Goal: Task Accomplishment & Management: Manage account settings

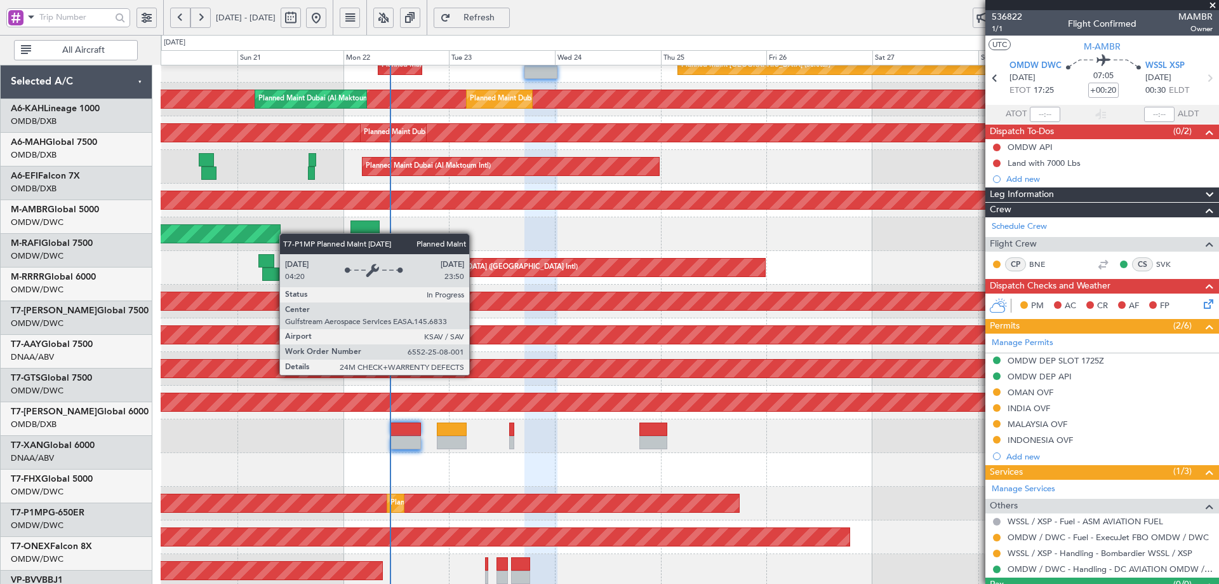
scroll to position [151, 0]
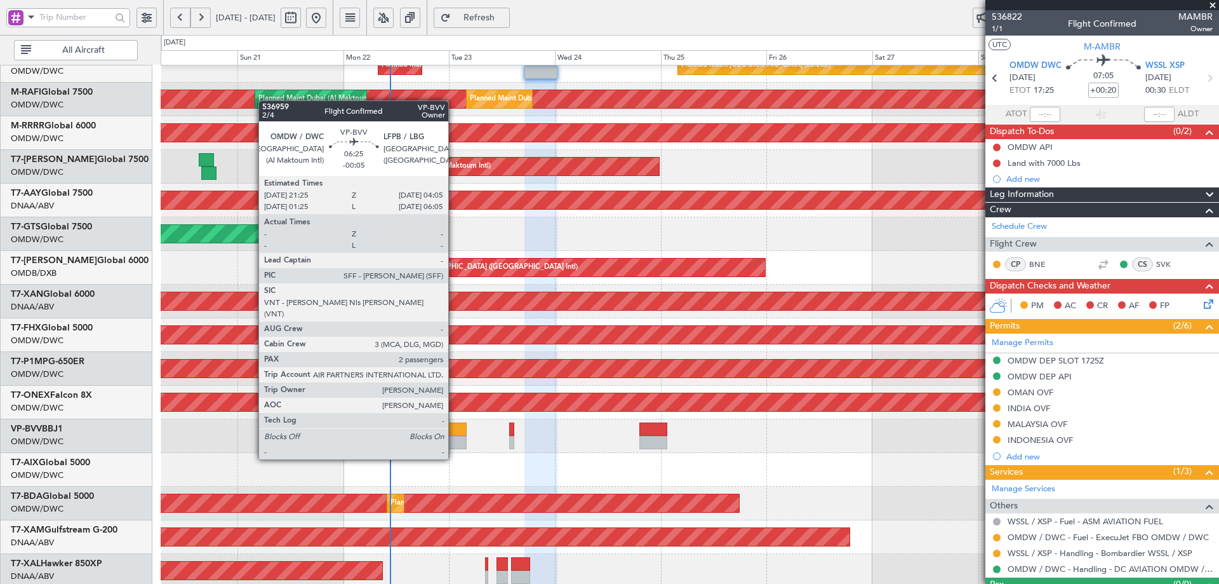
click at [454, 435] on div at bounding box center [452, 428] width 30 height 13
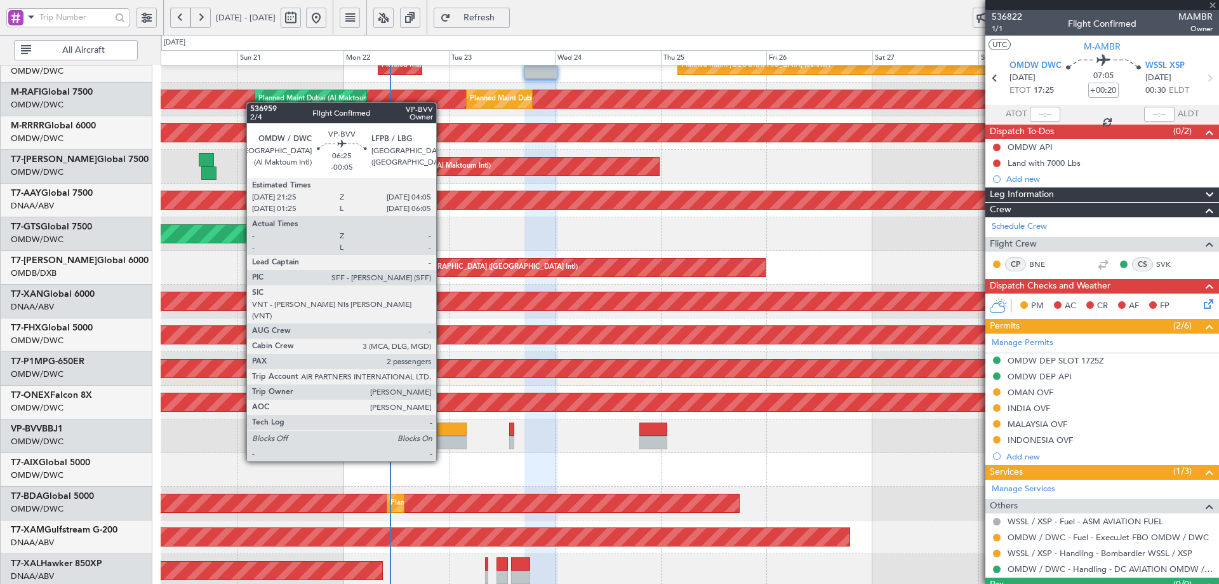
click at [447, 434] on div at bounding box center [452, 428] width 30 height 13
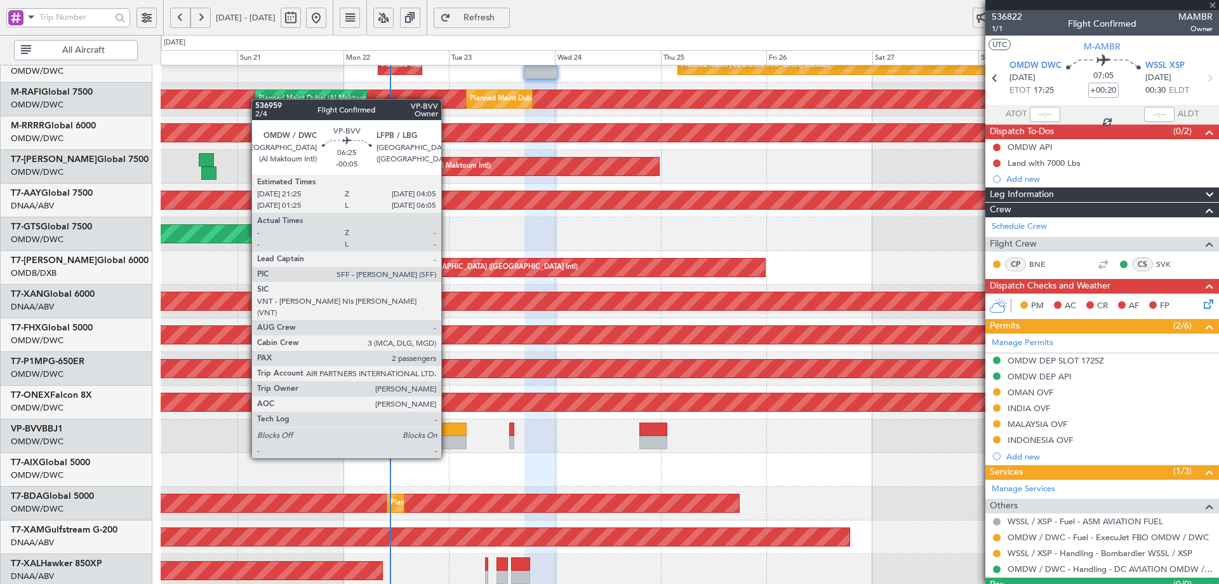
type input "-00:05"
type input "2"
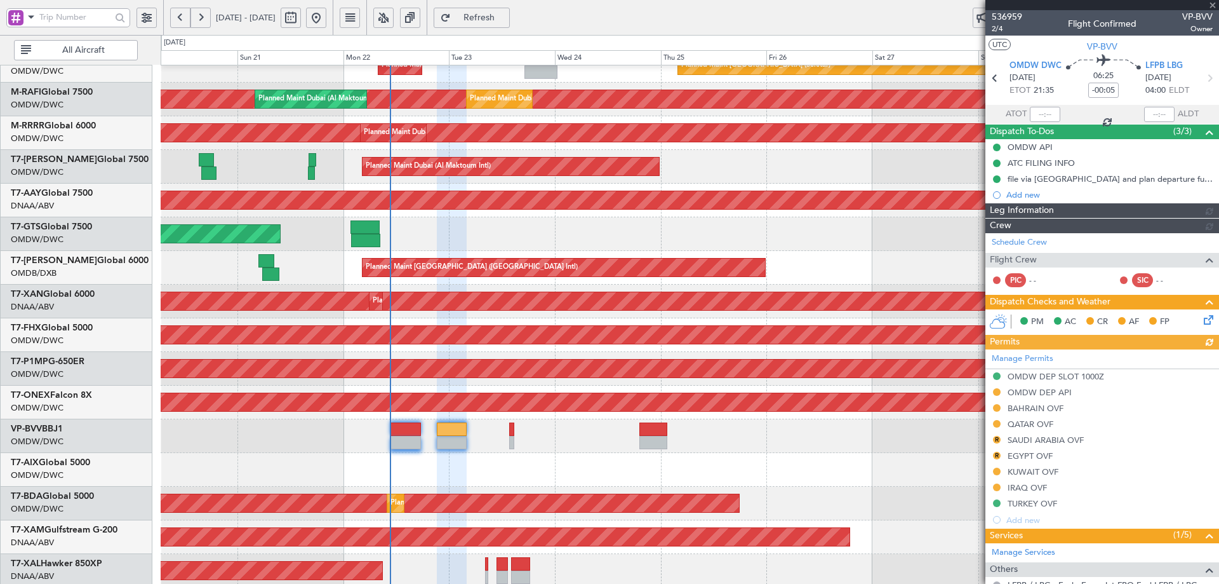
type input "[PERSON_NAME] (ANI)"
type input "7345"
type input "[PERSON_NAME] (ANI)"
type input "7345"
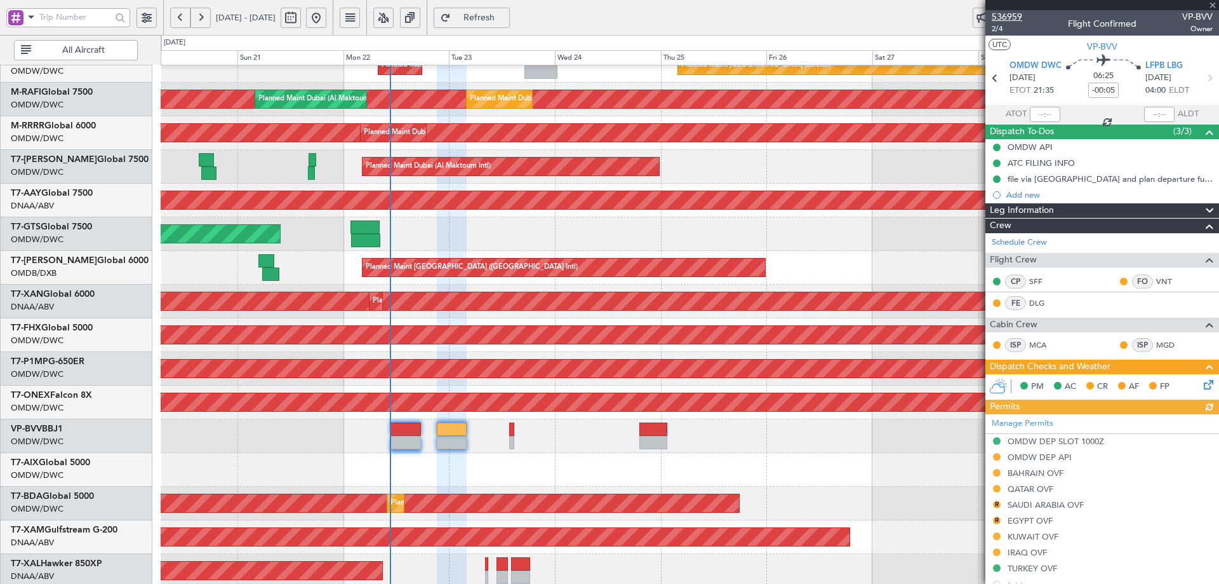
click at [1016, 19] on span "536959" at bounding box center [1007, 16] width 30 height 13
click at [1099, 84] on mat-tooltip-component "Flight Time" at bounding box center [1100, 100] width 58 height 34
click at [1087, 86] on mat-tooltip-component "Flight Time" at bounding box center [1100, 100] width 58 height 34
click at [1094, 85] on input "-00:05" at bounding box center [1104, 90] width 30 height 15
click at [904, 216] on div "Unplanned Maint [GEOGRAPHIC_DATA] (Al Maktoum Intl) Unplanned Maint [GEOGRAPHIC…" at bounding box center [690, 201] width 1058 height 34
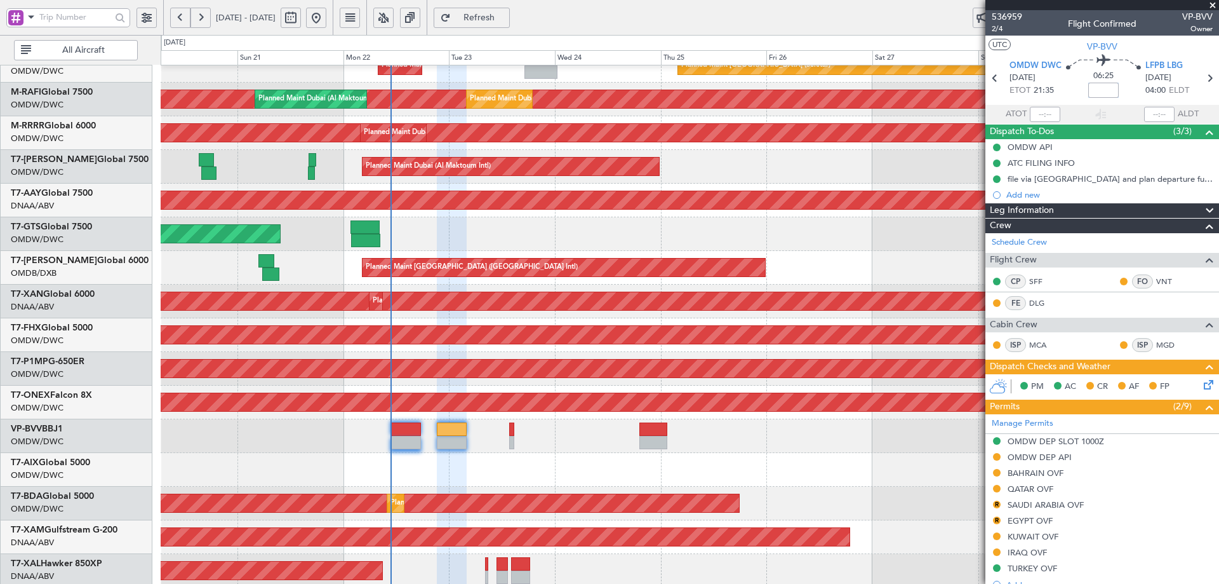
click at [856, 220] on div "AOG Maint [GEOGRAPHIC_DATA] (Seletar)" at bounding box center [690, 234] width 1058 height 34
click at [909, 307] on div "AOG Maint Dubai (Al Maktoum Intl)" at bounding box center [145, 301] width 2085 height 18
click at [1090, 243] on div "Schedule Crew" at bounding box center [1103, 242] width 234 height 19
click at [1097, 91] on input at bounding box center [1104, 90] width 30 height 15
click at [859, 243] on div "AOG Maint [GEOGRAPHIC_DATA] (Seletar)" at bounding box center [690, 234] width 1058 height 34
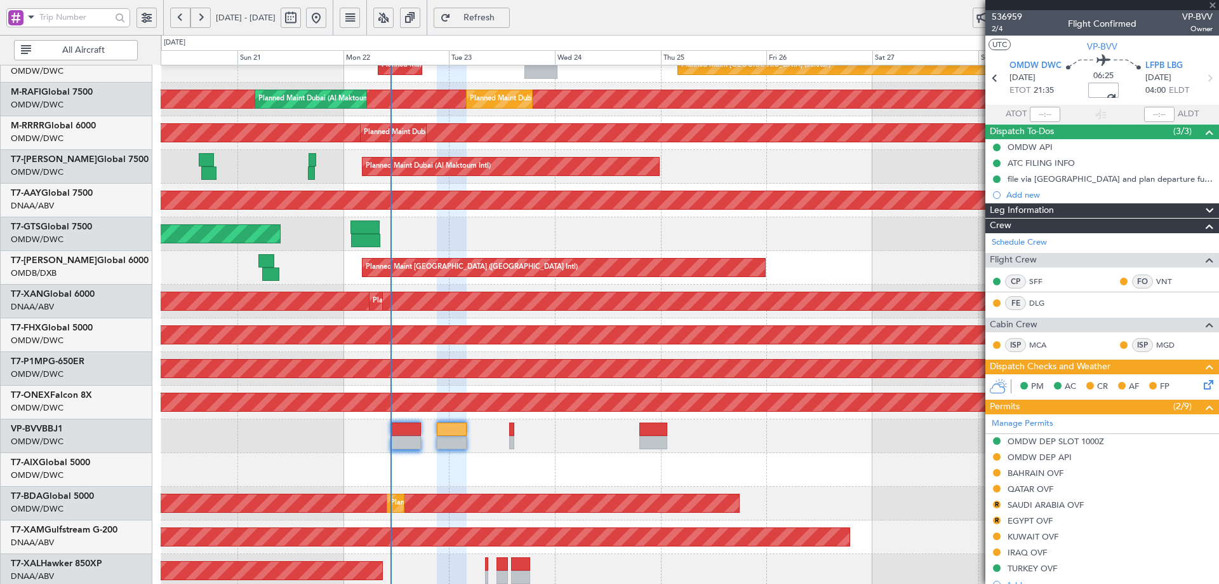
type input "+00:40"
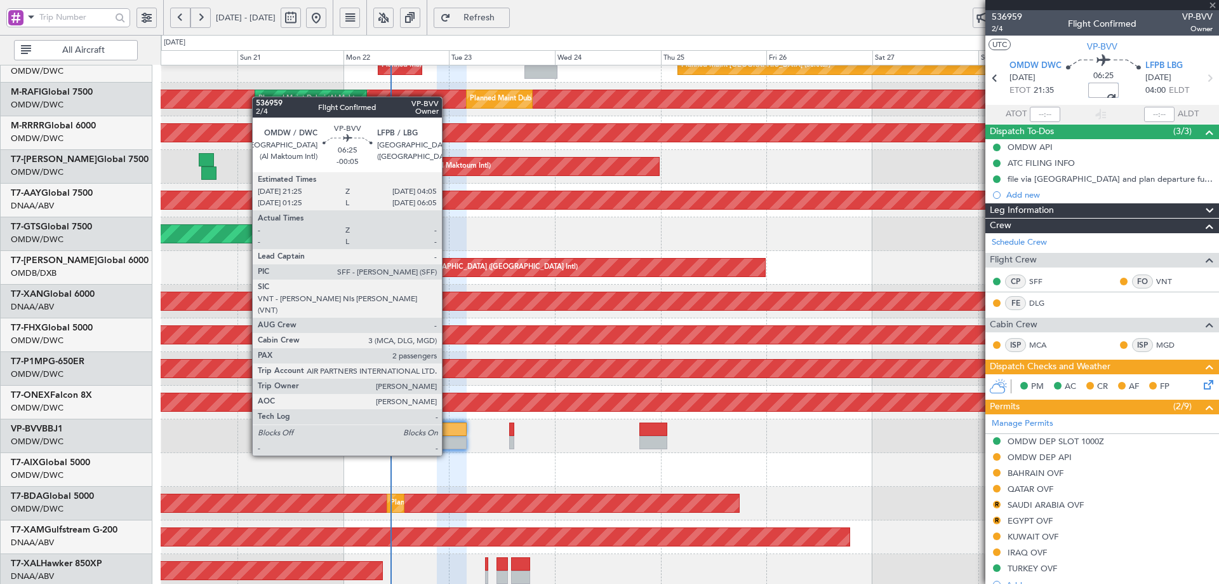
click at [448, 431] on div at bounding box center [452, 428] width 30 height 13
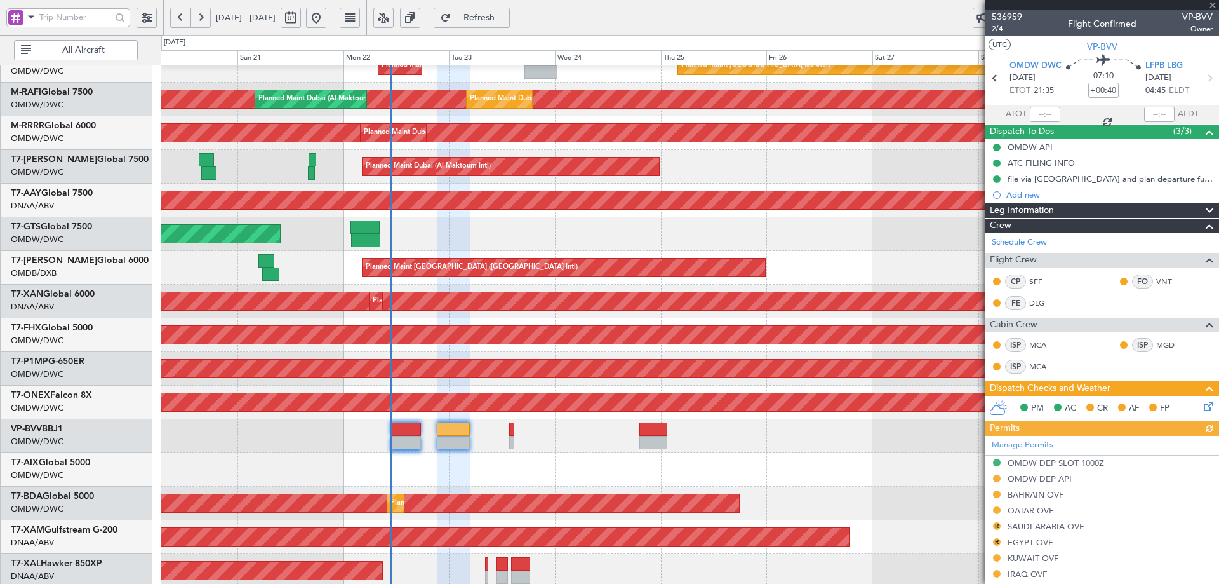
type input "[PERSON_NAME] (ANI)"
type input "7345"
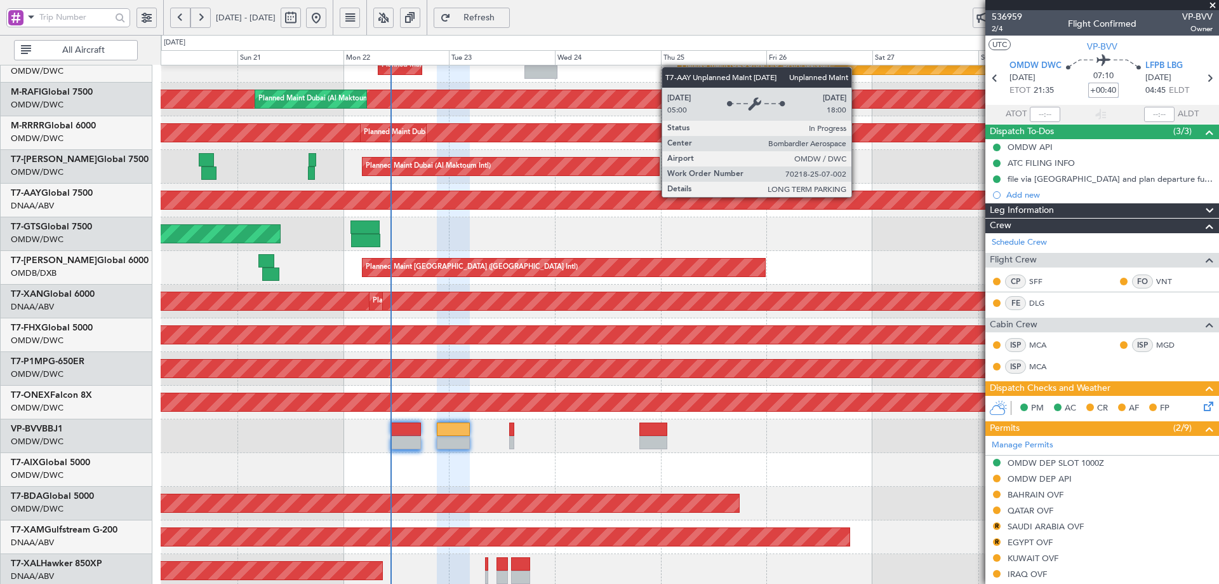
click at [857, 196] on div "Unplanned Maint [GEOGRAPHIC_DATA] (Al Maktoum Intl)" at bounding box center [185, 200] width 2165 height 18
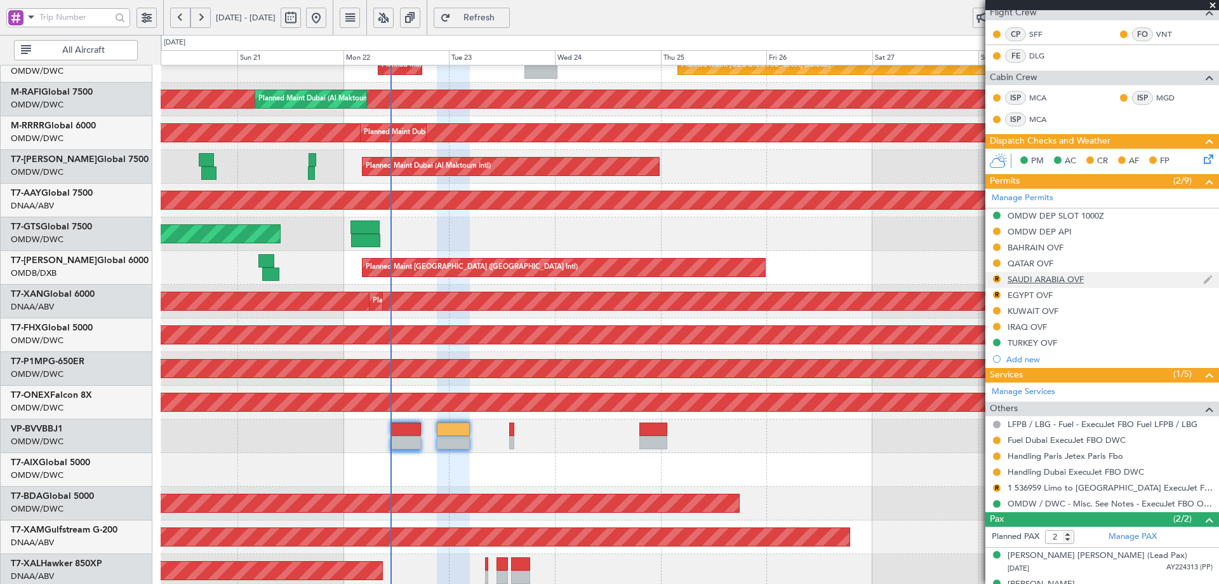
scroll to position [267, 0]
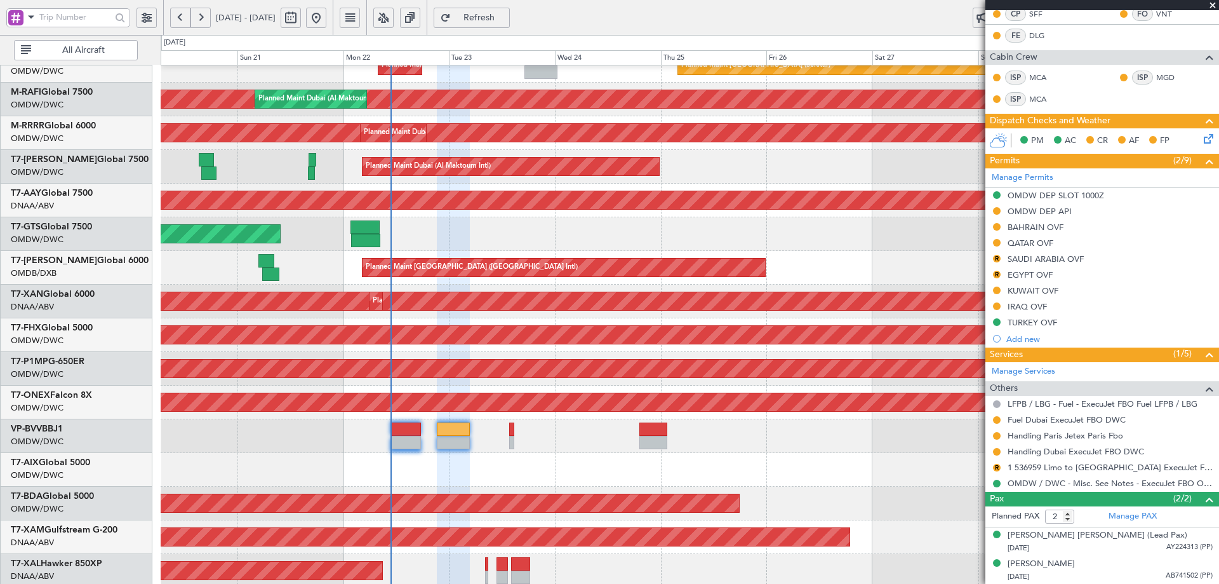
click at [506, 17] on span "Refresh" at bounding box center [479, 17] width 52 height 9
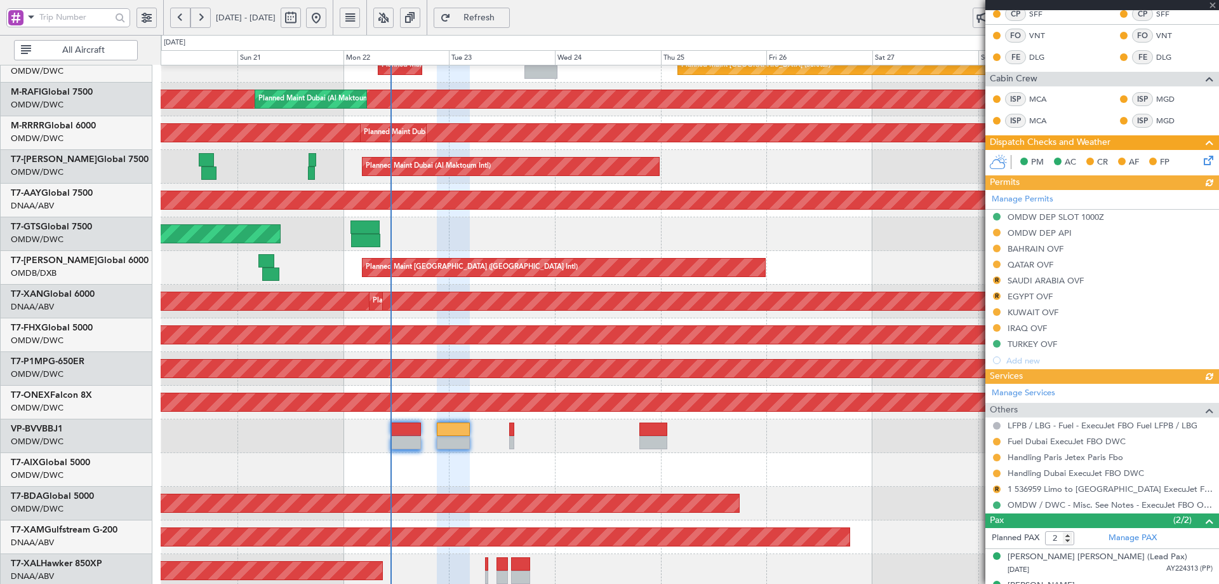
type input "[PERSON_NAME] (ANI)"
type input "7345"
click at [1030, 248] on div "BAHRAIN OVF" at bounding box center [1036, 248] width 56 height 11
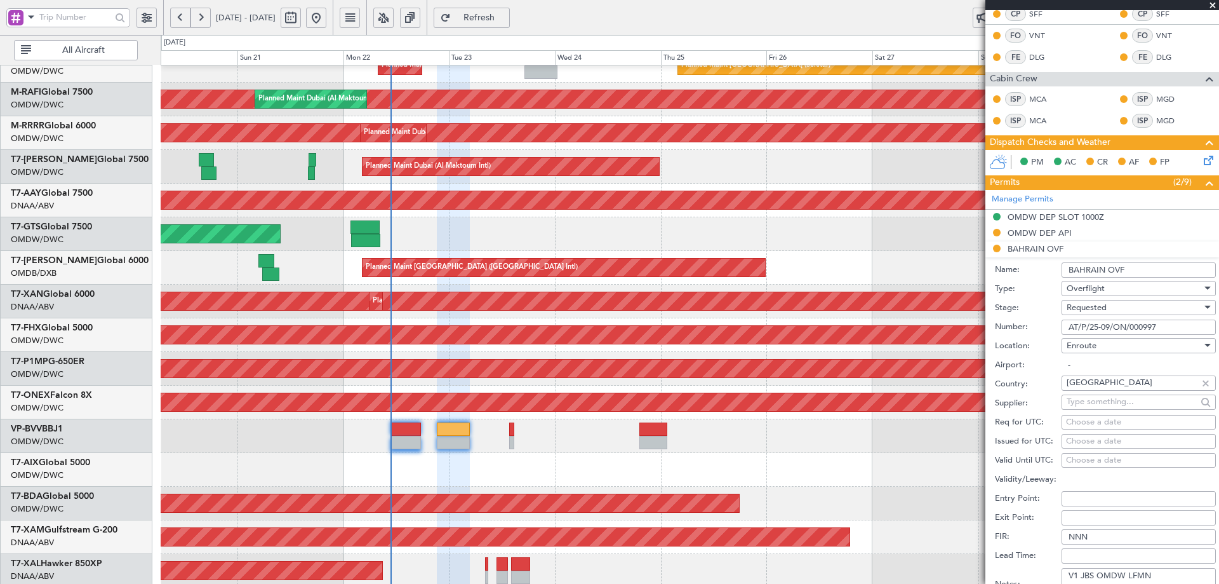
drag, startPoint x: 1166, startPoint y: 329, endPoint x: 1032, endPoint y: 337, distance: 134.2
click at [1032, 337] on form "Name: BAHRAIN OVF Type: Overflight Stage: Requested Number: AT/P/25-09/ON/00099…" at bounding box center [1103, 446] width 234 height 379
click at [1111, 311] on div "Requested" at bounding box center [1134, 307] width 135 height 19
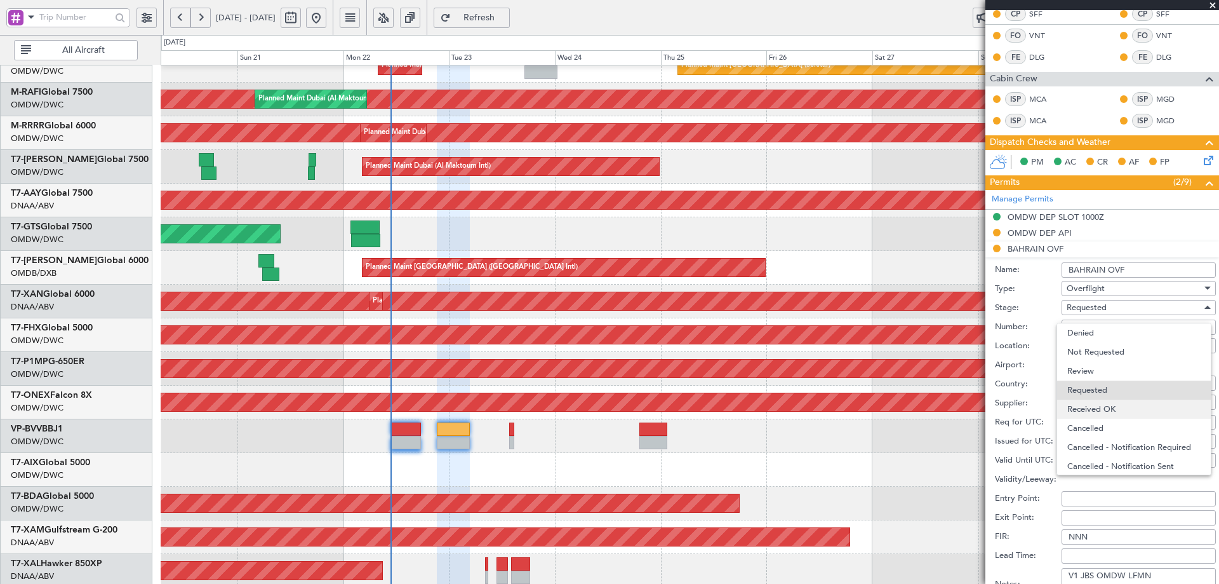
scroll to position [6, 0]
click at [1115, 404] on span "Received OK" at bounding box center [1134, 403] width 133 height 19
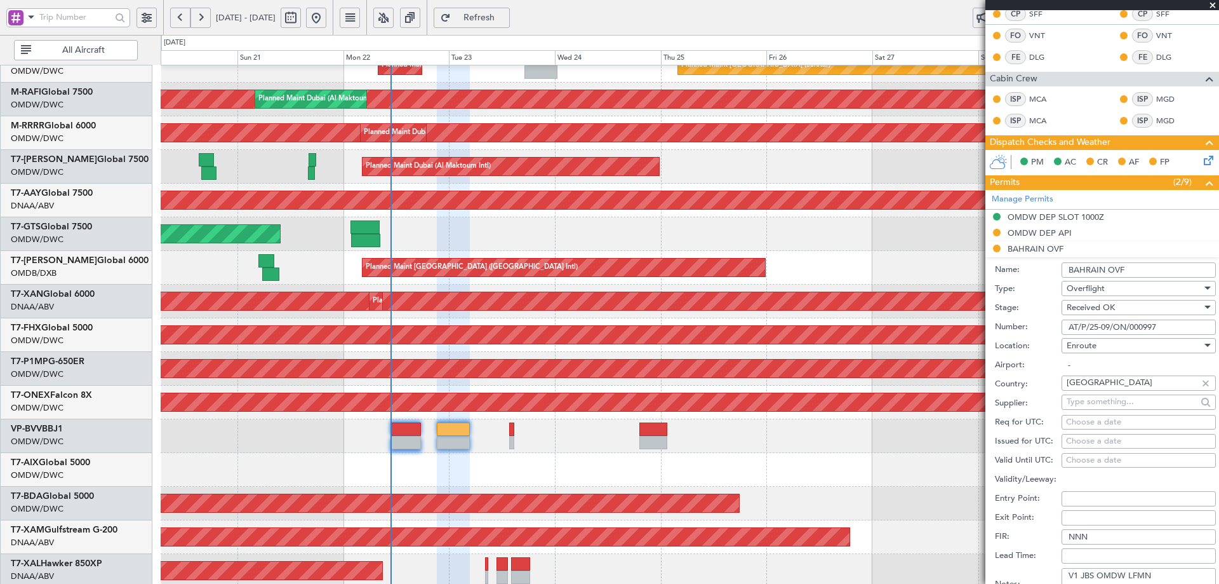
scroll to position [458, 0]
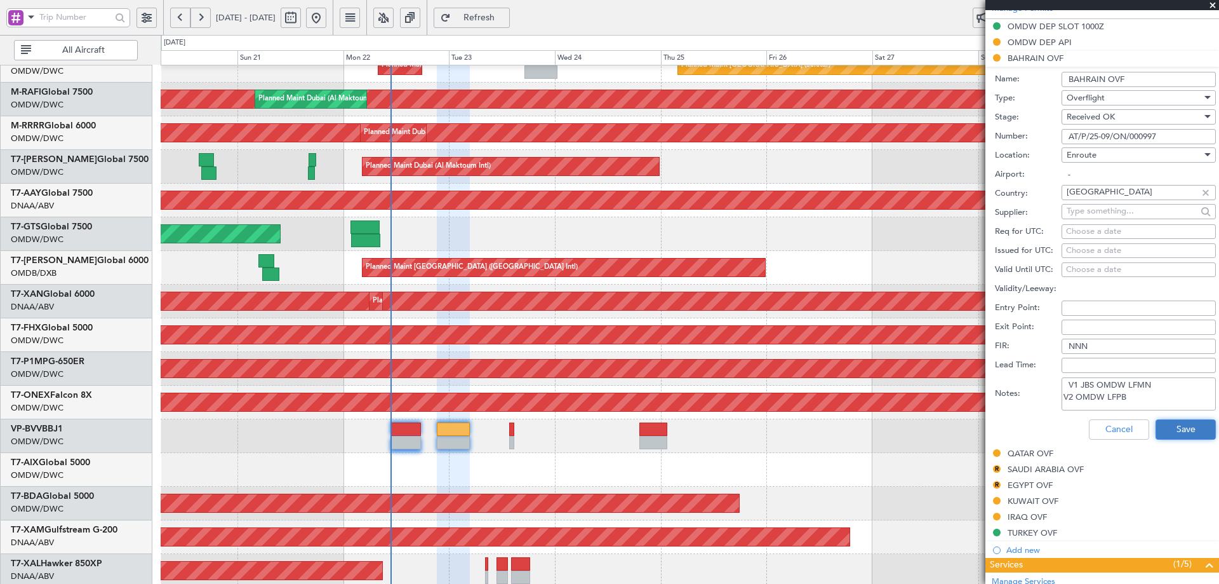
click at [1158, 427] on button "Save" at bounding box center [1186, 429] width 60 height 20
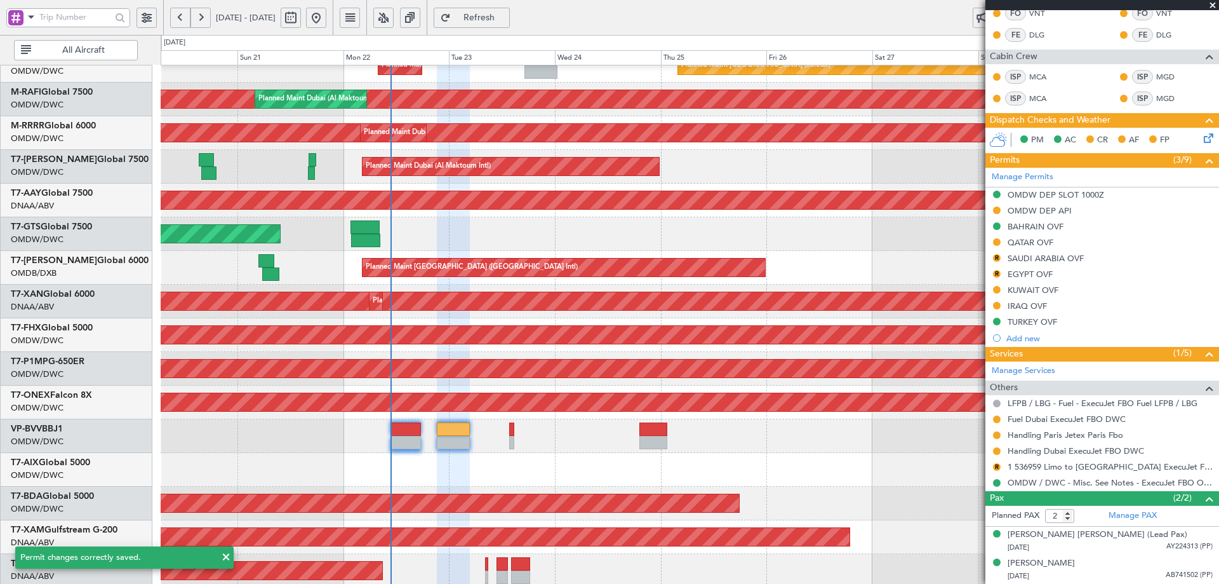
scroll to position [289, 0]
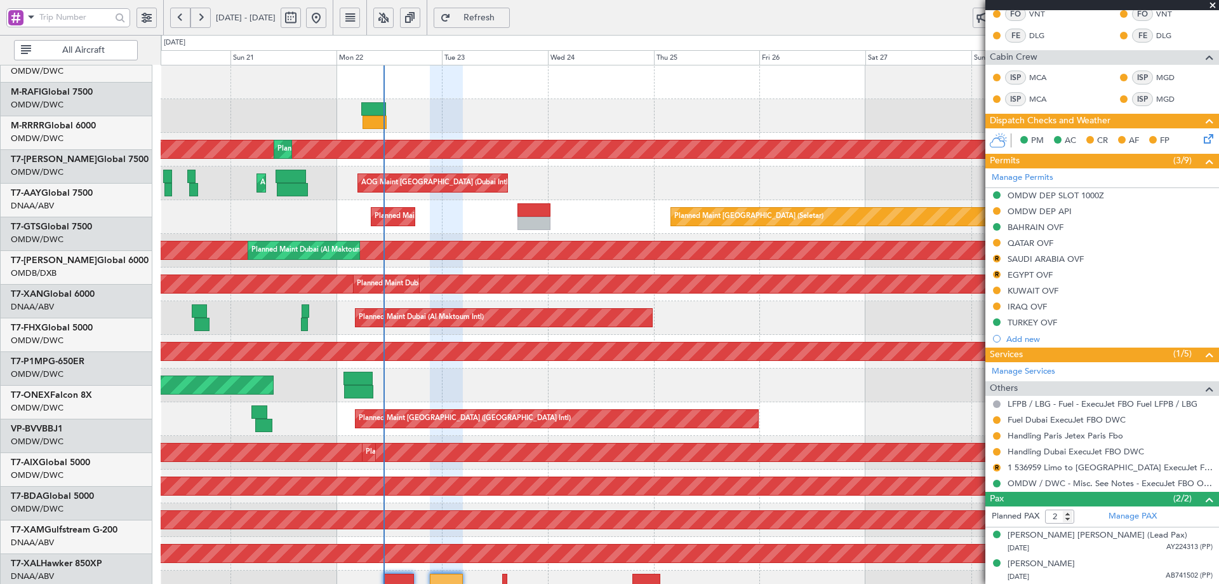
click at [521, 403] on div "Planned Maint [GEOGRAPHIC_DATA] ([GEOGRAPHIC_DATA] Intl) Planned Maint [GEOGRAP…" at bounding box center [690, 435] width 1058 height 741
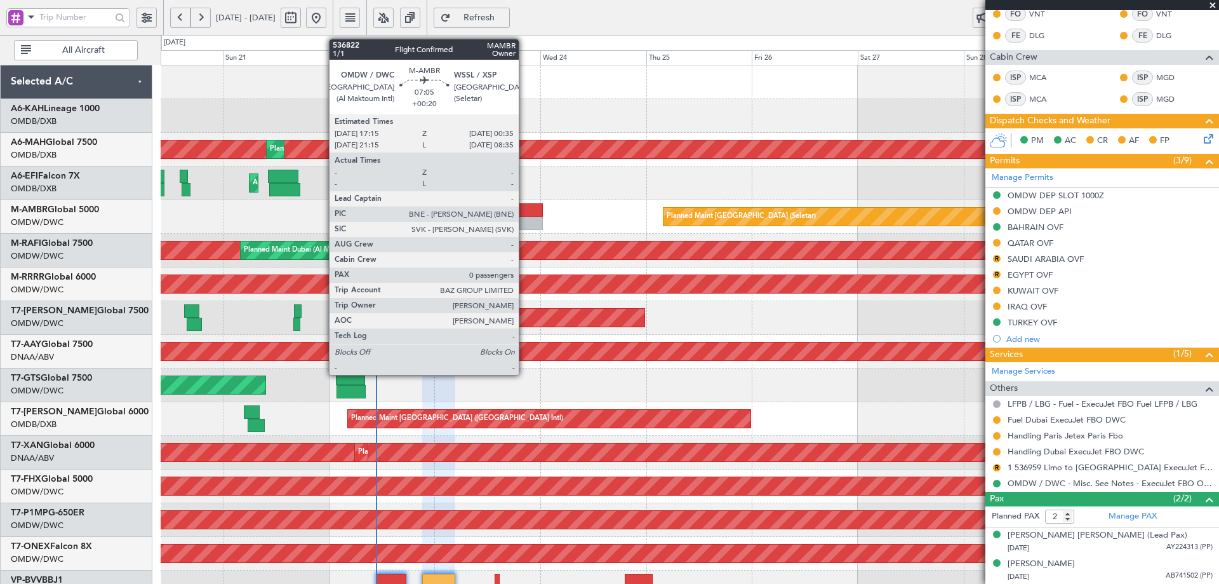
click at [525, 208] on div at bounding box center [526, 209] width 32 height 13
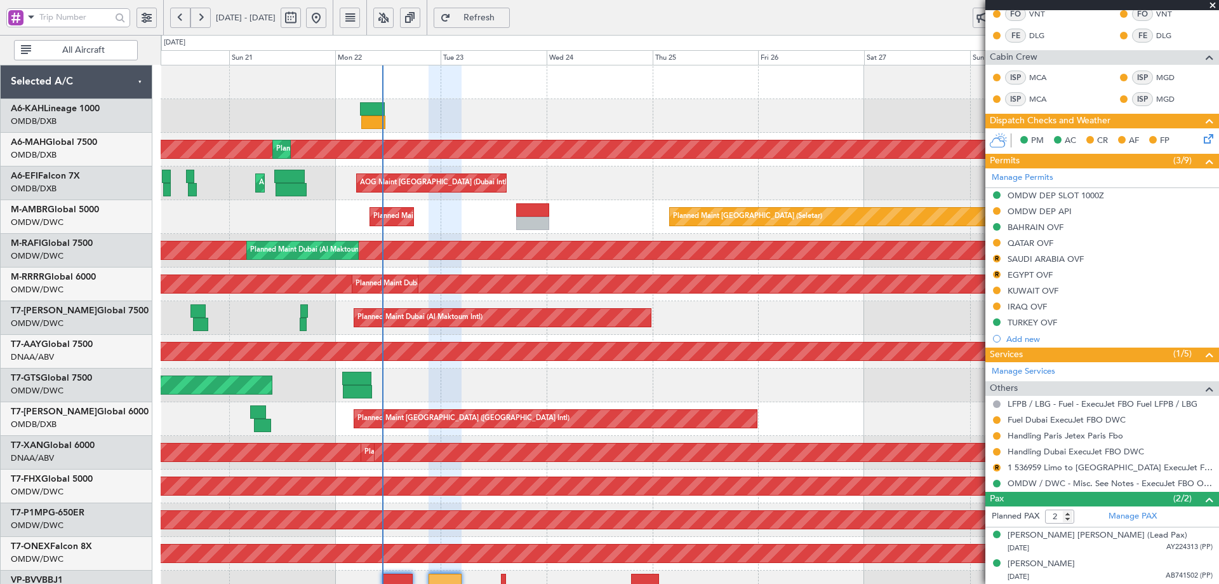
click at [538, 415] on div "Planned Maint [GEOGRAPHIC_DATA] ([GEOGRAPHIC_DATA] Intl) Planned Maint [GEOGRAP…" at bounding box center [690, 435] width 1058 height 741
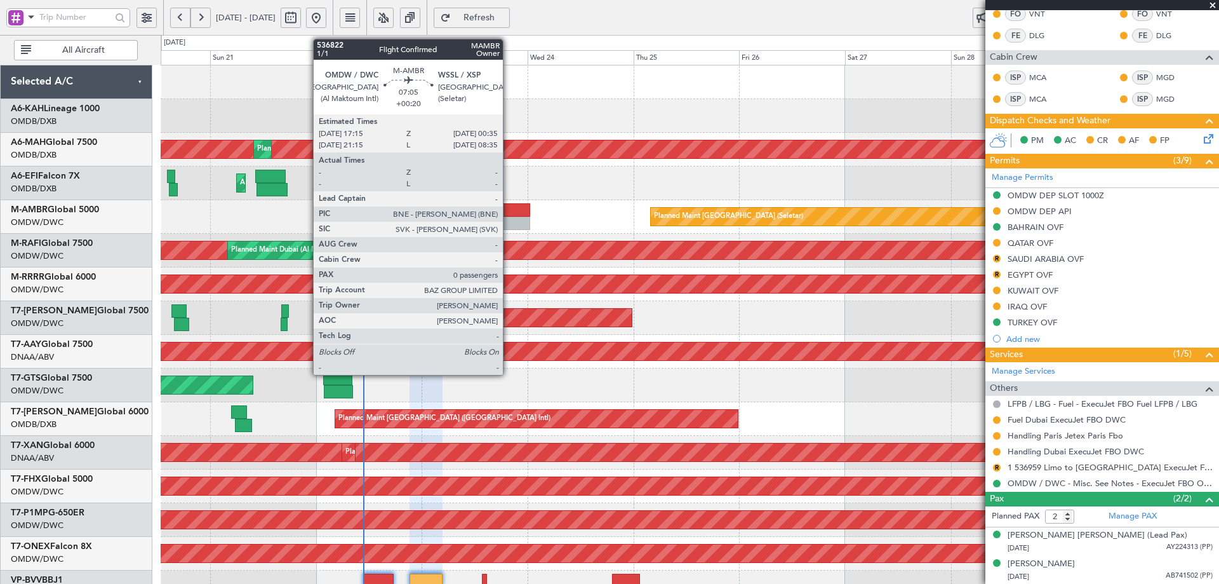
click at [509, 214] on div at bounding box center [513, 209] width 32 height 13
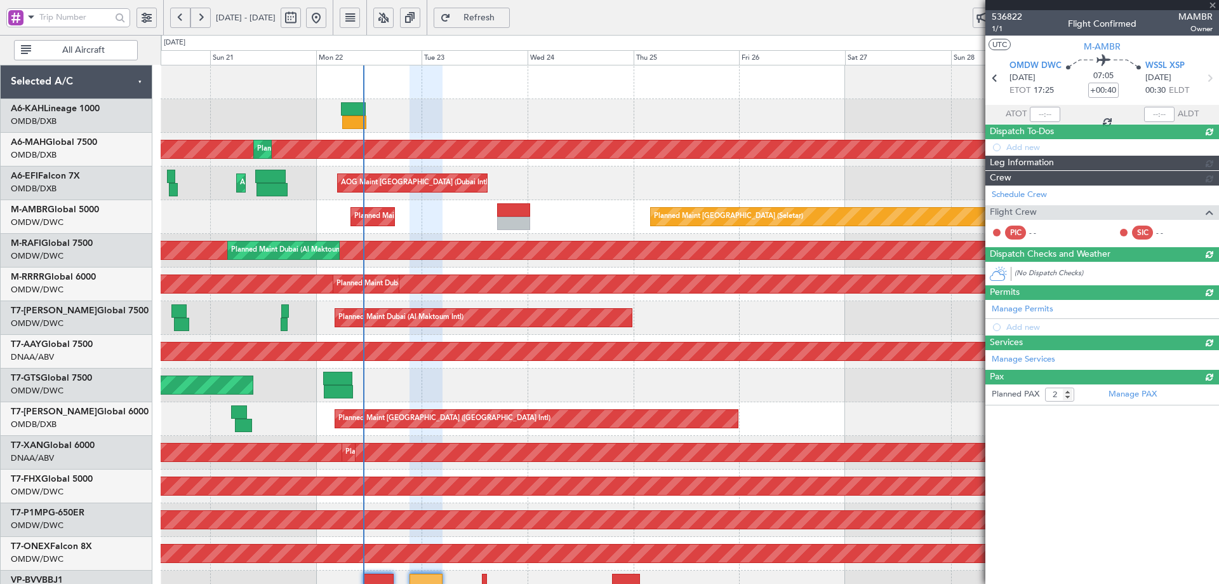
type input "+00:20"
type input "0"
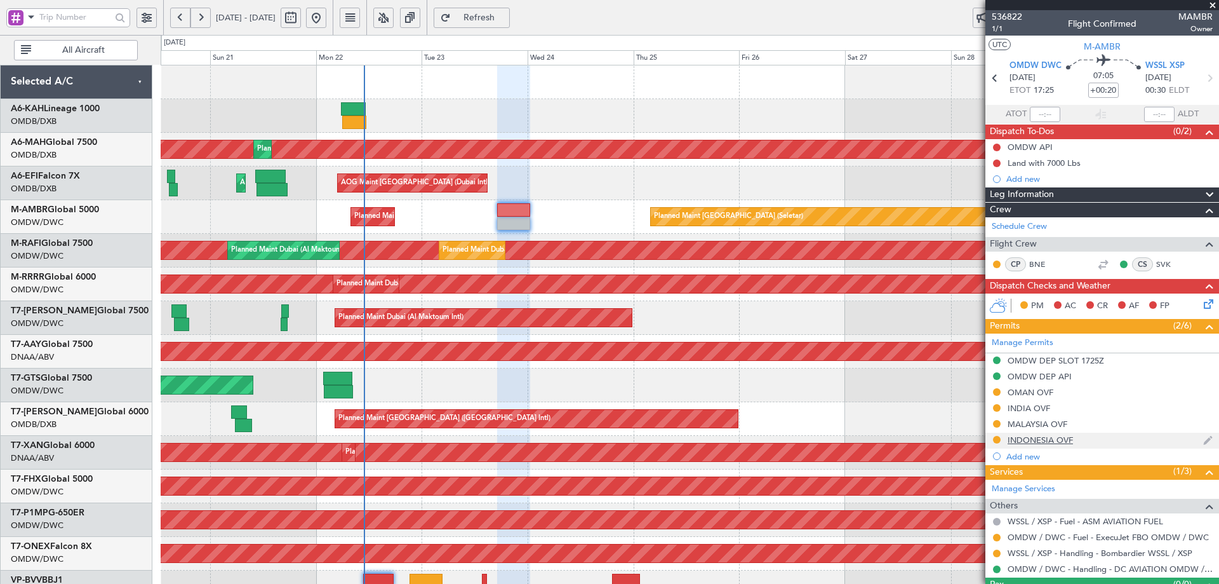
click at [1060, 445] on div "INDONESIA OVF" at bounding box center [1103, 441] width 234 height 16
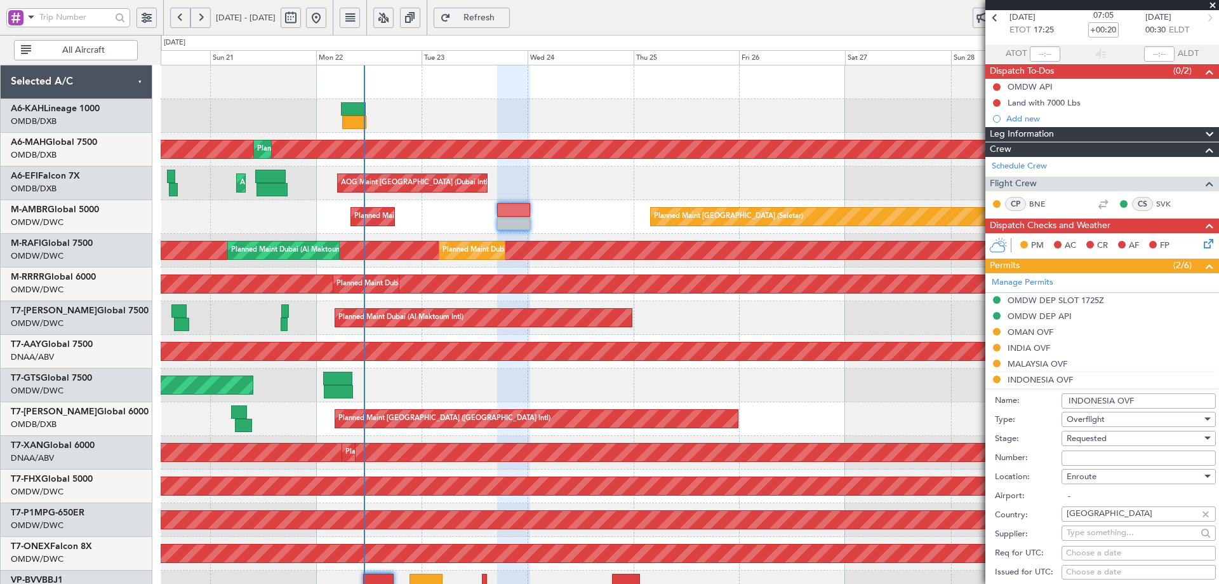
scroll to position [127, 0]
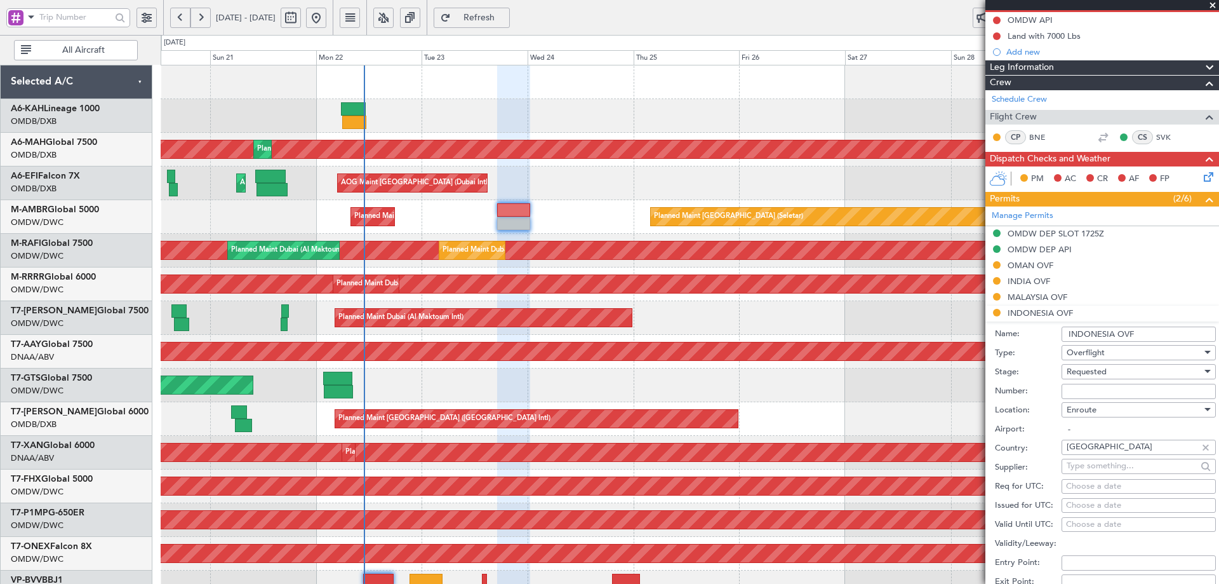
click at [1120, 386] on input "Number:" at bounding box center [1139, 391] width 154 height 15
paste input "SI14452"
type input "SI14452"
click at [1119, 370] on div "Requested" at bounding box center [1134, 371] width 135 height 19
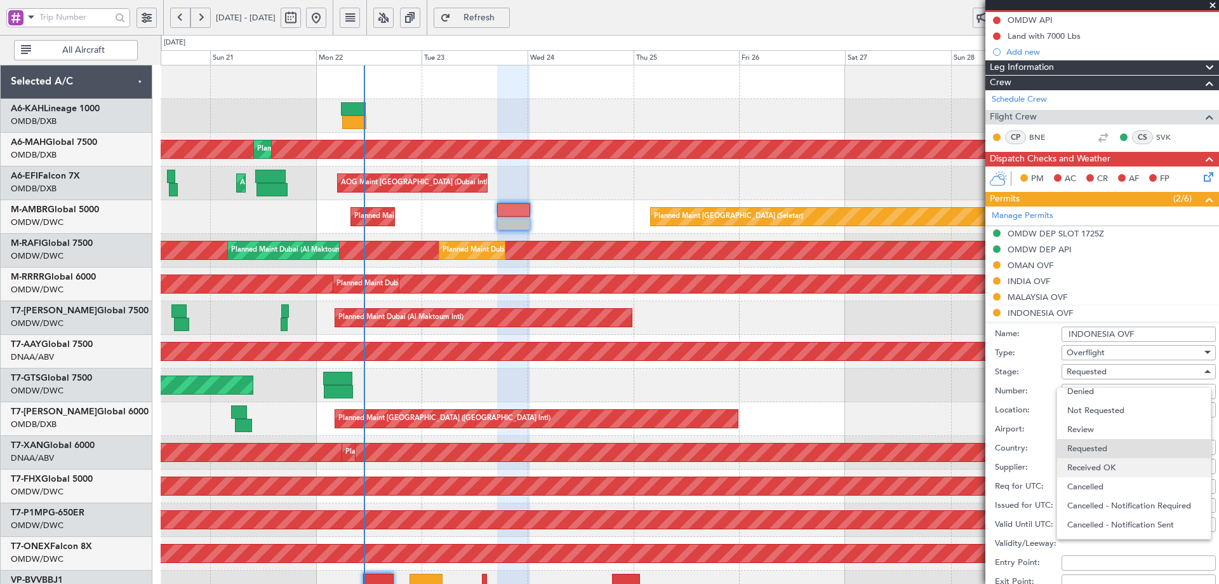
click at [1128, 463] on span "Received OK" at bounding box center [1134, 467] width 133 height 19
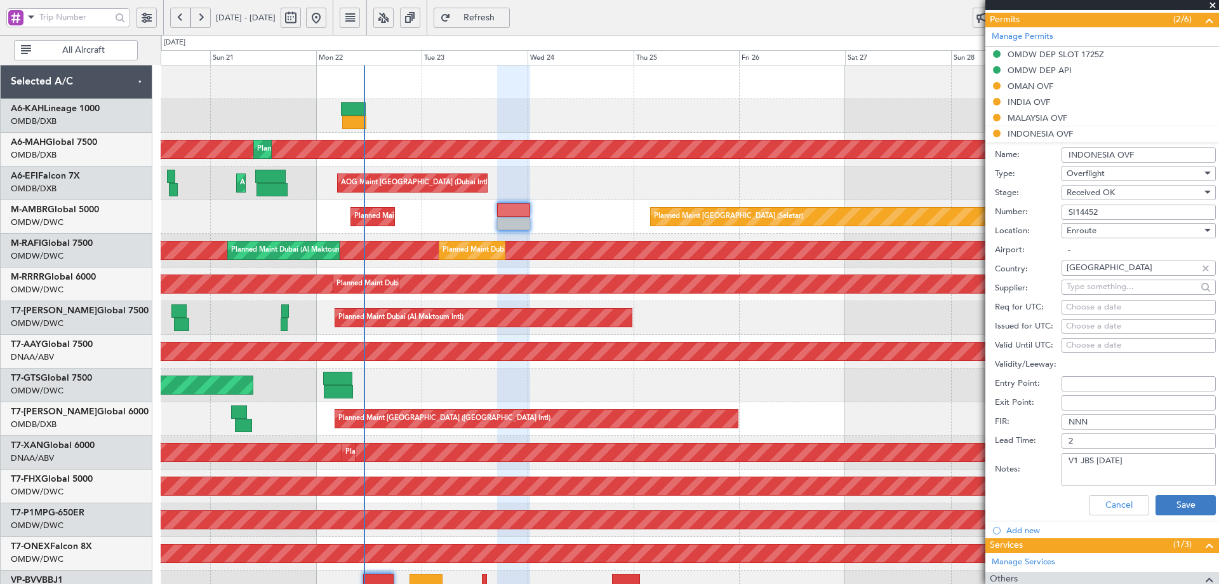
scroll to position [318, 0]
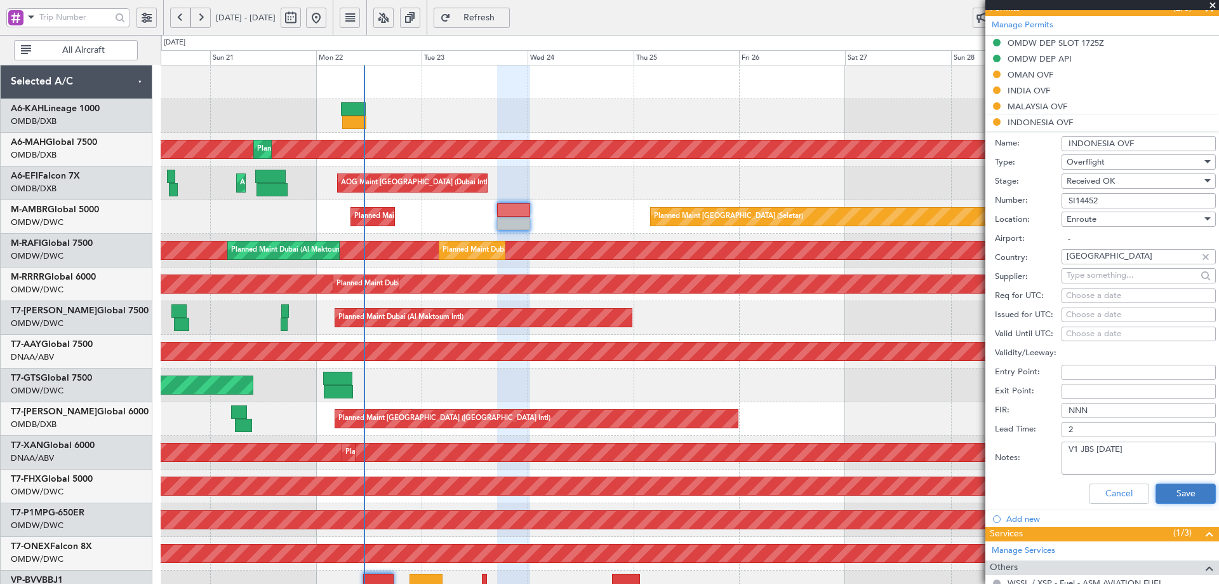
click at [1173, 493] on button "Save" at bounding box center [1186, 493] width 60 height 20
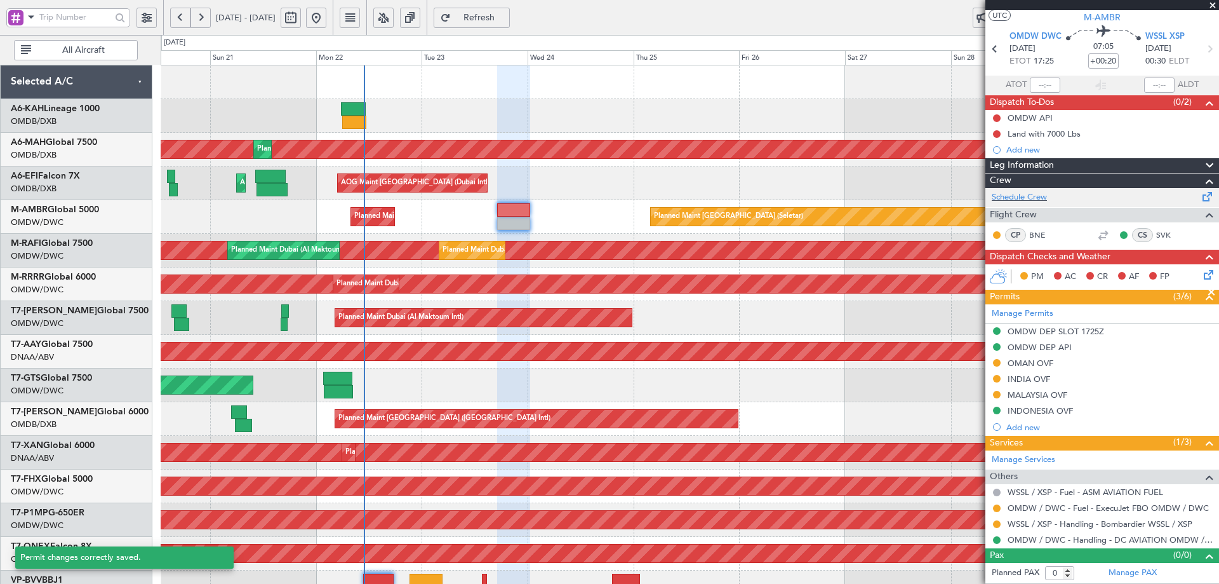
scroll to position [29, 0]
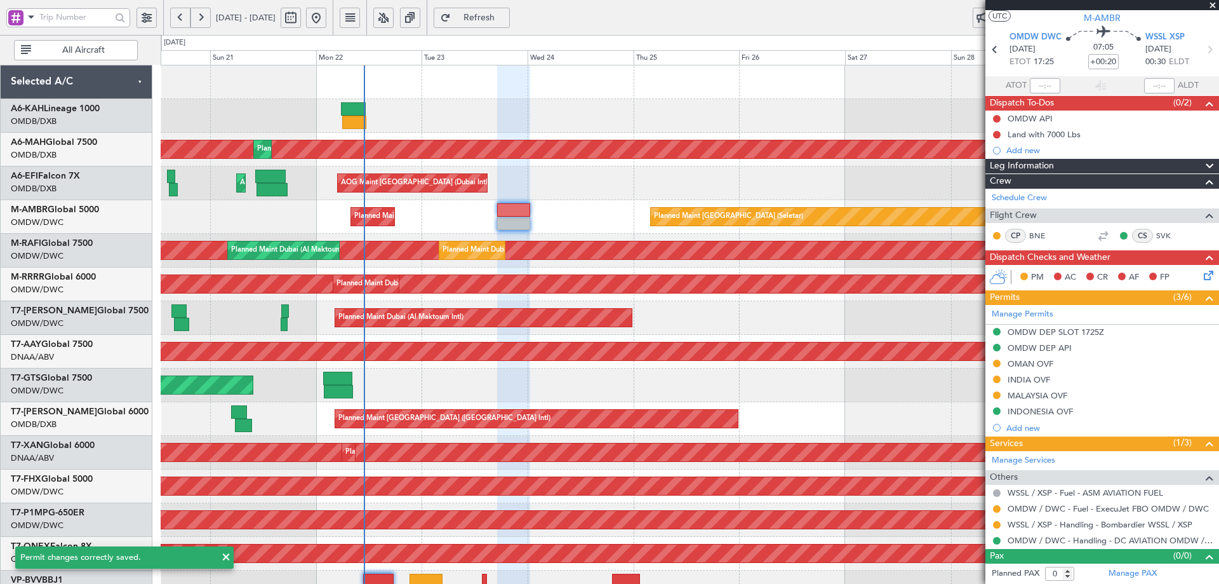
drag, startPoint x: 1036, startPoint y: 366, endPoint x: 1057, endPoint y: 389, distance: 31.5
click at [1036, 366] on div "OMAN OVF" at bounding box center [1031, 363] width 46 height 11
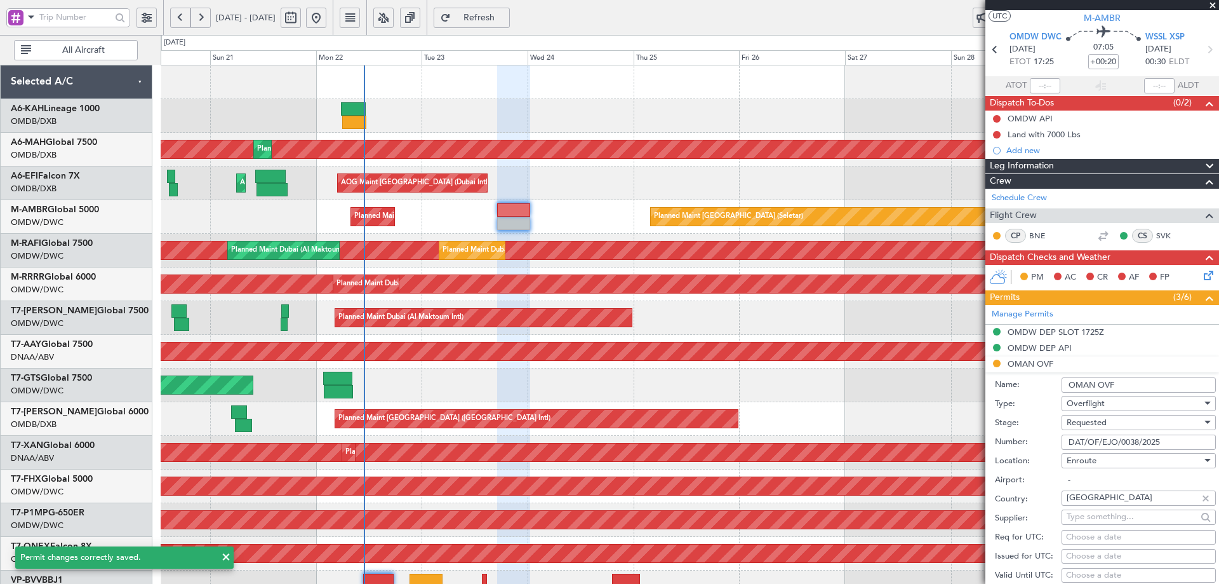
scroll to position [318, 0]
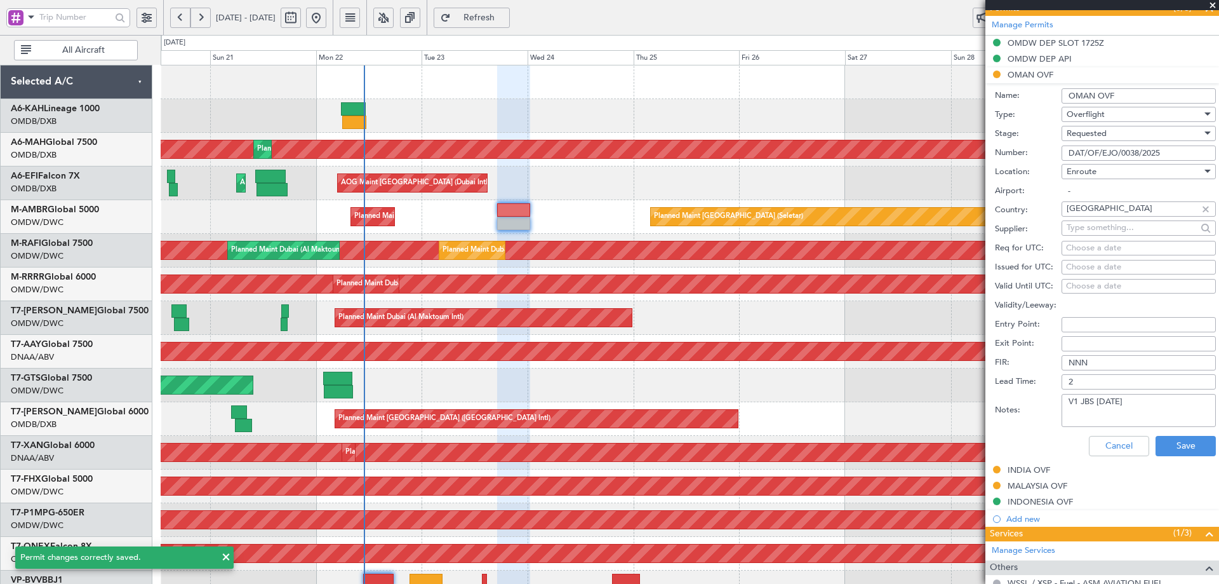
drag, startPoint x: 1170, startPoint y: 156, endPoint x: 1035, endPoint y: 133, distance: 136.6
click at [1035, 133] on form "Name: OMAN OVF Type: Overflight Stage: Requested Number: DAT/OF/EJO/0038/2025 L…" at bounding box center [1103, 272] width 234 height 379
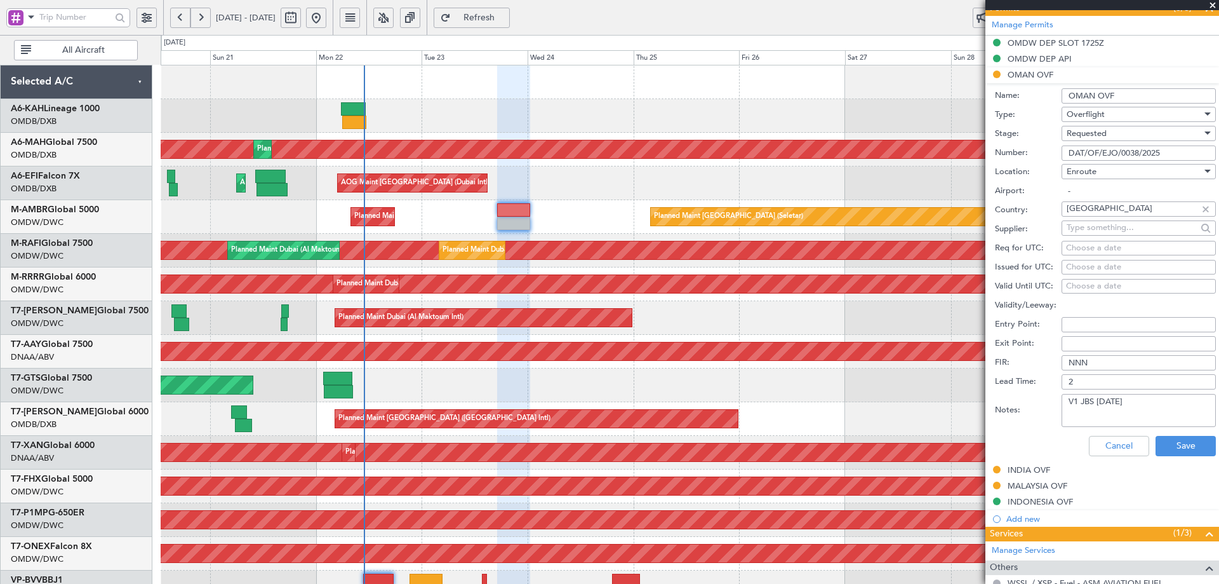
click at [1113, 135] on div "Requested" at bounding box center [1134, 133] width 135 height 19
click at [1109, 225] on span "Received OK" at bounding box center [1134, 229] width 133 height 19
click at [1181, 441] on button "Save" at bounding box center [1186, 446] width 60 height 20
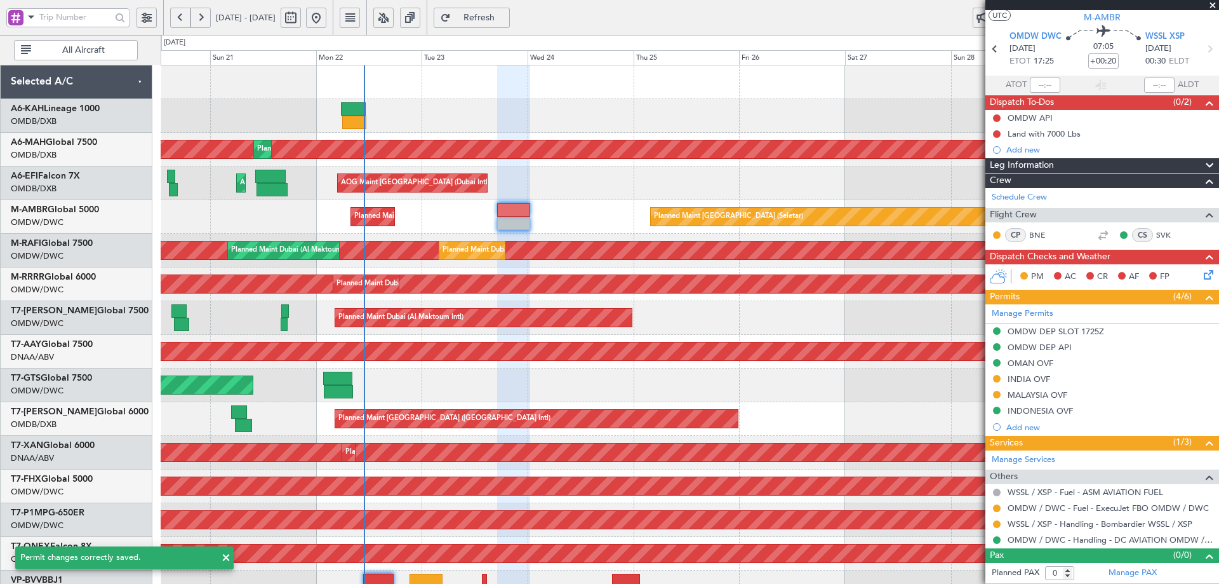
scroll to position [29, 0]
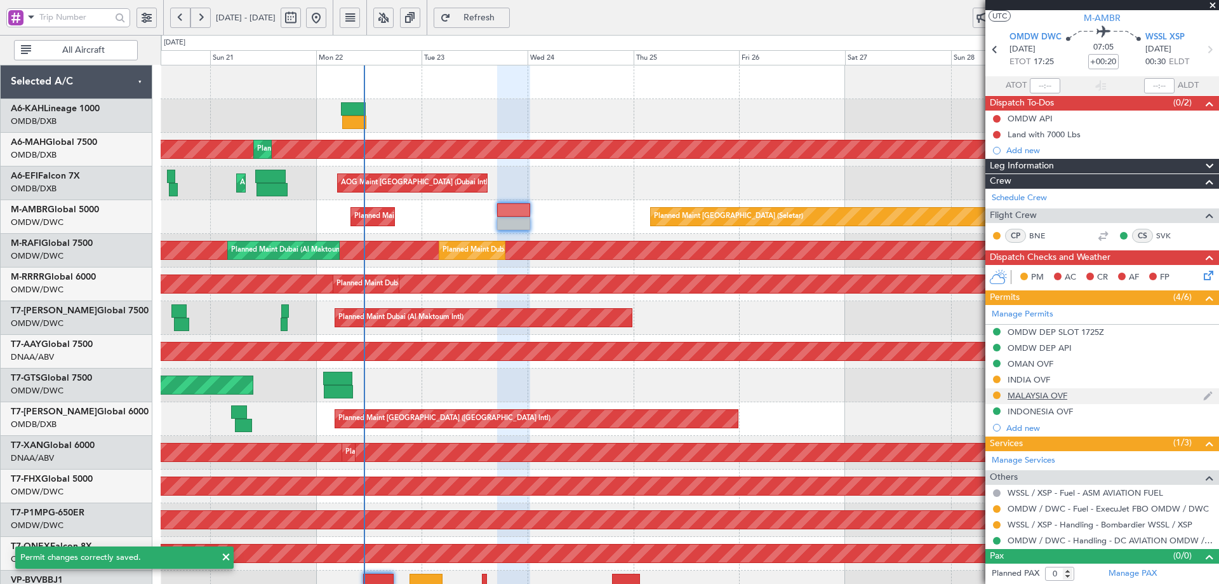
click at [1030, 396] on div "MALAYSIA OVF" at bounding box center [1038, 395] width 60 height 11
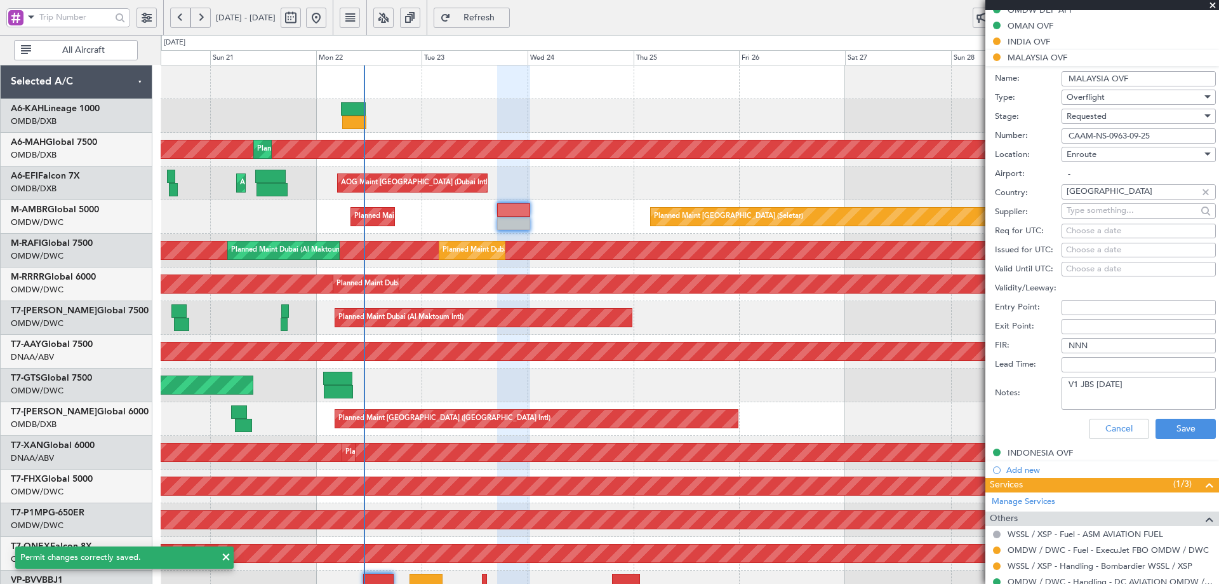
scroll to position [408, 0]
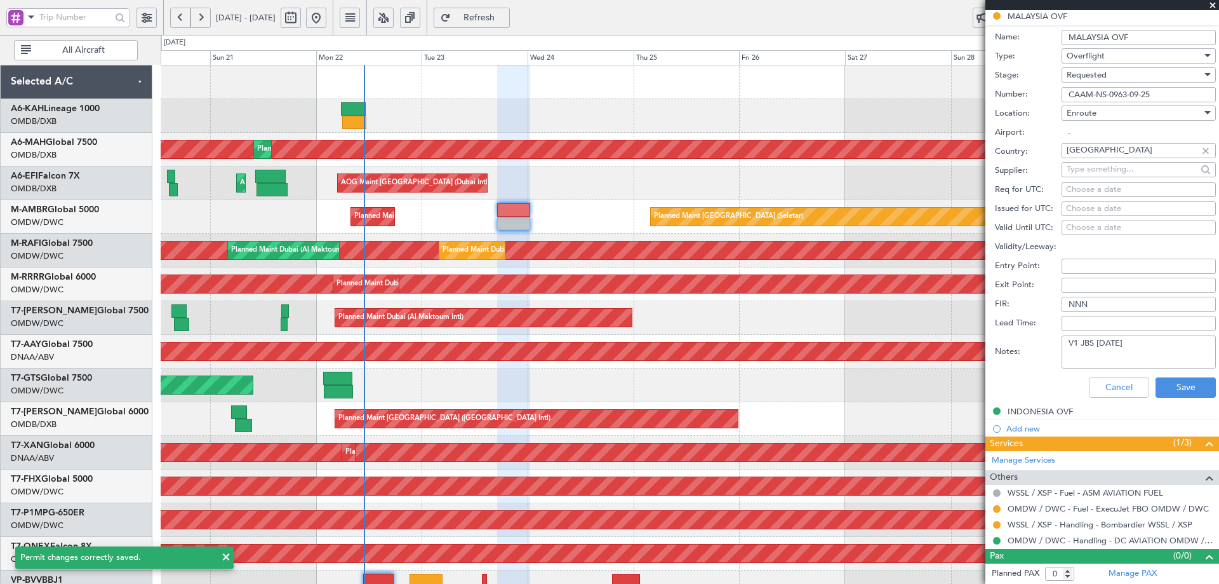
drag, startPoint x: 1169, startPoint y: 100, endPoint x: 1006, endPoint y: 104, distance: 162.6
click at [1006, 104] on form "Name: [GEOGRAPHIC_DATA] OVF Type: Overflight Stage: Requested Number: CAAM-NS-0…" at bounding box center [1103, 214] width 234 height 379
click at [1124, 77] on div "Requested" at bounding box center [1134, 74] width 135 height 19
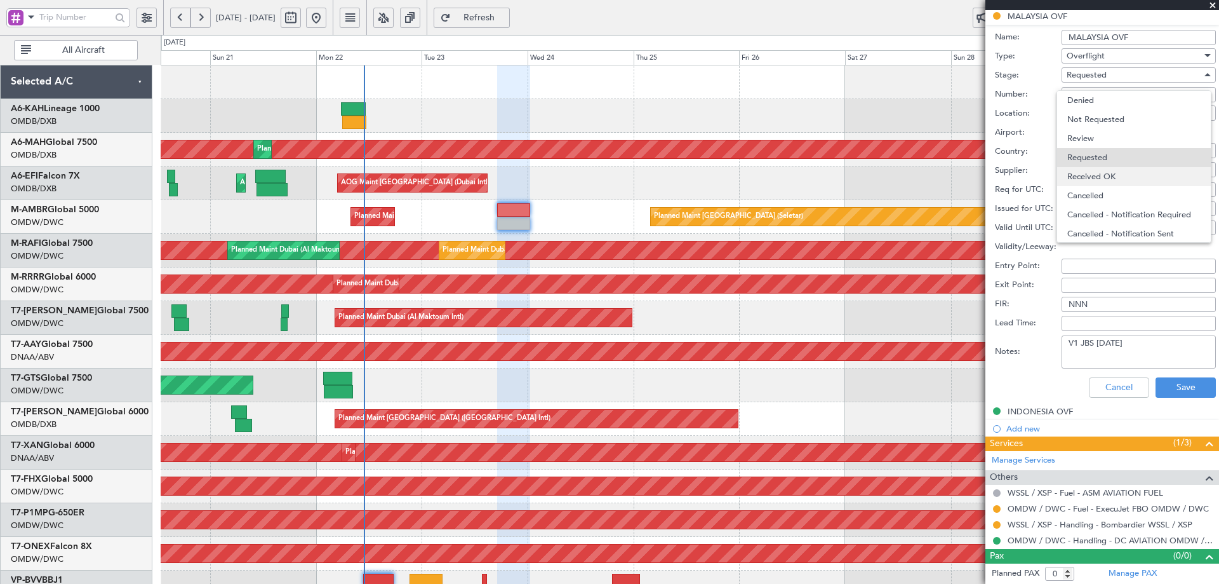
scroll to position [6, 0]
drag, startPoint x: 1122, startPoint y: 171, endPoint x: 1132, endPoint y: 184, distance: 15.9
click at [1124, 171] on span "Received OK" at bounding box center [1134, 170] width 133 height 19
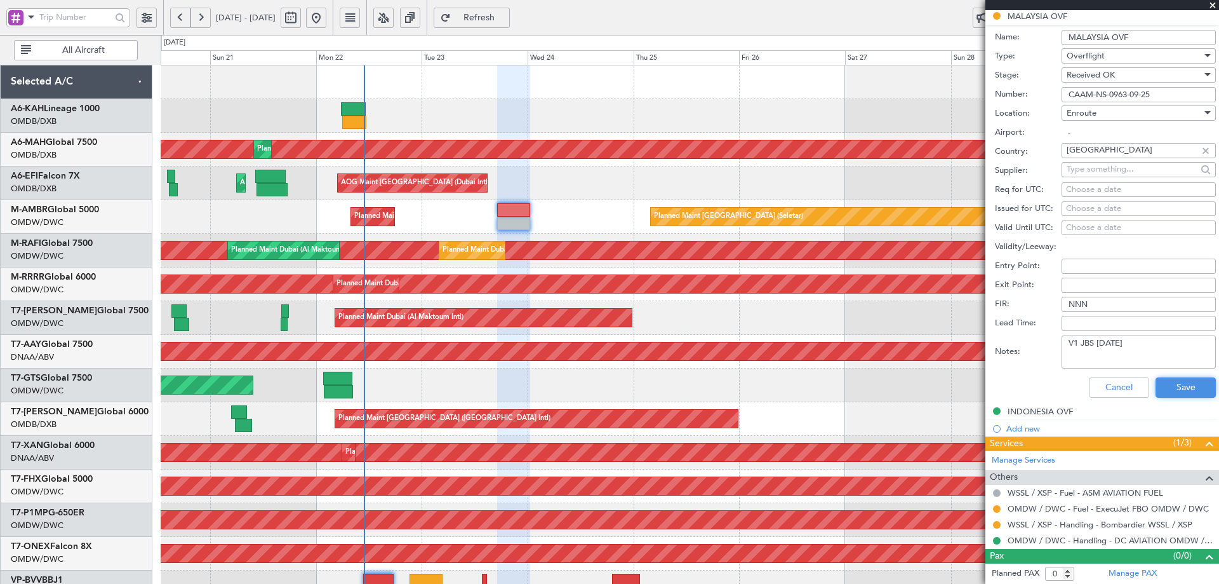
drag, startPoint x: 1185, startPoint y: 382, endPoint x: 949, endPoint y: 385, distance: 236.3
click at [1184, 382] on button "Save" at bounding box center [1186, 387] width 60 height 20
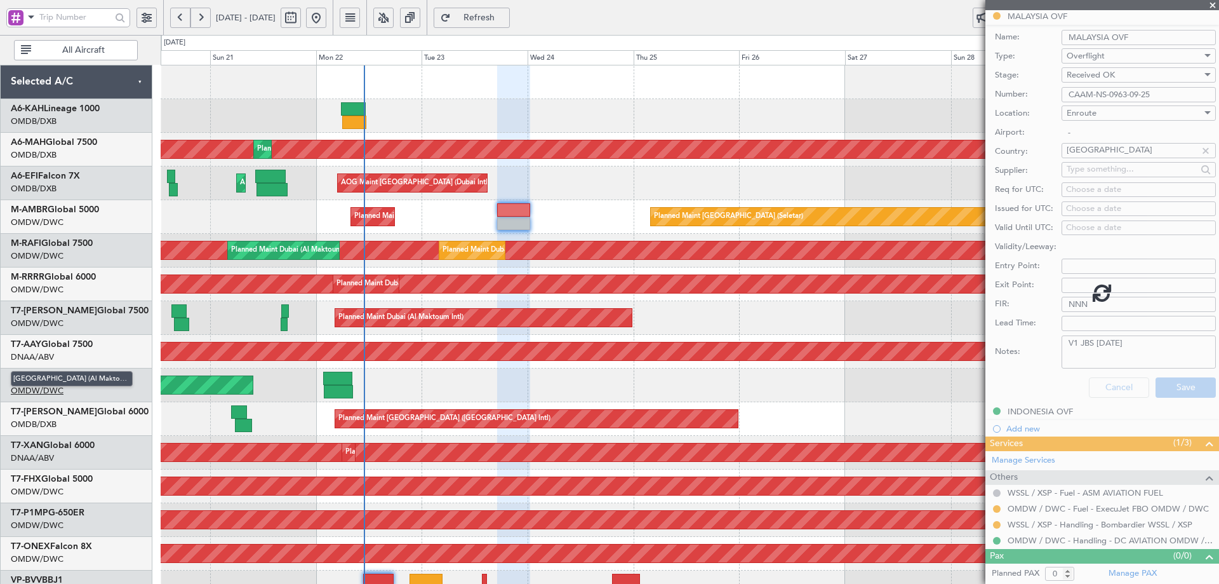
scroll to position [29, 0]
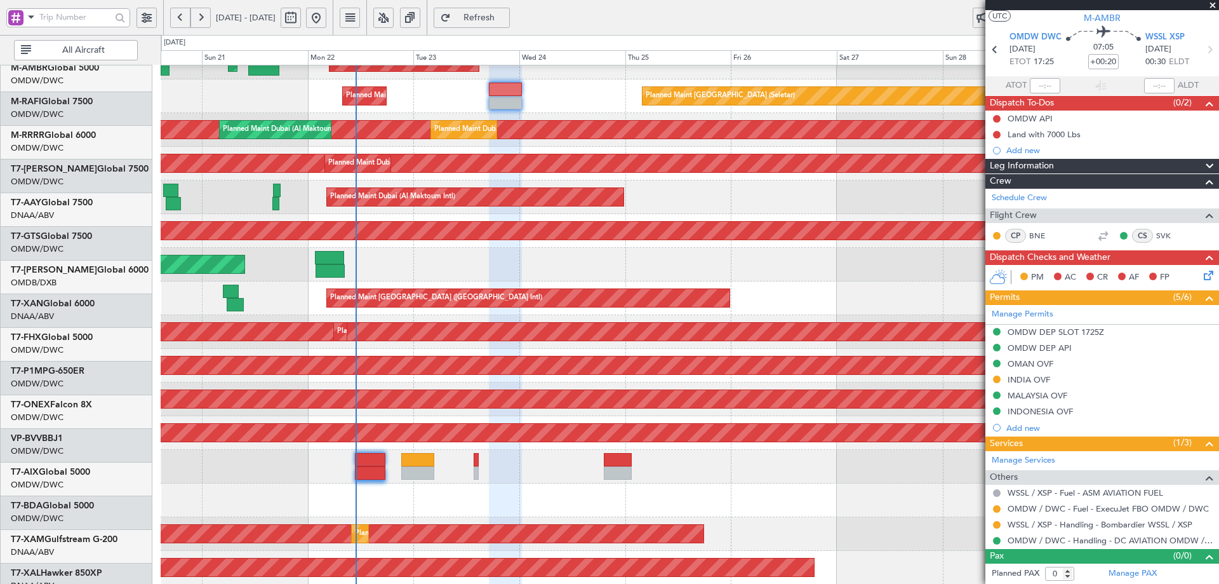
click at [493, 349] on div "Planned Maint [GEOGRAPHIC_DATA] ([GEOGRAPHIC_DATA])" at bounding box center [690, 366] width 1058 height 34
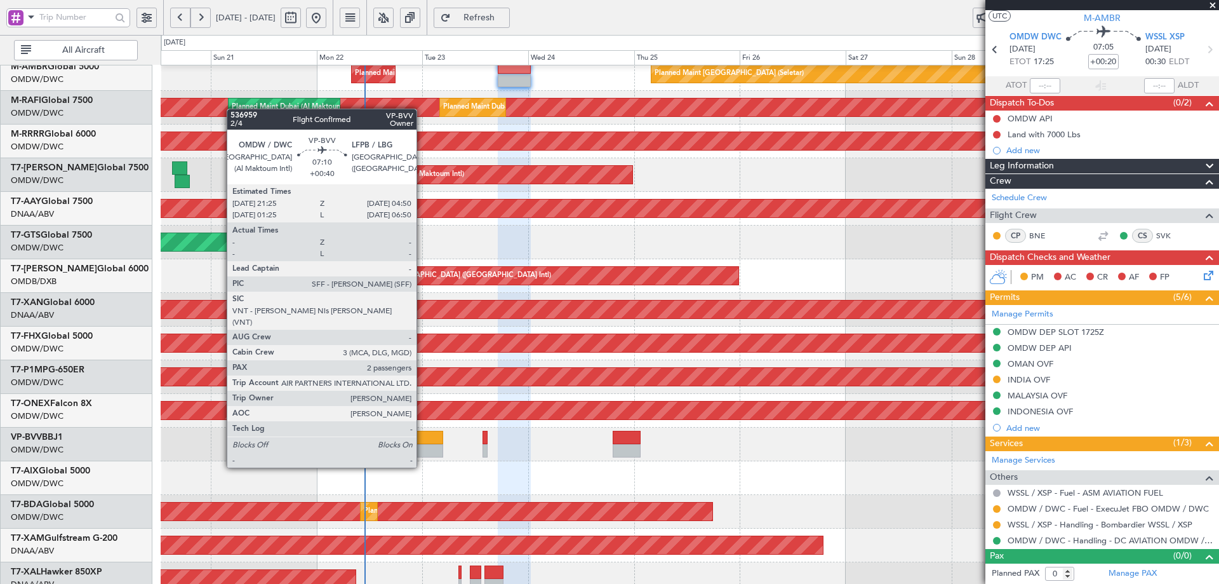
click at [422, 443] on div at bounding box center [426, 437] width 33 height 13
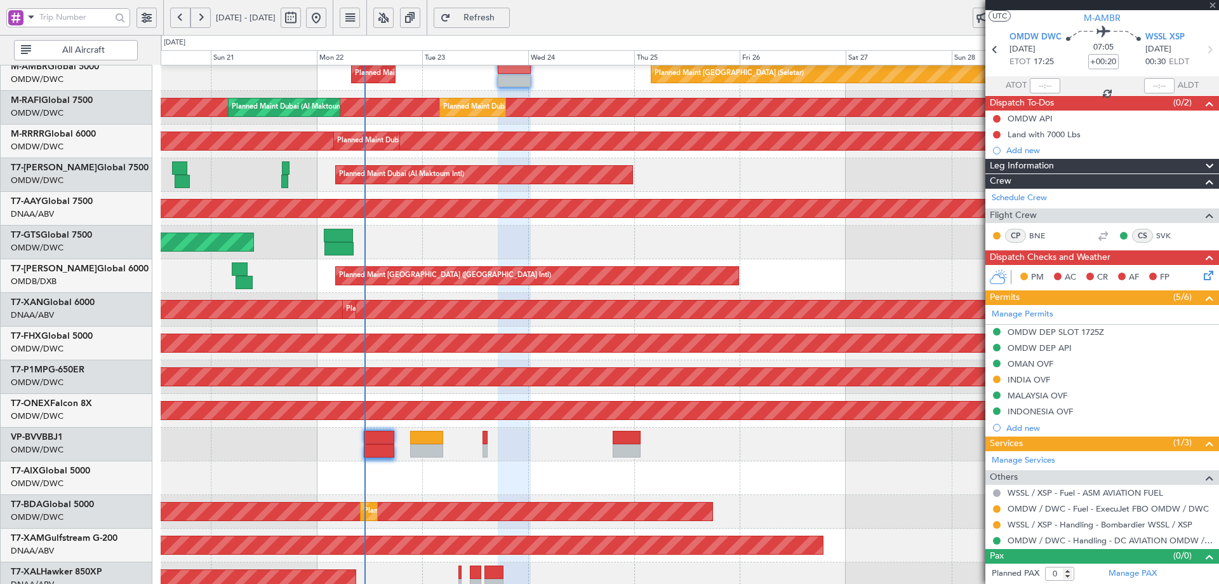
type input "+00:40"
type input "2"
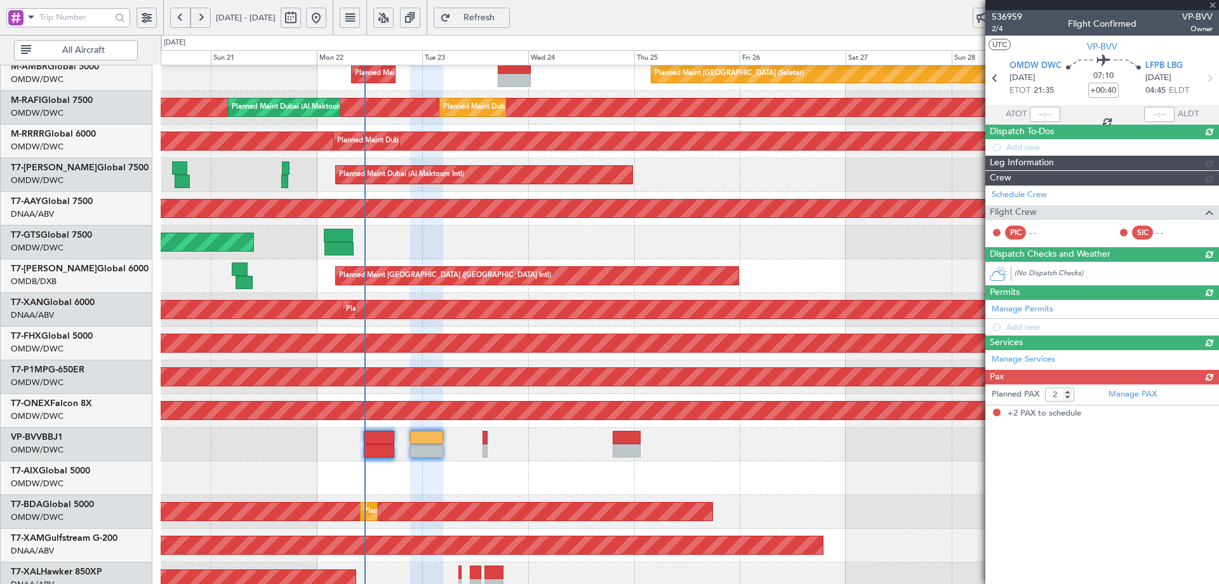
scroll to position [0, 0]
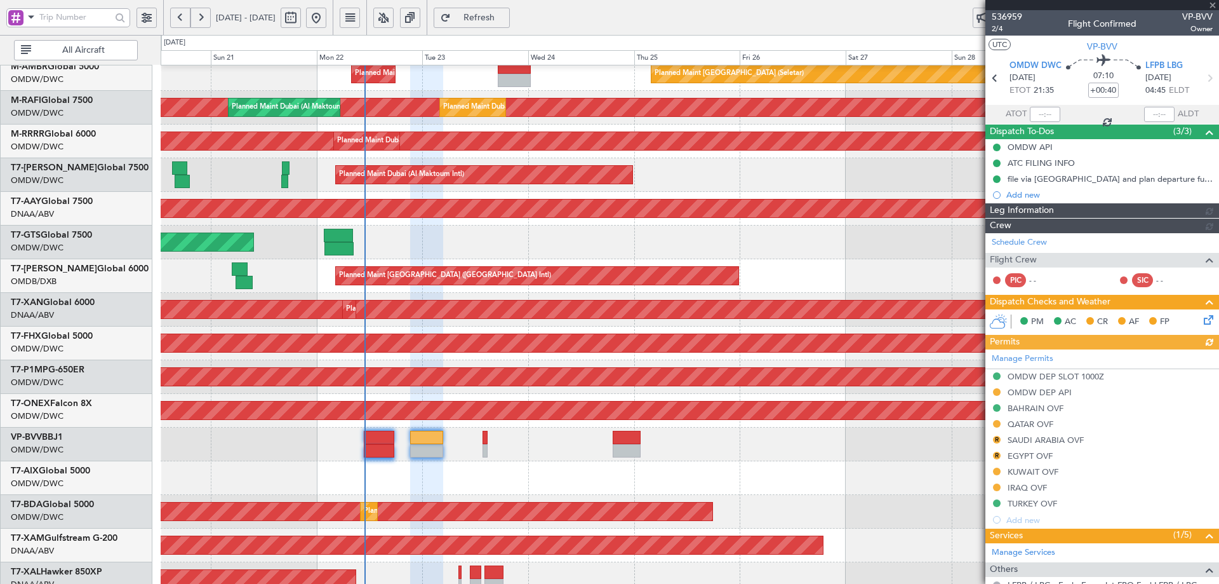
type input "[PERSON_NAME] (ANI)"
type input "7345"
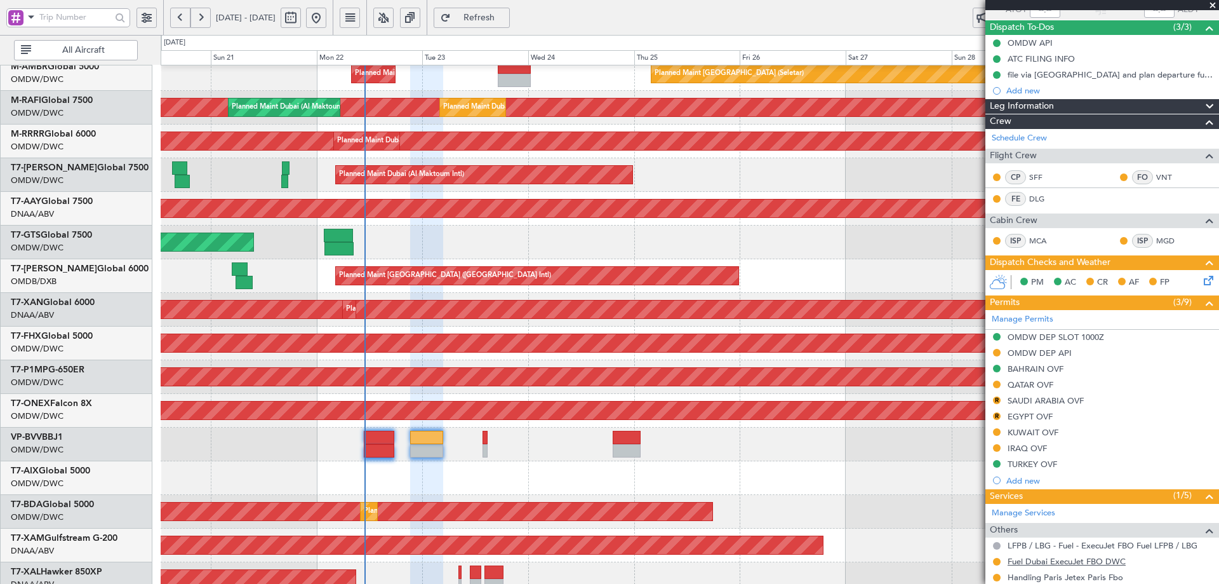
scroll to position [246, 0]
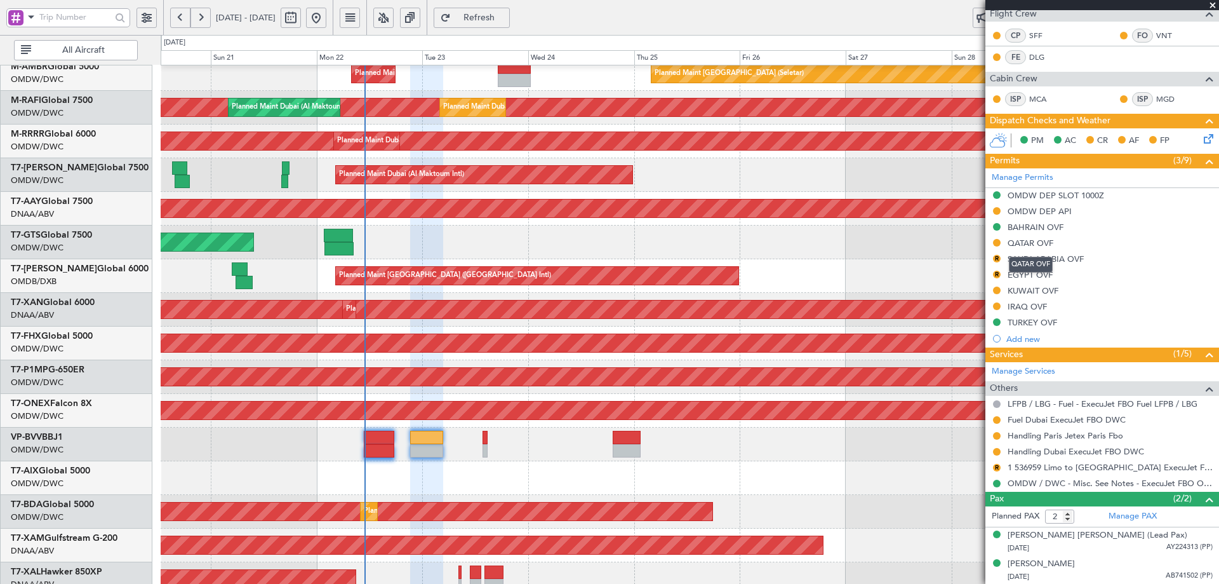
drag, startPoint x: 1031, startPoint y: 239, endPoint x: 1038, endPoint y: 240, distance: 6.5
click at [1032, 239] on div "QATAR OVF" at bounding box center [1031, 243] width 46 height 11
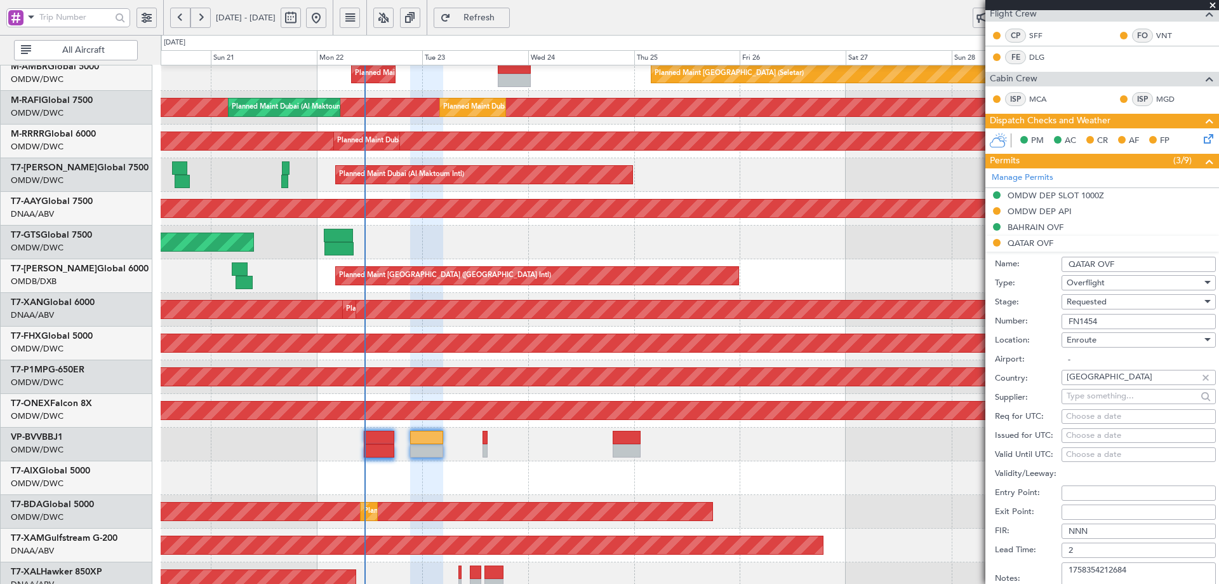
click at [1099, 284] on span "Overflight" at bounding box center [1086, 282] width 38 height 11
drag, startPoint x: 1135, startPoint y: 211, endPoint x: 1137, endPoint y: 250, distance: 39.4
click at [1136, 211] on div at bounding box center [609, 292] width 1219 height 584
click at [1103, 304] on span "Requested" at bounding box center [1087, 301] width 40 height 11
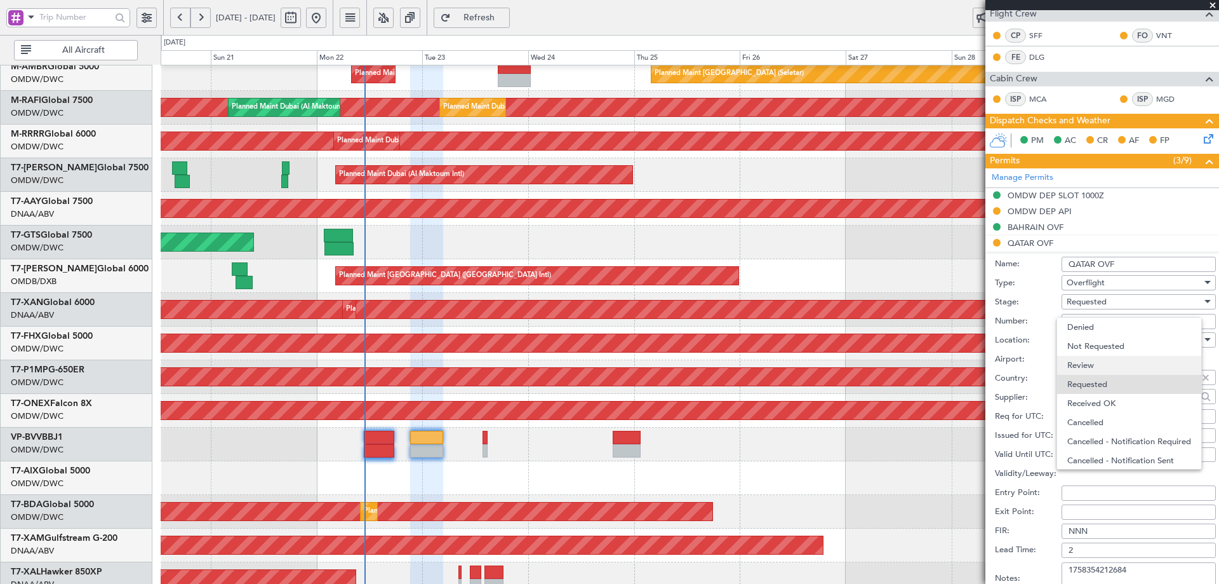
scroll to position [6, 0]
click at [1101, 399] on span "Received OK" at bounding box center [1134, 397] width 133 height 19
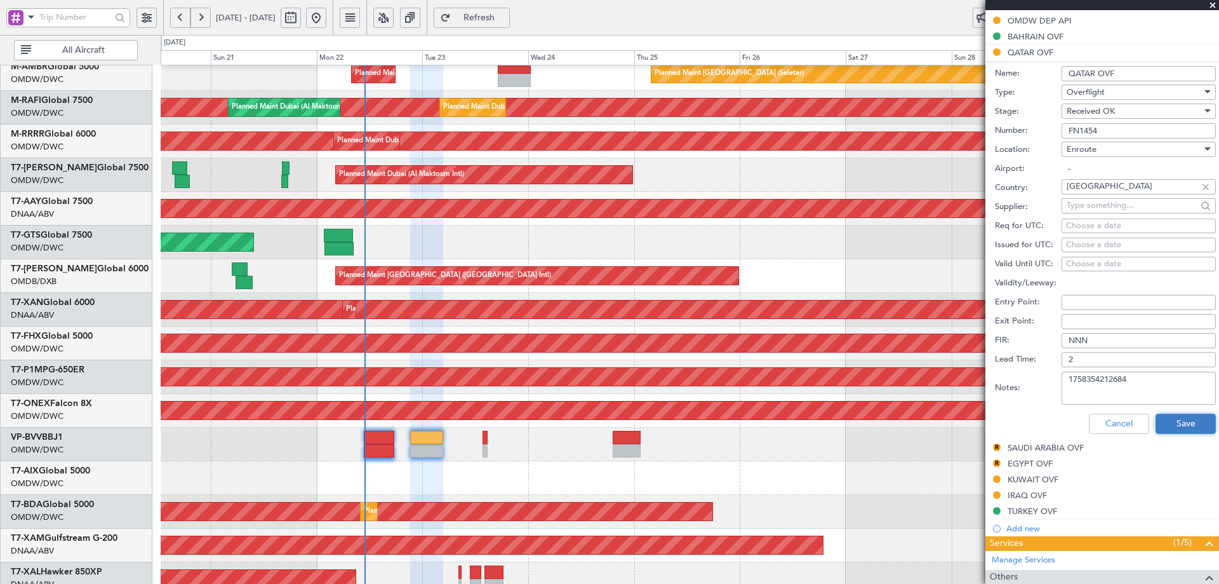
click at [1172, 427] on button "Save" at bounding box center [1186, 423] width 60 height 20
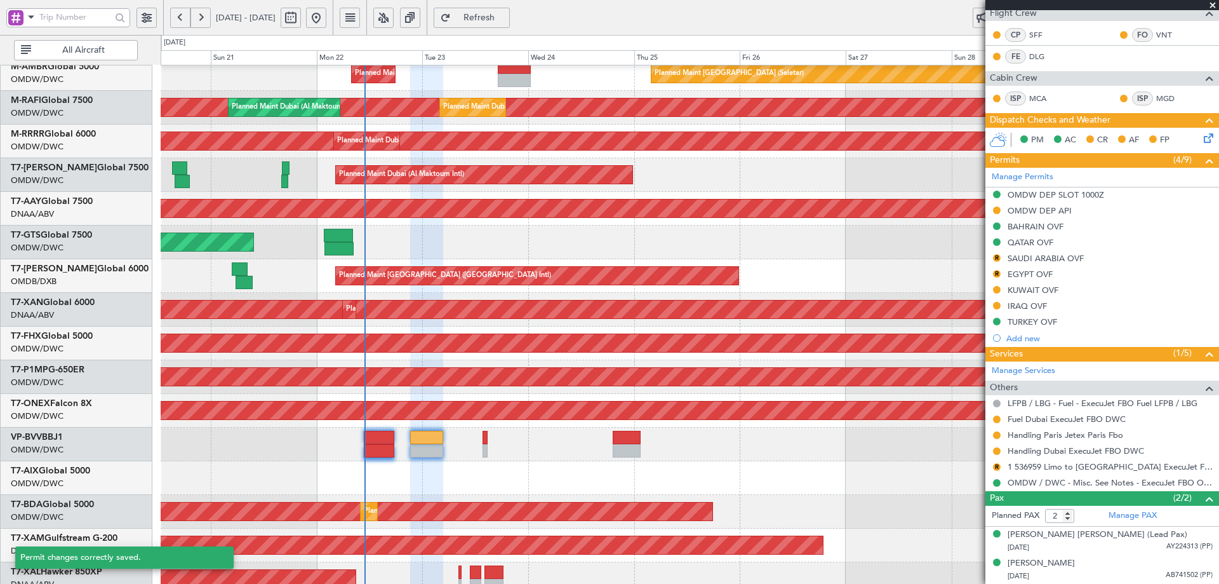
scroll to position [246, 0]
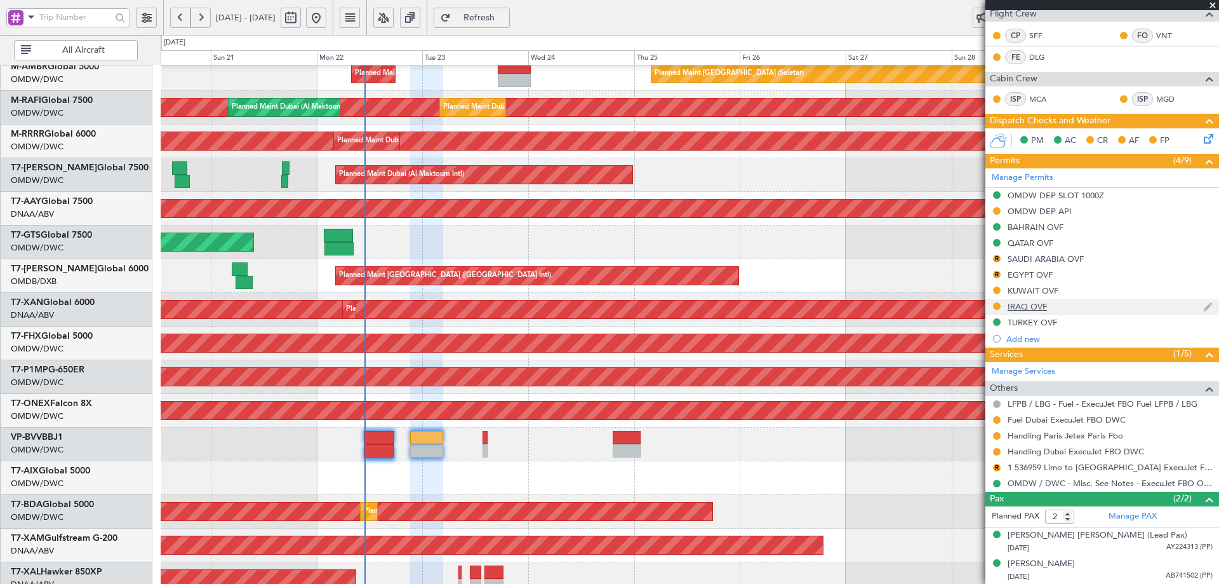
click at [1017, 306] on div "IRAQ OVF" at bounding box center [1027, 306] width 39 height 11
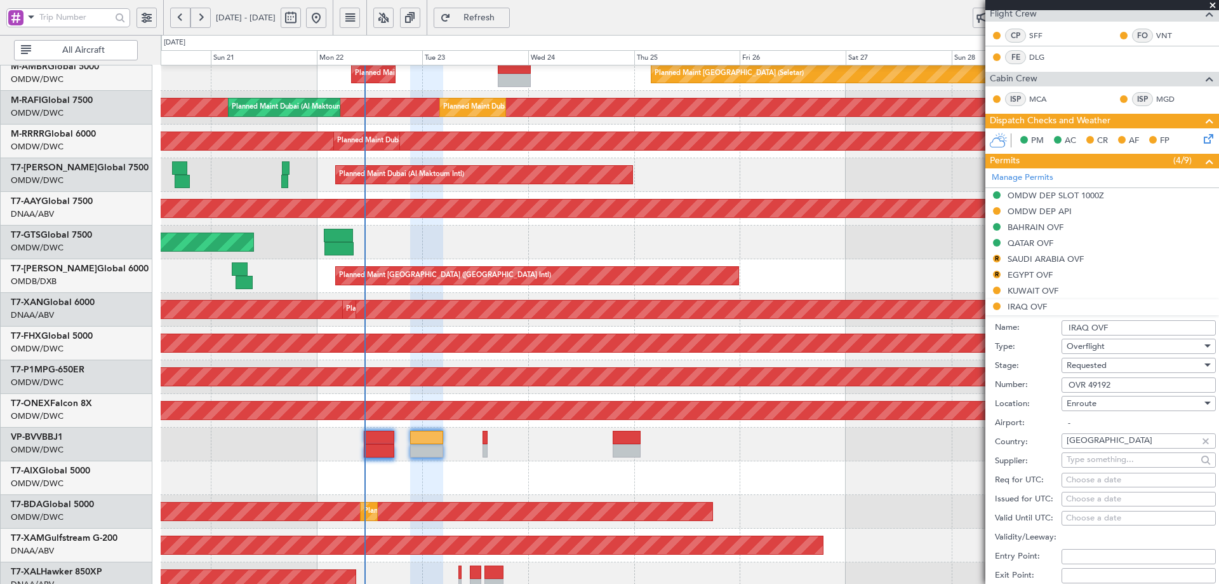
scroll to position [436, 0]
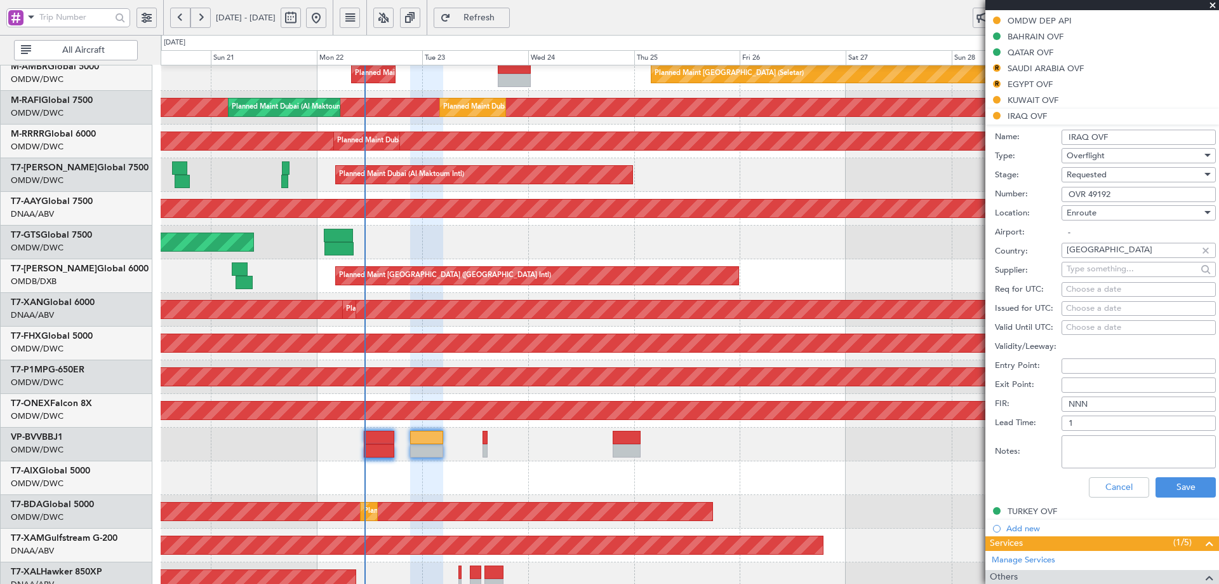
drag, startPoint x: 1097, startPoint y: 198, endPoint x: 1033, endPoint y: 191, distance: 64.5
click at [1033, 191] on div "Number: OVR 49192" at bounding box center [1105, 194] width 221 height 19
paste input "258"
type input "OVR 49258"
click at [1097, 178] on span "Requested" at bounding box center [1087, 174] width 40 height 11
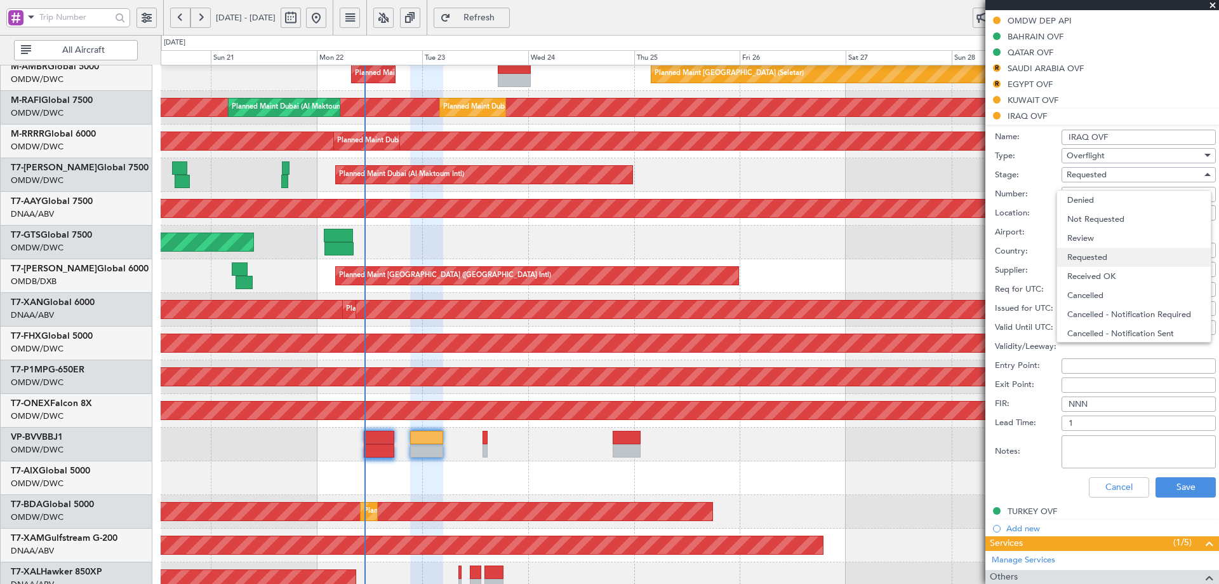
scroll to position [6, 0]
drag, startPoint x: 1110, startPoint y: 267, endPoint x: 1205, endPoint y: 433, distance: 190.6
click at [1110, 266] on span "Received OK" at bounding box center [1134, 270] width 133 height 19
click at [1172, 489] on button "Save" at bounding box center [1186, 487] width 60 height 20
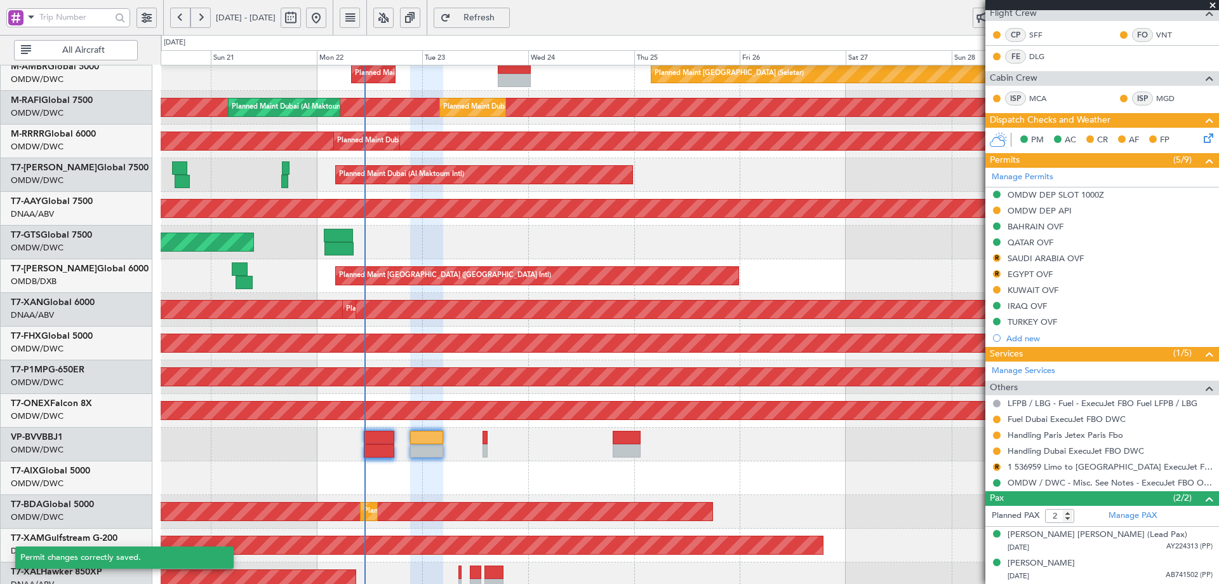
scroll to position [246, 0]
click at [1028, 290] on div "KUWAIT OVF" at bounding box center [1033, 290] width 51 height 11
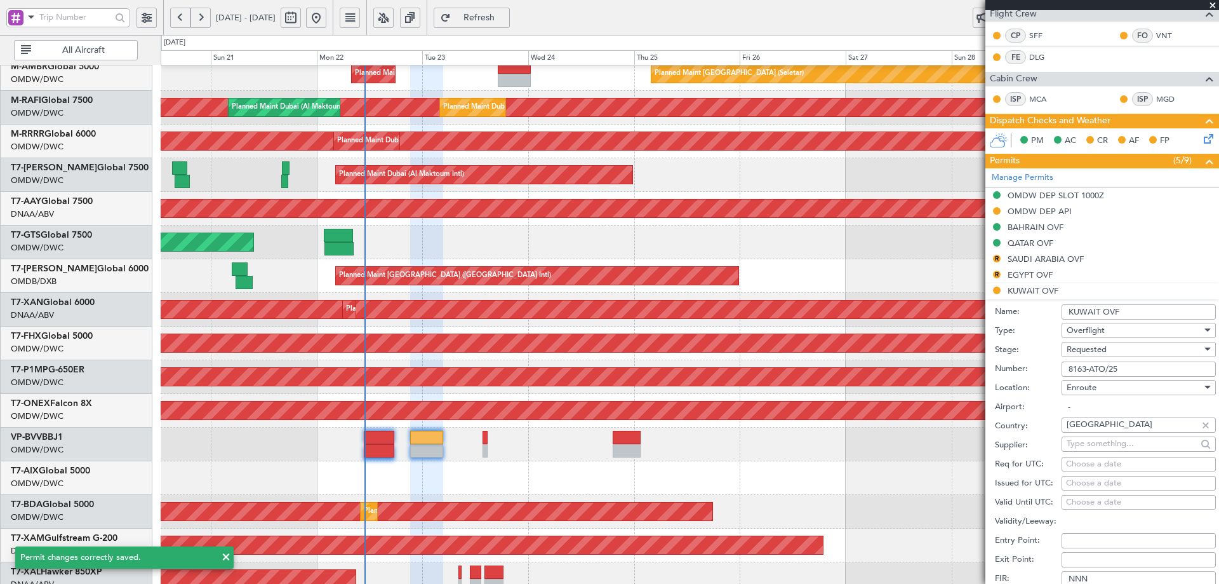
scroll to position [436, 0]
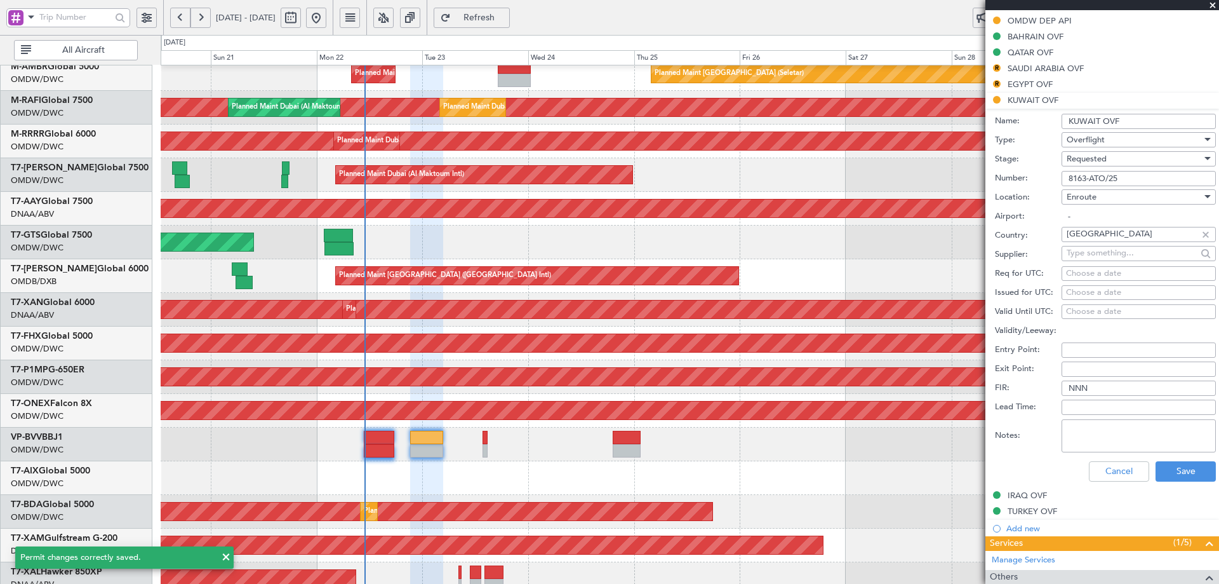
drag, startPoint x: 1125, startPoint y: 177, endPoint x: 1026, endPoint y: 172, distance: 99.8
click at [1026, 172] on div "Number: 8163-ATO/25" at bounding box center [1105, 178] width 221 height 19
click at [1117, 159] on div "Requested" at bounding box center [1134, 158] width 135 height 19
click at [1129, 255] on span "Received OK" at bounding box center [1134, 254] width 133 height 19
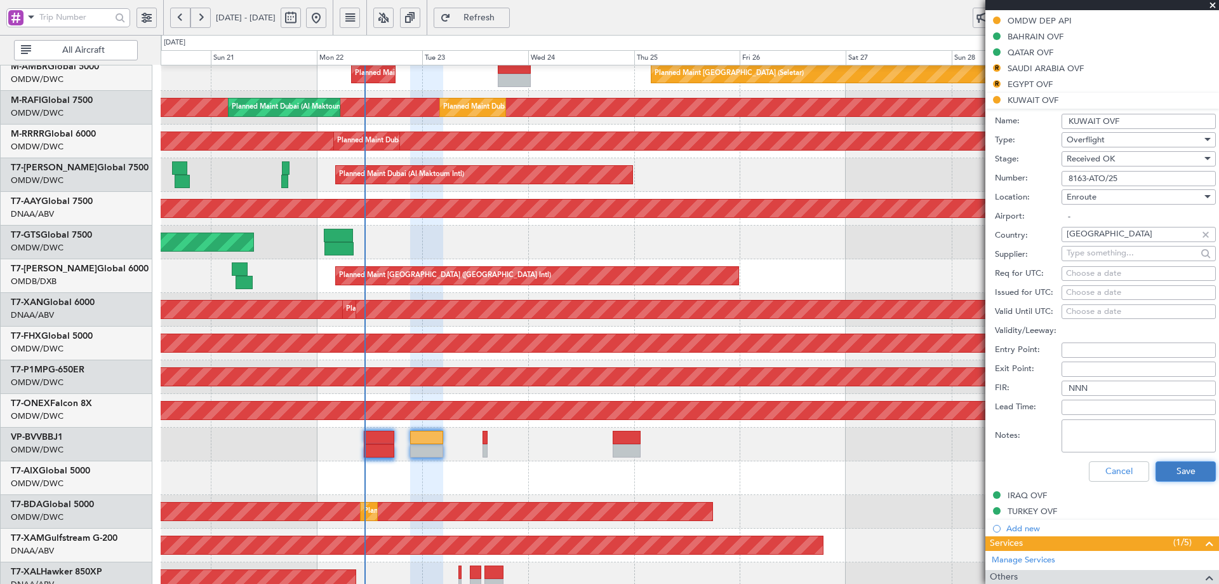
click at [1171, 467] on button "Save" at bounding box center [1186, 471] width 60 height 20
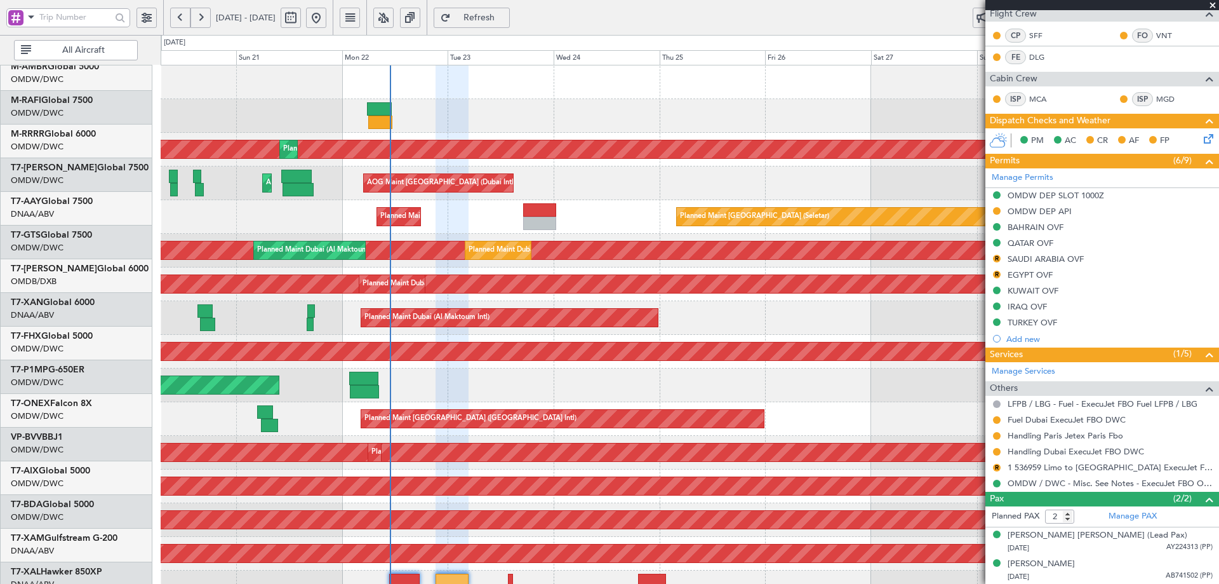
scroll to position [0, 0]
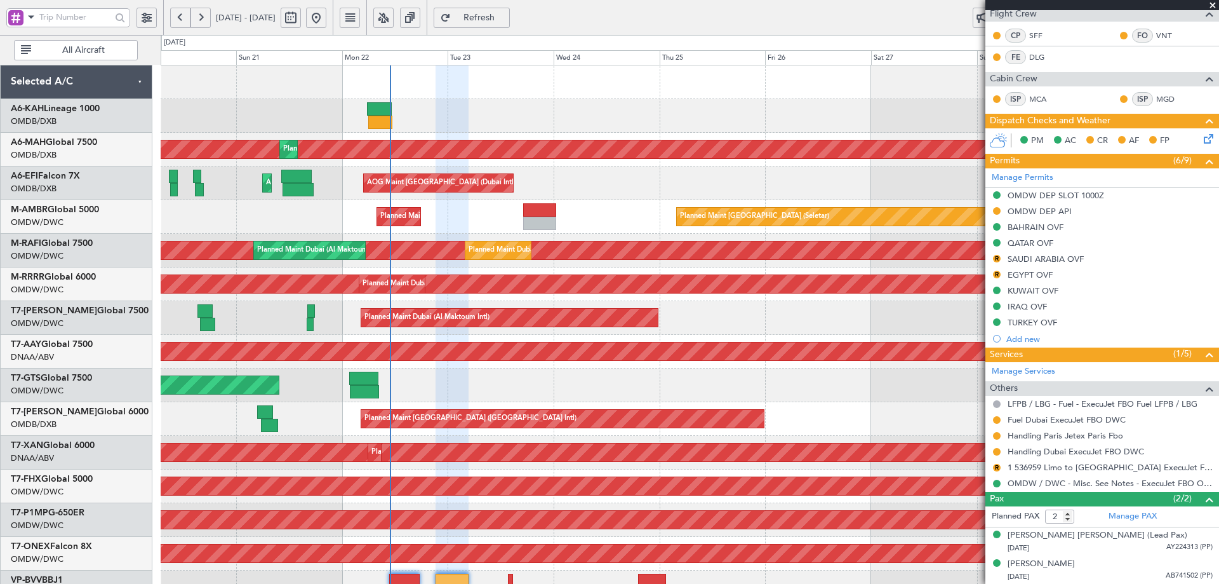
click at [469, 369] on div "Planned Maint [GEOGRAPHIC_DATA] ([GEOGRAPHIC_DATA] Intl) Planned Maint [GEOGRAP…" at bounding box center [690, 435] width 1058 height 741
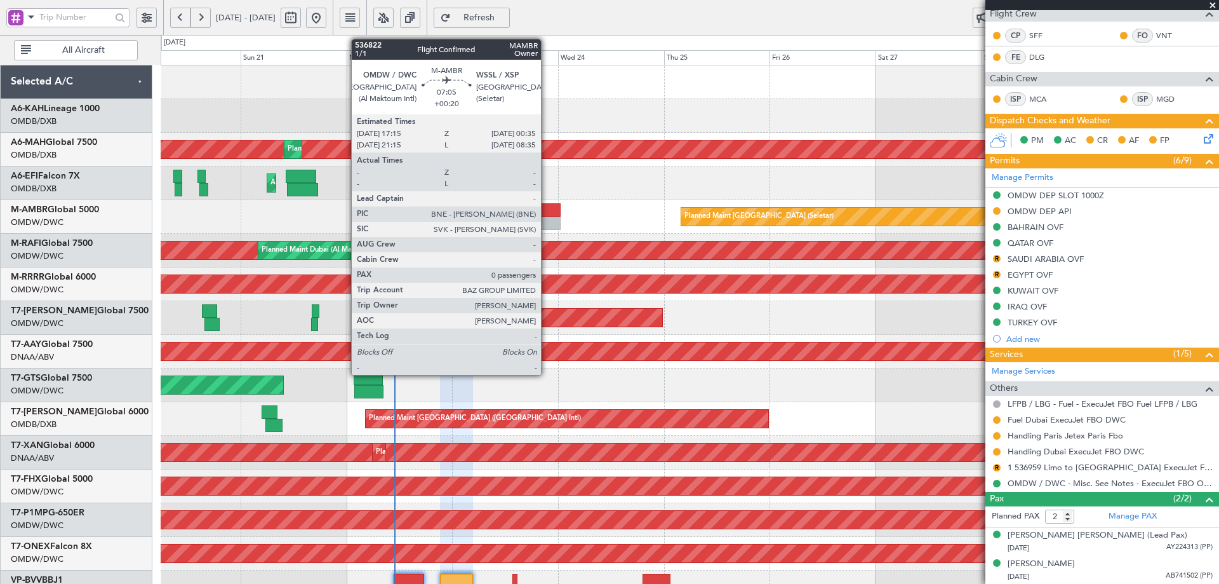
click at [547, 208] on div at bounding box center [544, 209] width 32 height 13
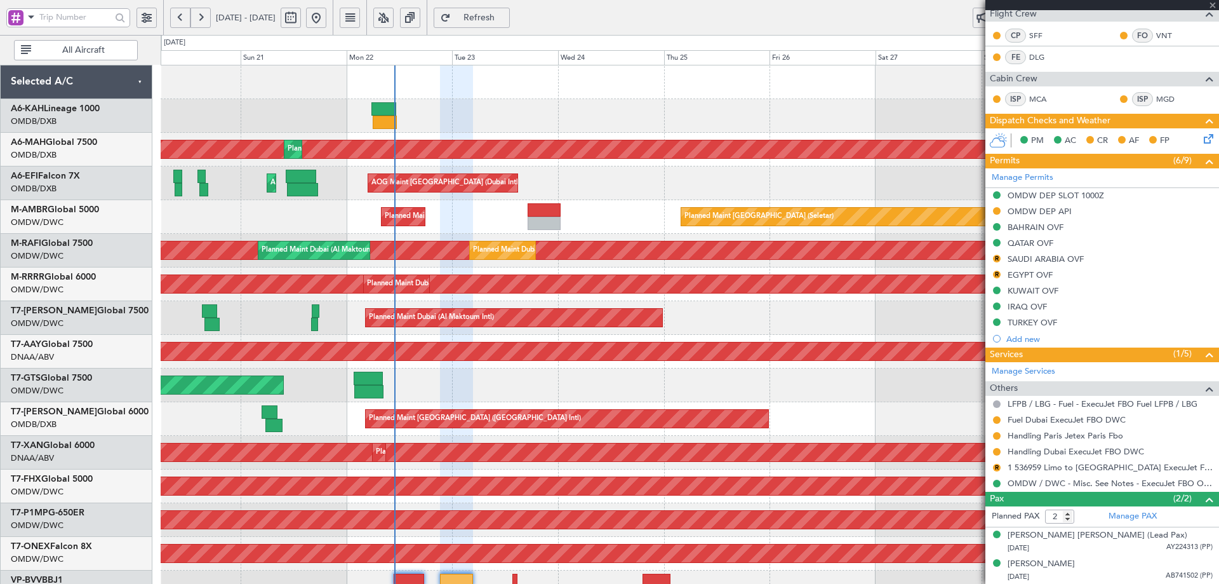
click at [547, 208] on div at bounding box center [544, 209] width 32 height 13
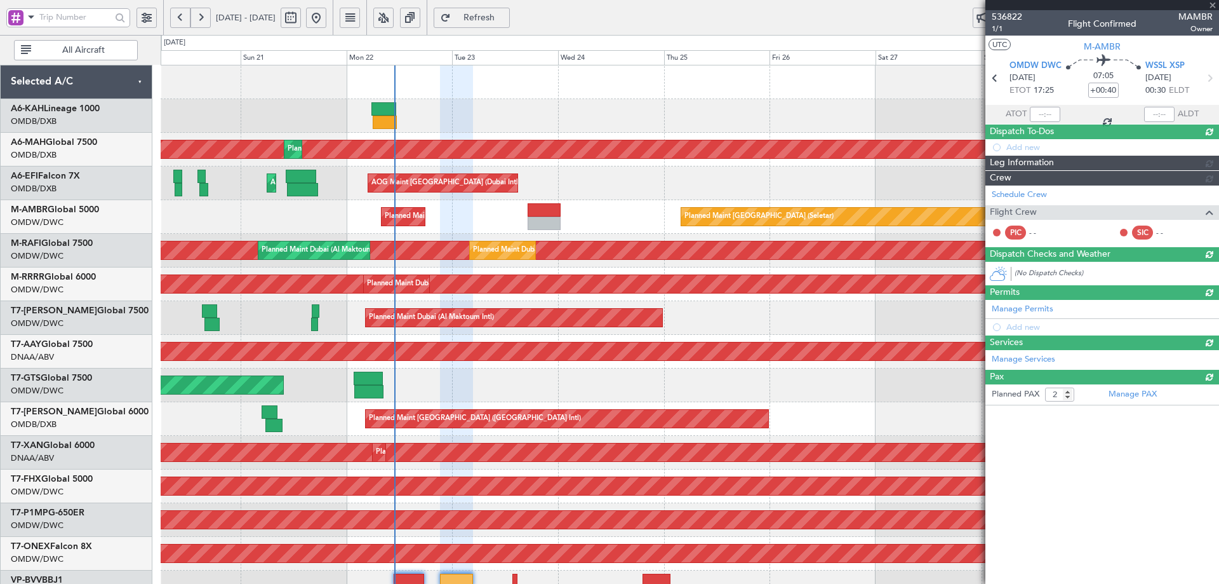
type input "+00:20"
type input "0"
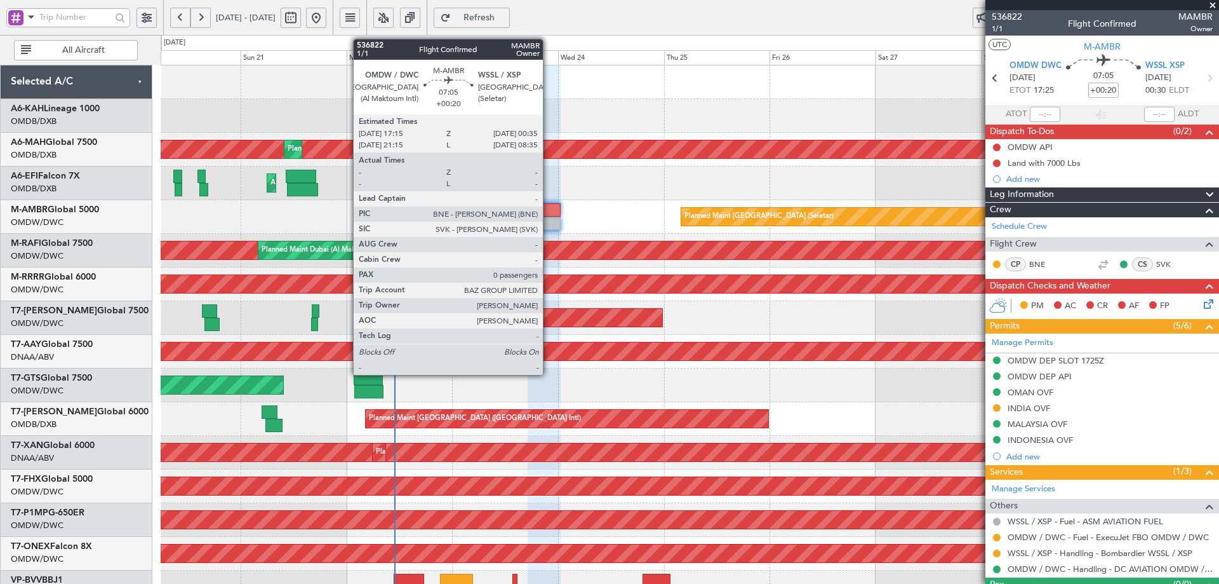
click at [549, 213] on div at bounding box center [544, 209] width 32 height 13
click at [547, 213] on div at bounding box center [544, 209] width 32 height 13
click at [547, 211] on div at bounding box center [544, 209] width 32 height 13
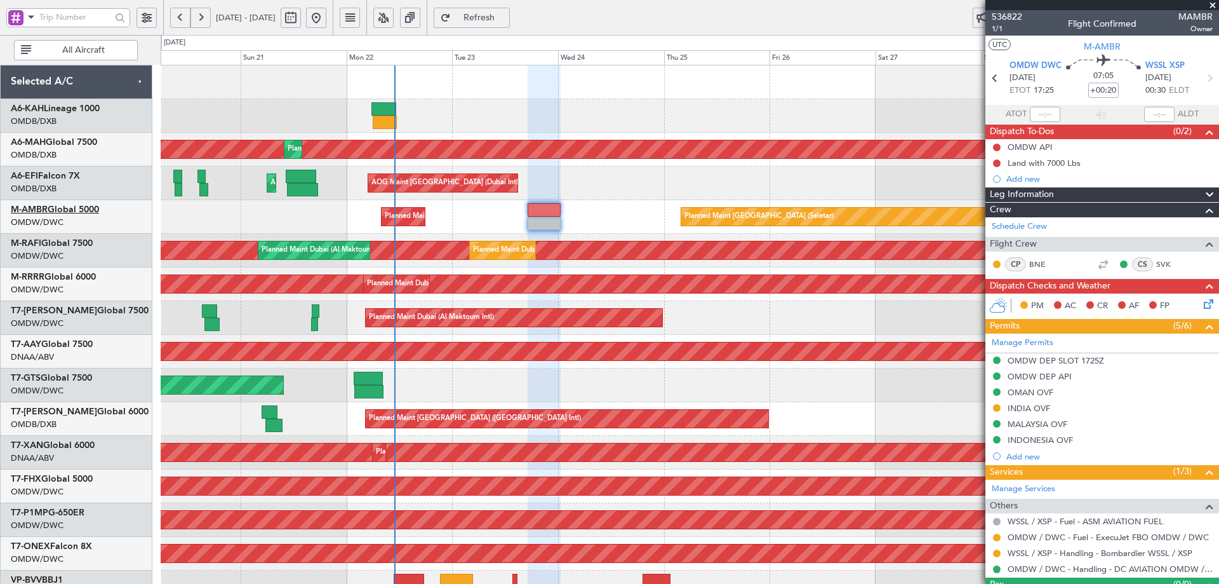
click at [77, 208] on link "M-AMBR Global 5000" at bounding box center [55, 209] width 88 height 9
click at [506, 14] on span "Refresh" at bounding box center [479, 17] width 52 height 9
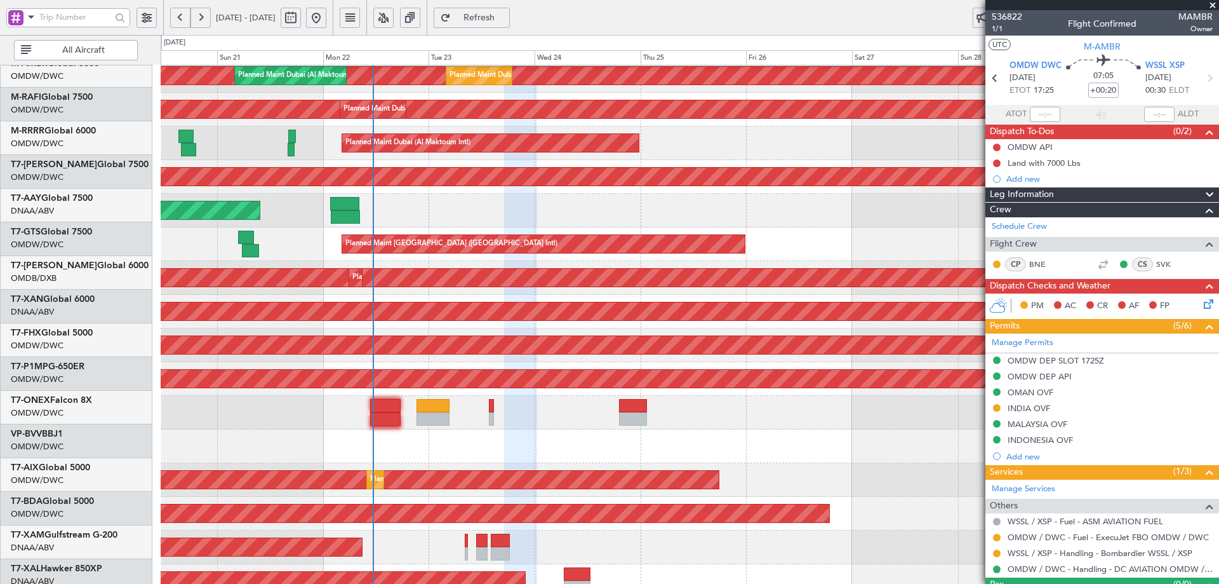
scroll to position [210, 0]
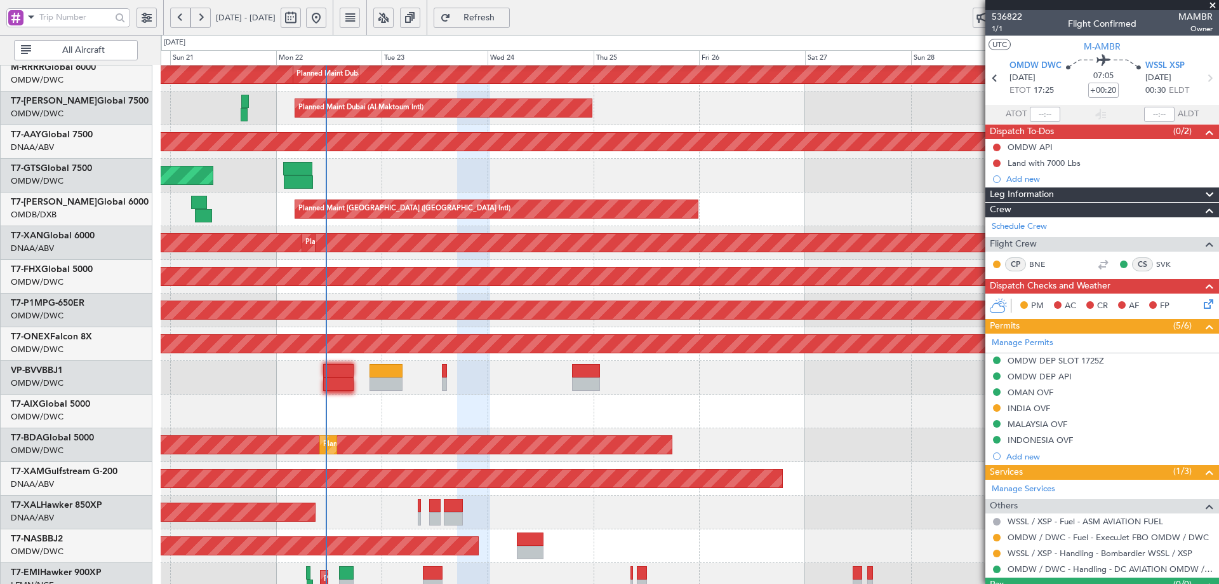
click at [581, 445] on div "Planned Maint Dubai (Al Maktoum Intl) Planned Maint [GEOGRAPHIC_DATA] (Al Makto…" at bounding box center [690, 226] width 1058 height 741
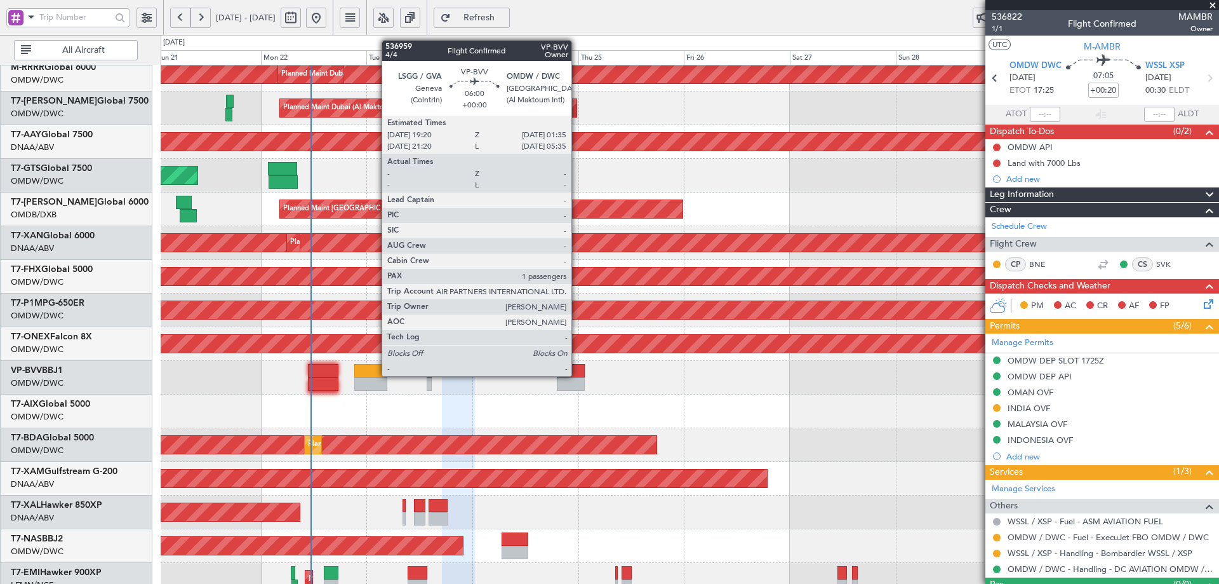
click at [577, 375] on div at bounding box center [571, 370] width 28 height 13
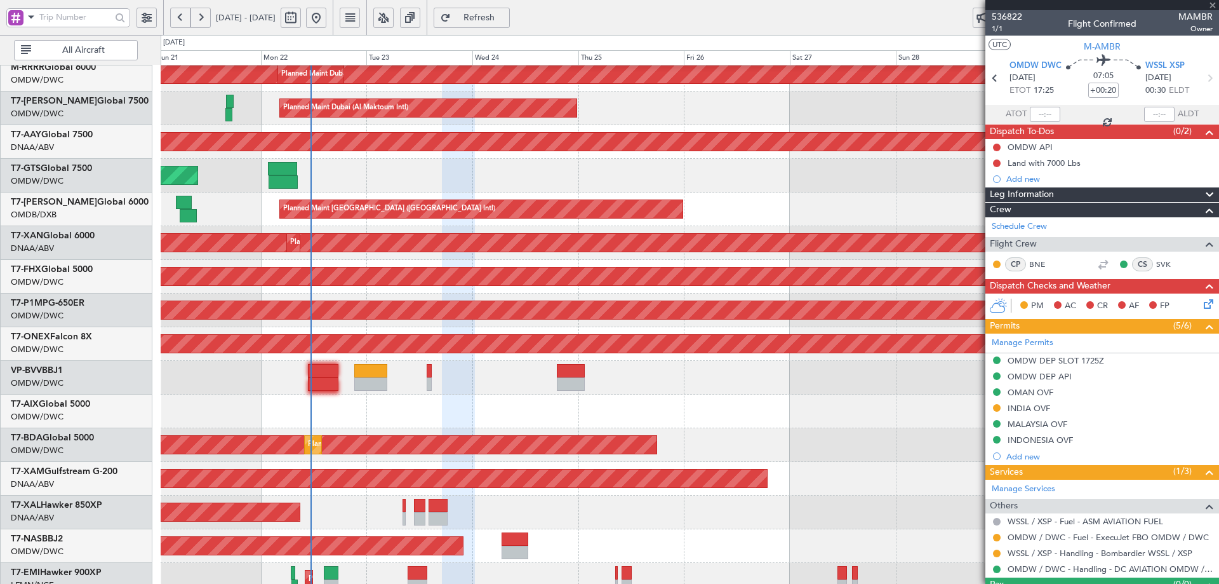
click at [577, 375] on div at bounding box center [571, 370] width 28 height 13
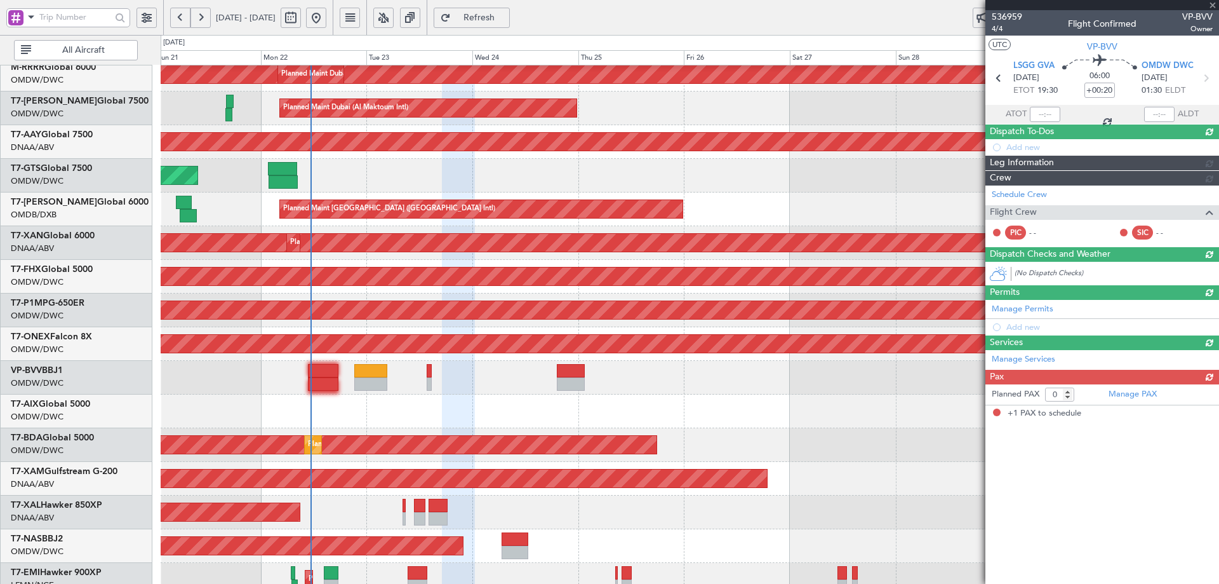
type input "1"
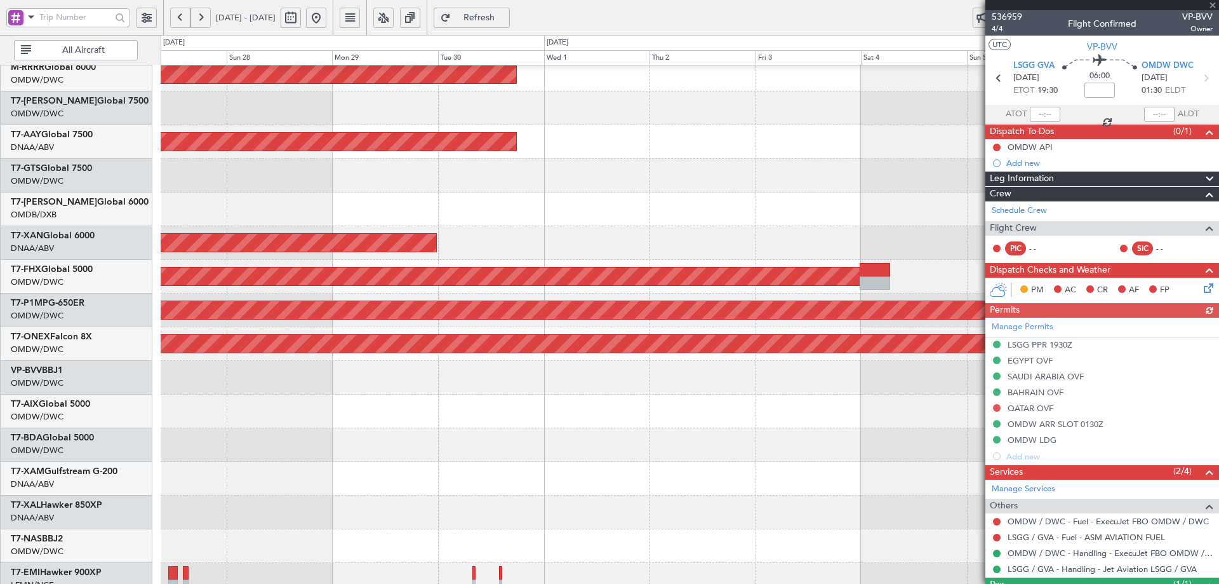
click at [135, 278] on div "Planned Maint Dubai (Al Maktoum Intl) Planned Maint [GEOGRAPHIC_DATA] (Al Makto…" at bounding box center [609, 315] width 1219 height 561
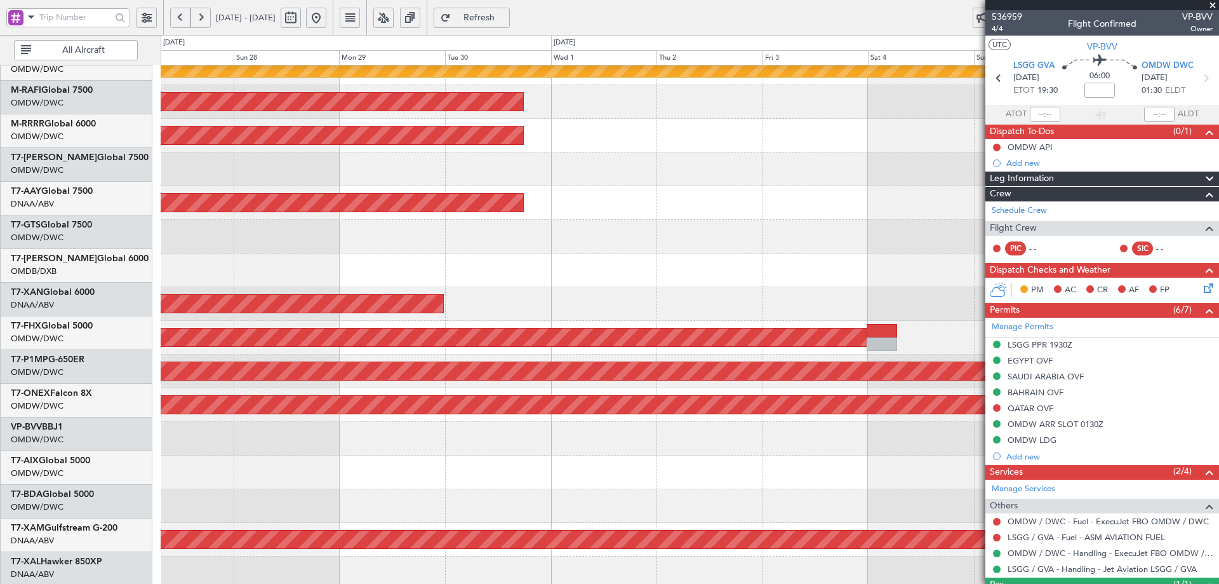
click at [932, 220] on div at bounding box center [690, 237] width 1058 height 34
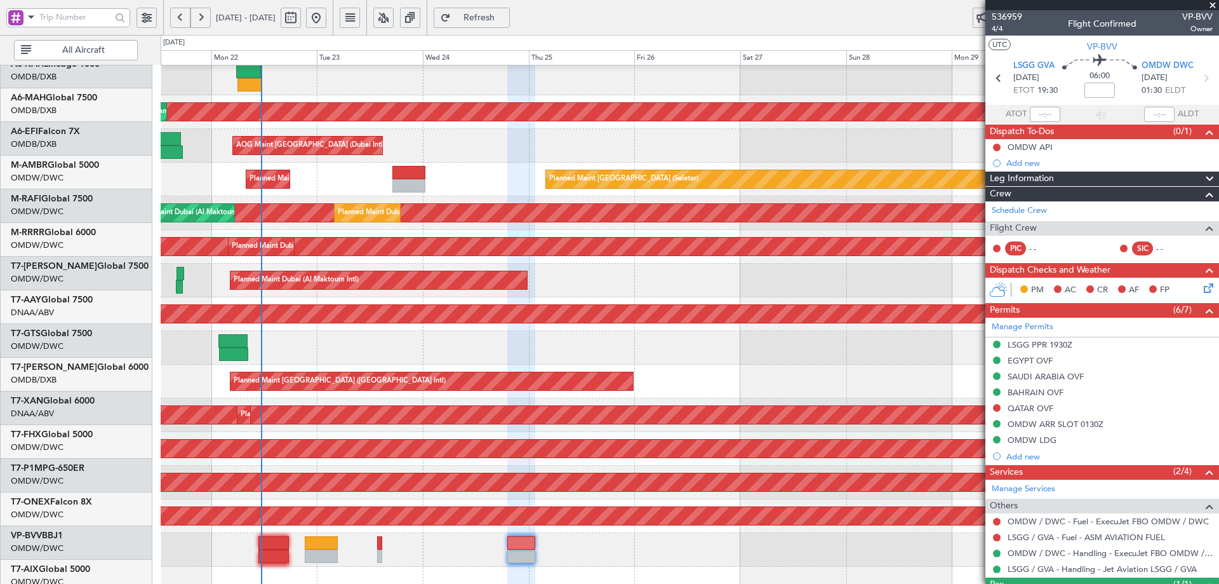
click at [1057, 323] on fb-app "[DATE] - [DATE] Refresh Quick Links All Aircraft Planned Maint [GEOGRAPHIC_DATA…" at bounding box center [609, 306] width 1219 height 580
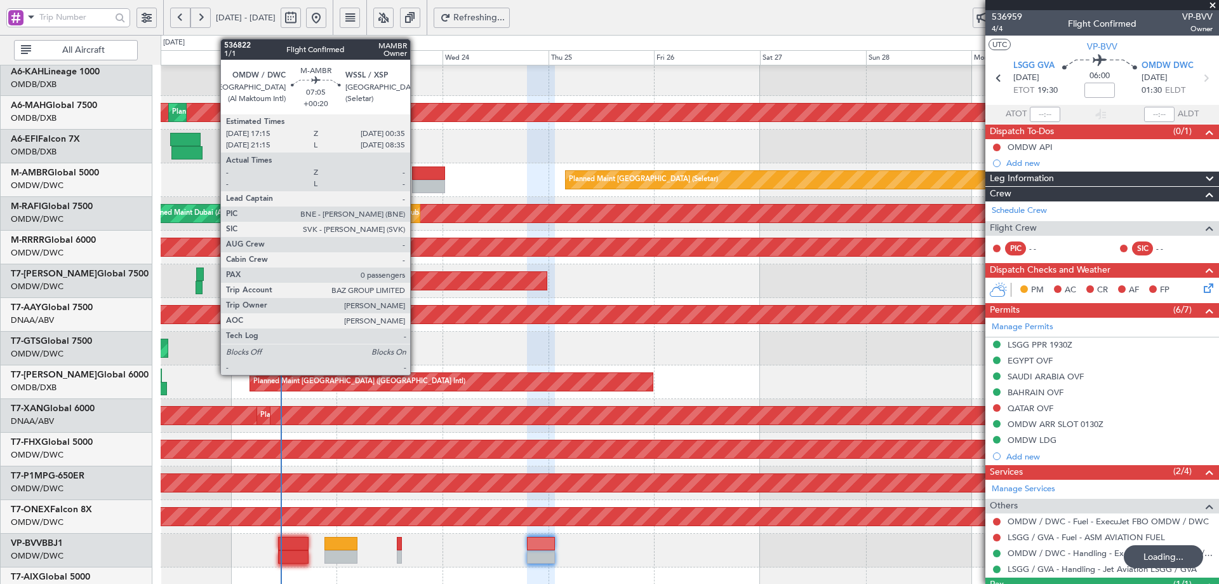
click at [416, 184] on div at bounding box center [428, 186] width 32 height 13
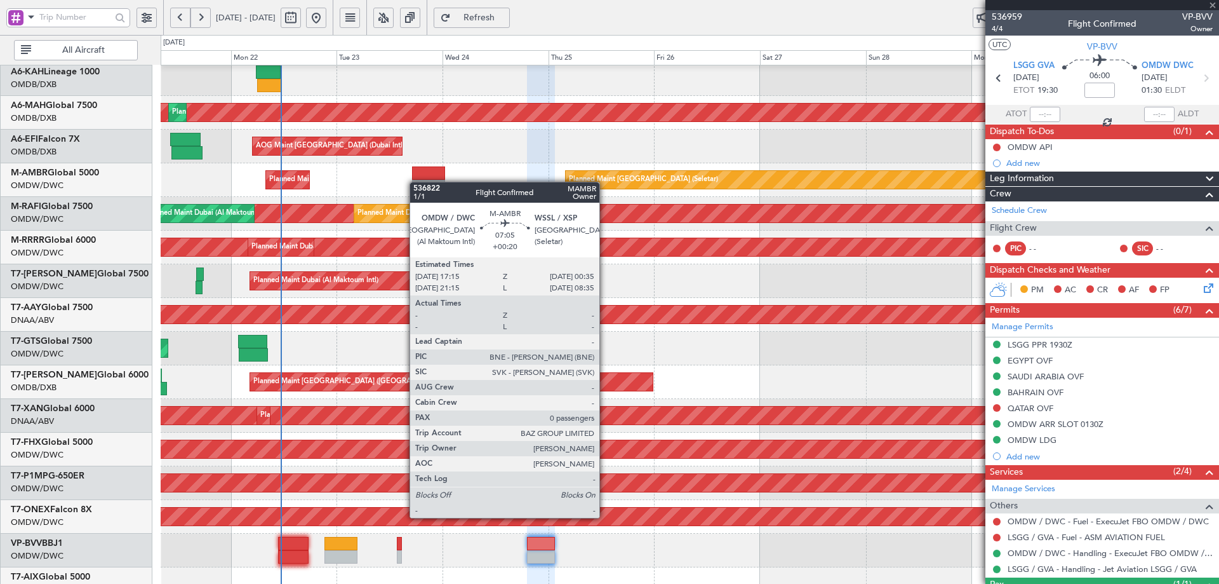
type input "+00:20"
type input "0"
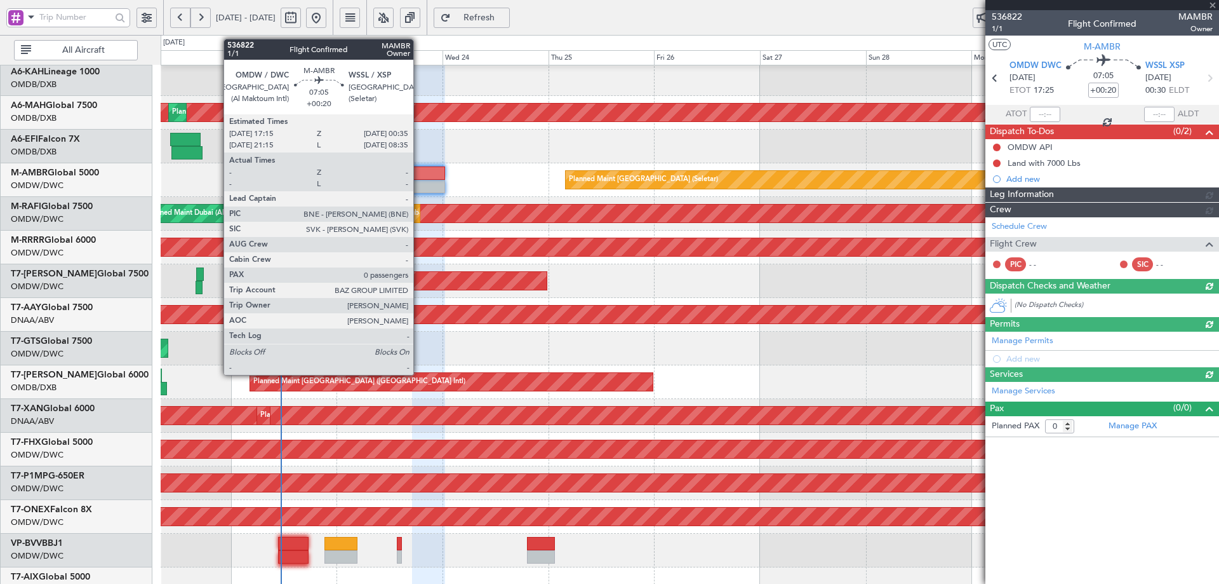
click at [419, 173] on div at bounding box center [428, 172] width 32 height 13
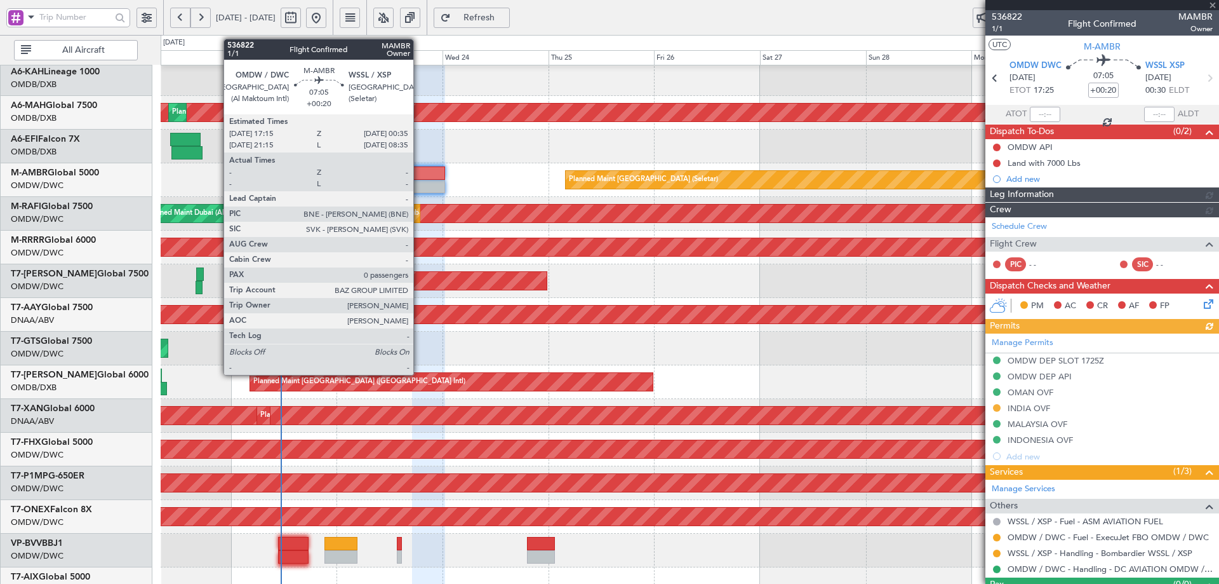
click at [419, 172] on div at bounding box center [428, 172] width 32 height 13
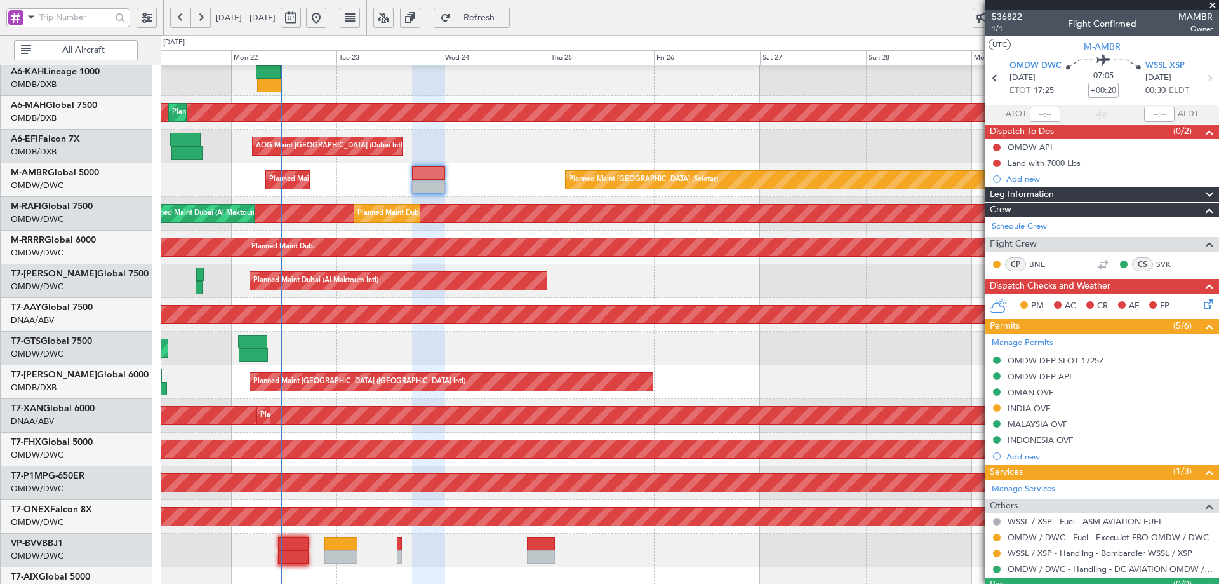
click at [506, 13] on span "Refresh" at bounding box center [479, 17] width 52 height 9
click at [510, 10] on button "Refresh" at bounding box center [472, 18] width 76 height 20
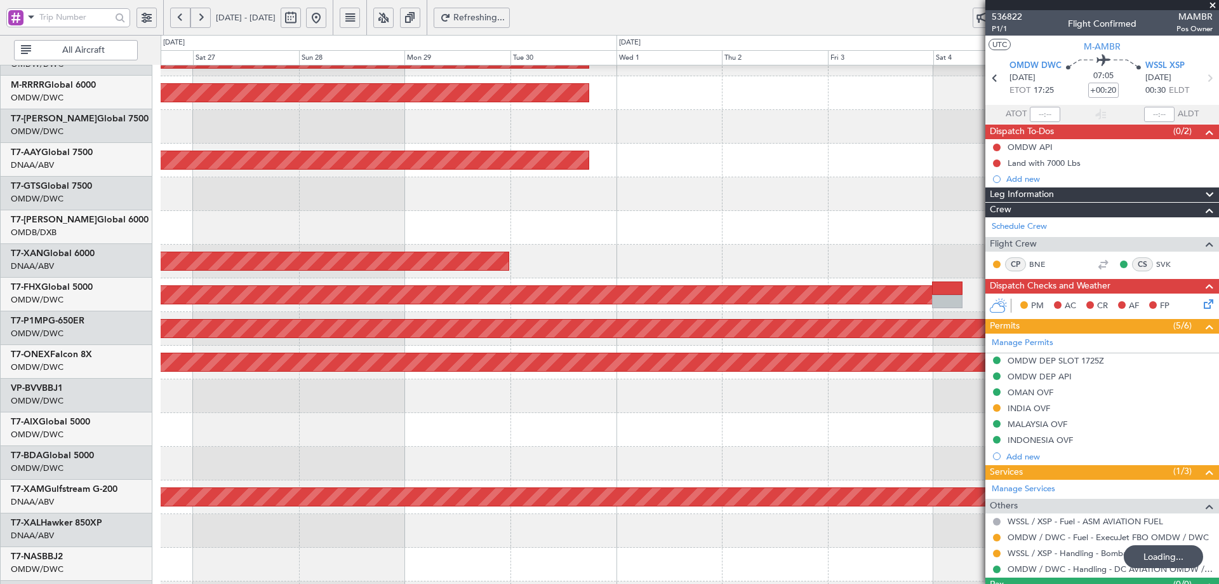
click at [115, 137] on div "Planned Maint Dubai (Al Maktoum Intl) Planned Maint [GEOGRAPHIC_DATA] (Al Makto…" at bounding box center [609, 315] width 1219 height 561
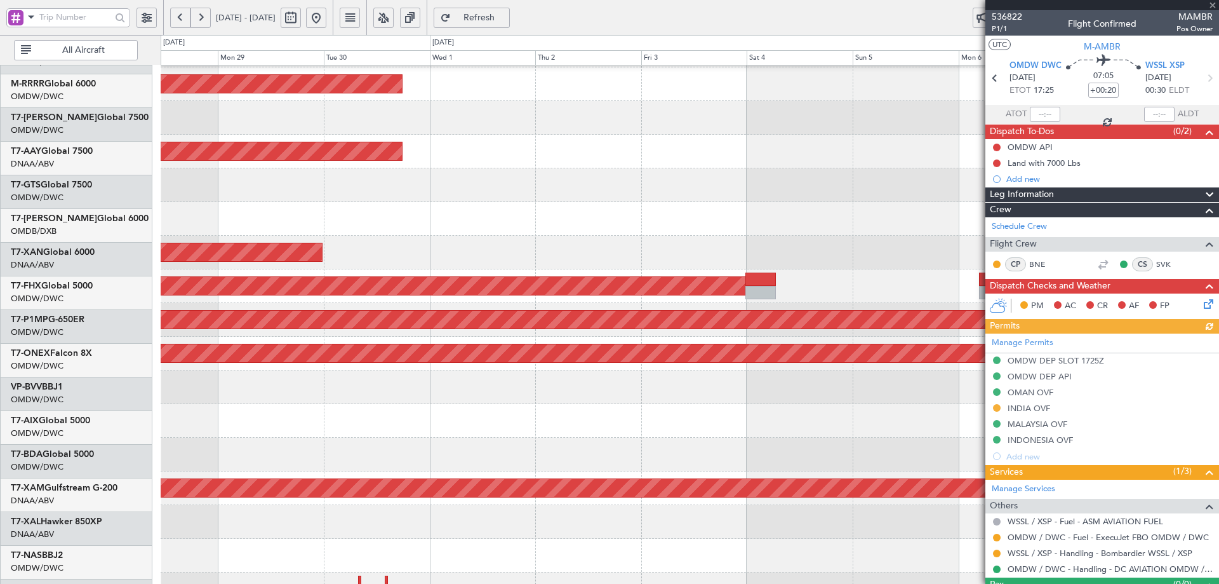
scroll to position [210, 0]
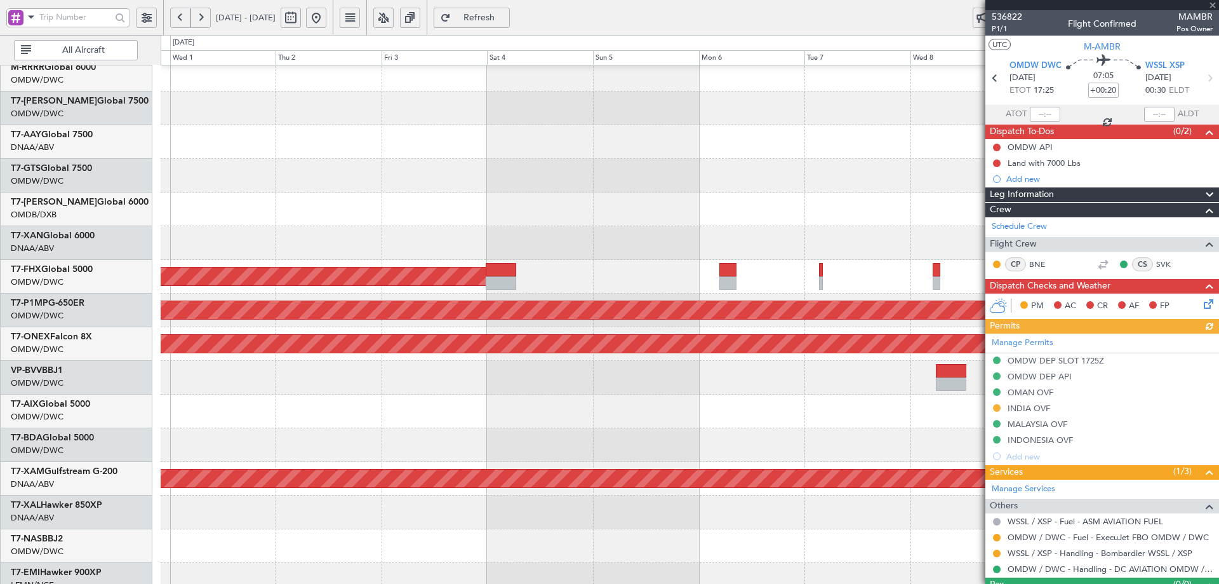
click at [199, 142] on div "Planned Maint Dubai (Al Maktoum Intl) Unplanned Maint [GEOGRAPHIC_DATA] (Al Mak…" at bounding box center [690, 226] width 1058 height 741
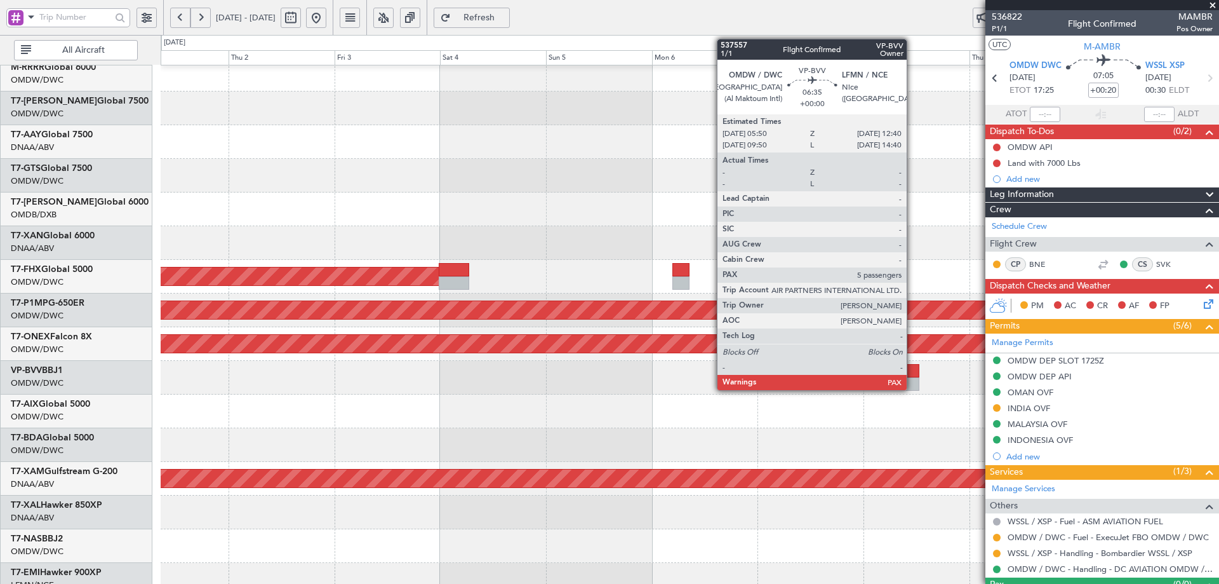
click at [913, 377] on div at bounding box center [904, 370] width 30 height 13
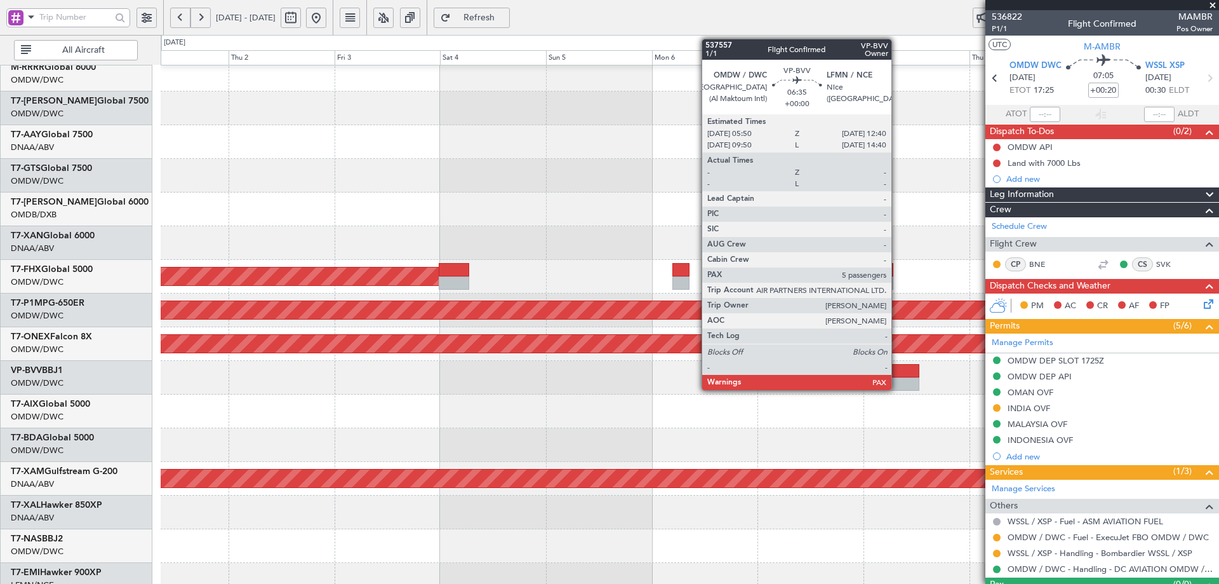
click at [897, 371] on div at bounding box center [904, 370] width 30 height 13
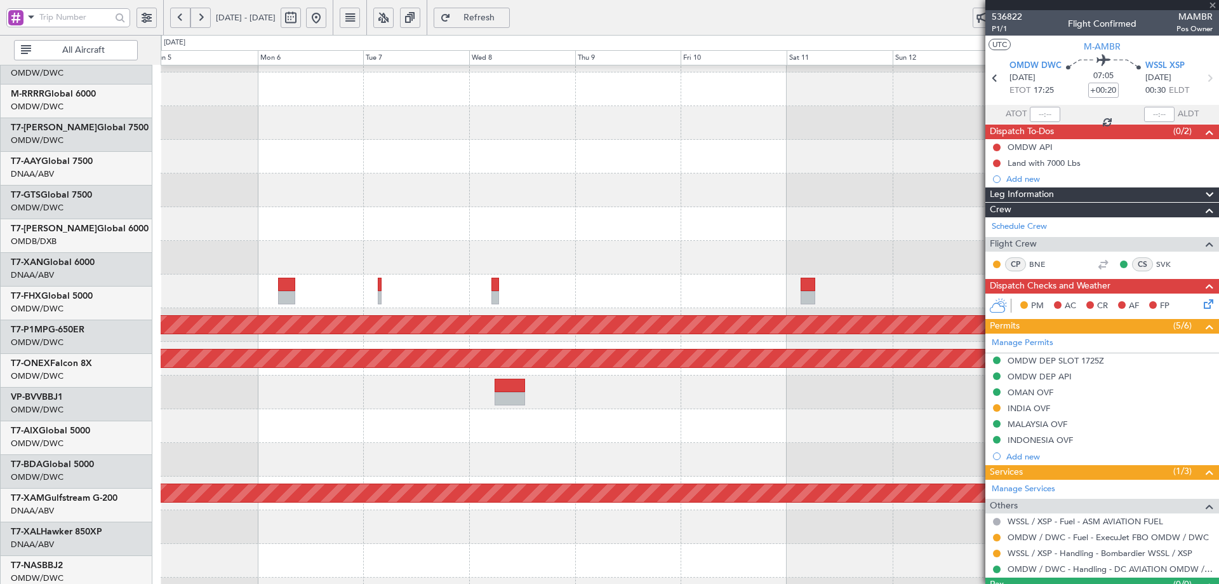
scroll to position [195, 0]
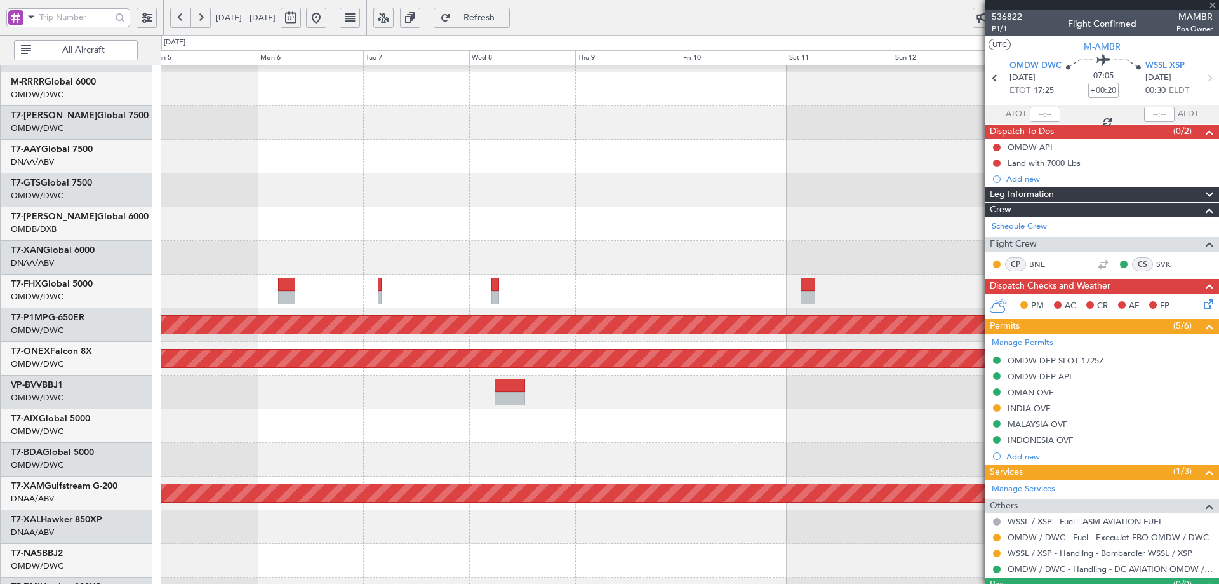
type input "5"
click at [469, 417] on div at bounding box center [690, 426] width 1058 height 34
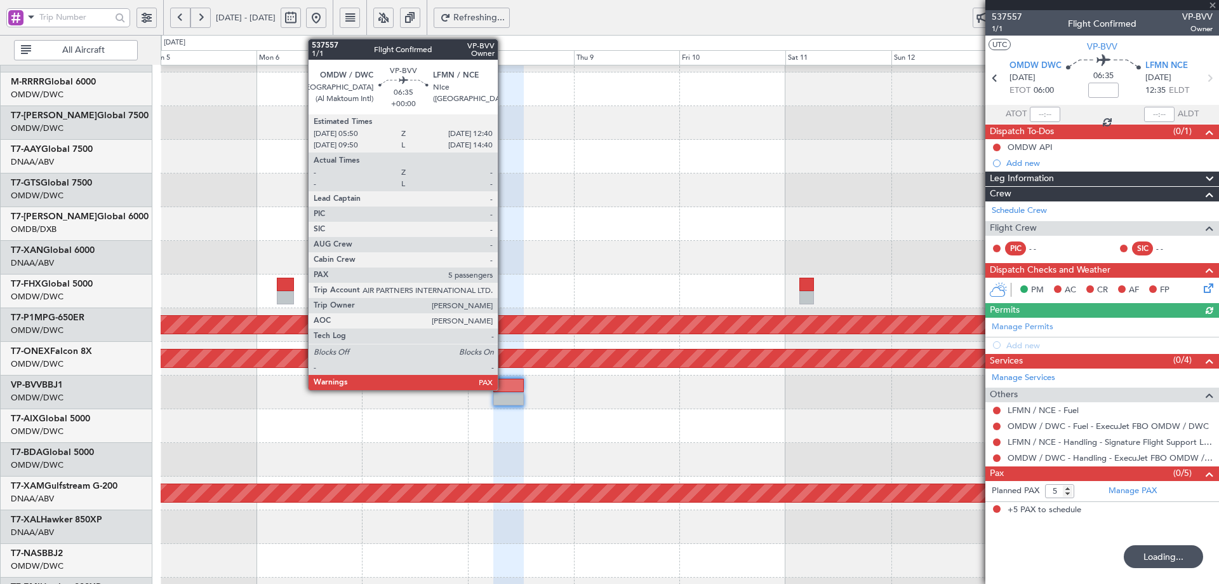
click at [504, 388] on div at bounding box center [508, 385] width 30 height 13
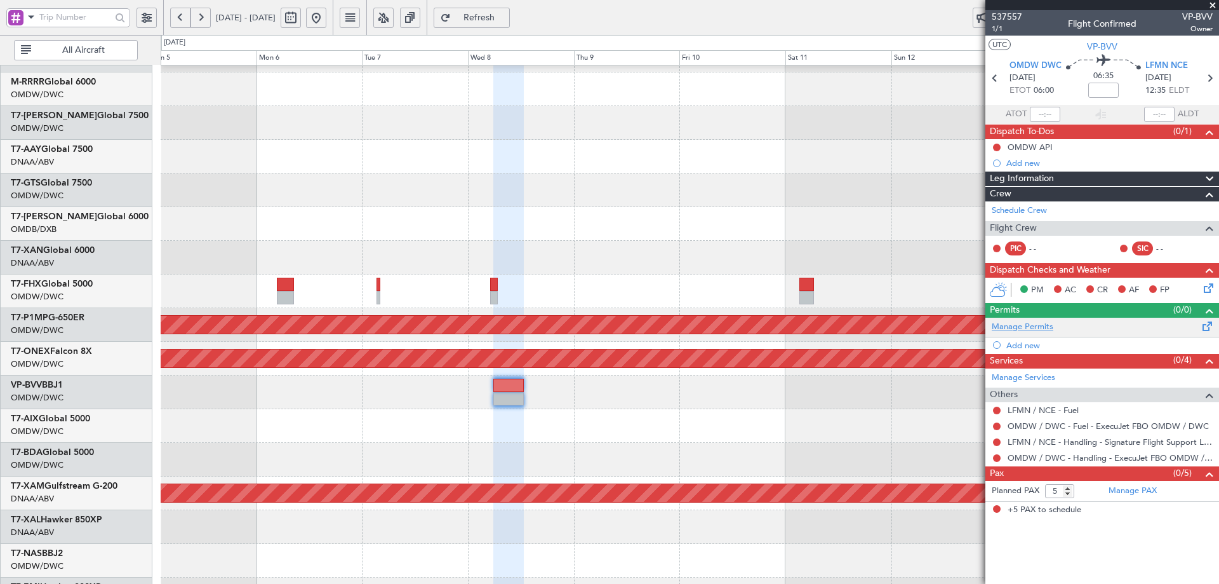
click at [1014, 329] on link "Manage Permits" at bounding box center [1023, 327] width 62 height 13
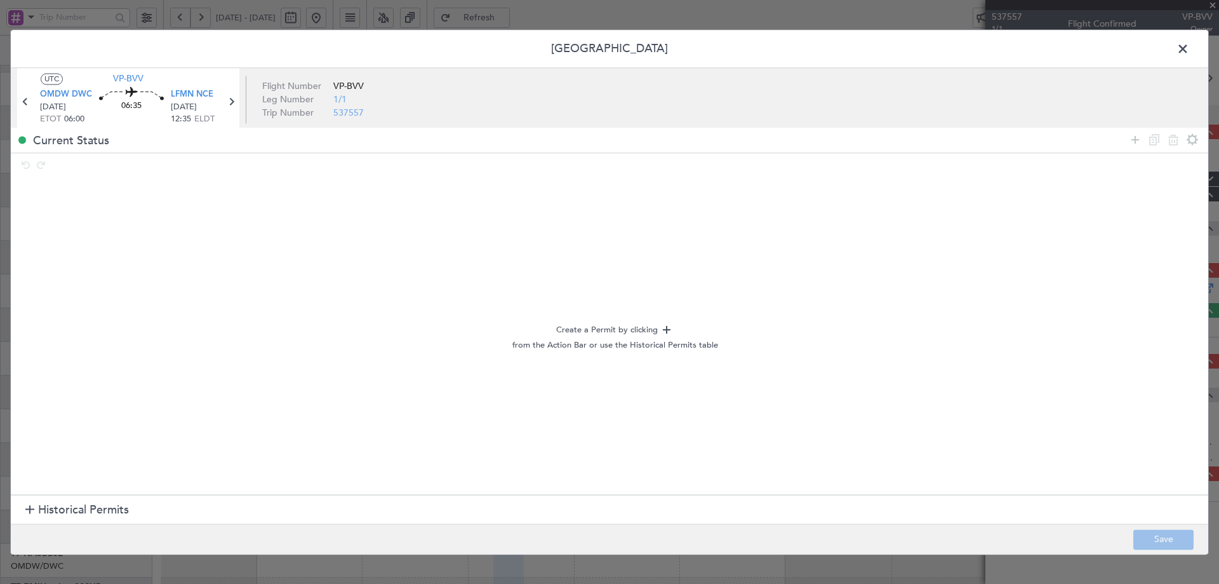
click at [68, 511] on span "Historical Permits" at bounding box center [83, 510] width 91 height 17
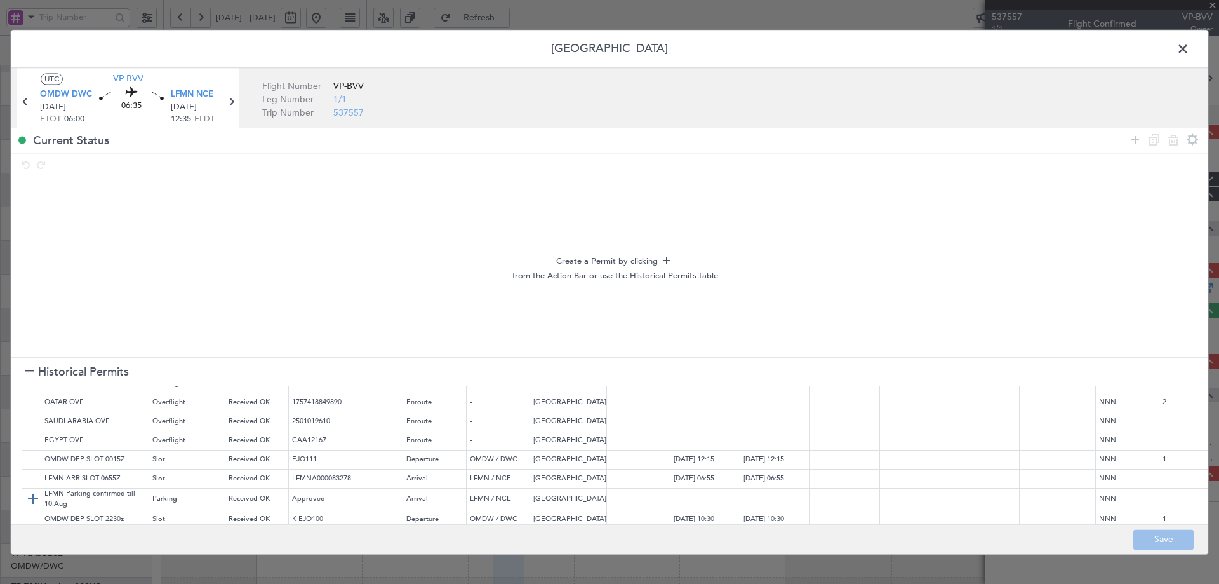
scroll to position [79, 0]
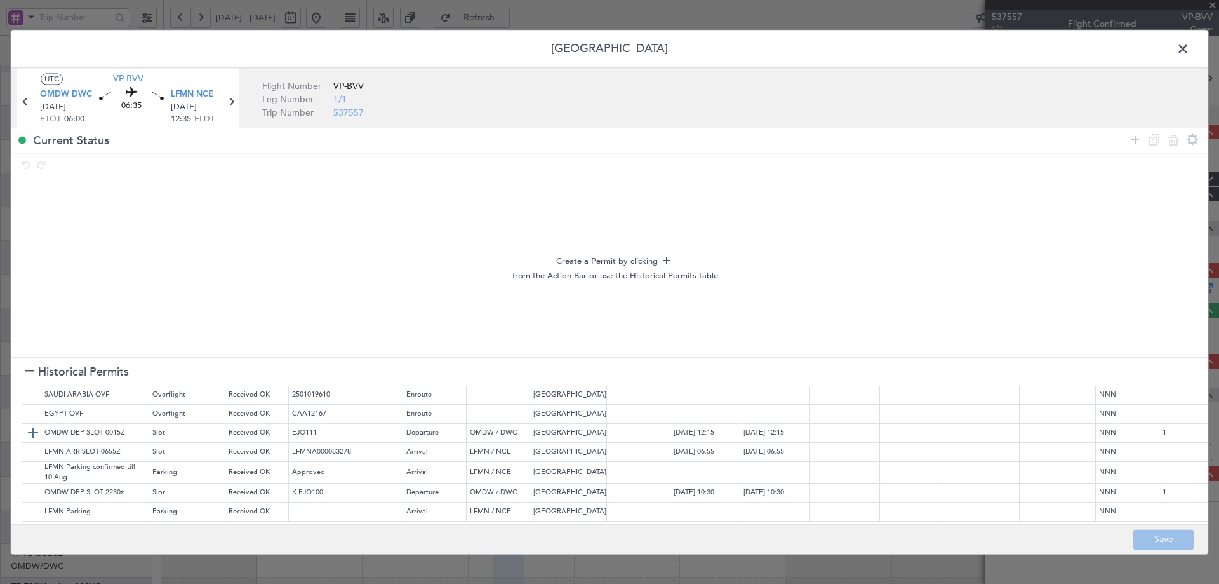
click at [32, 426] on img at bounding box center [32, 433] width 15 height 15
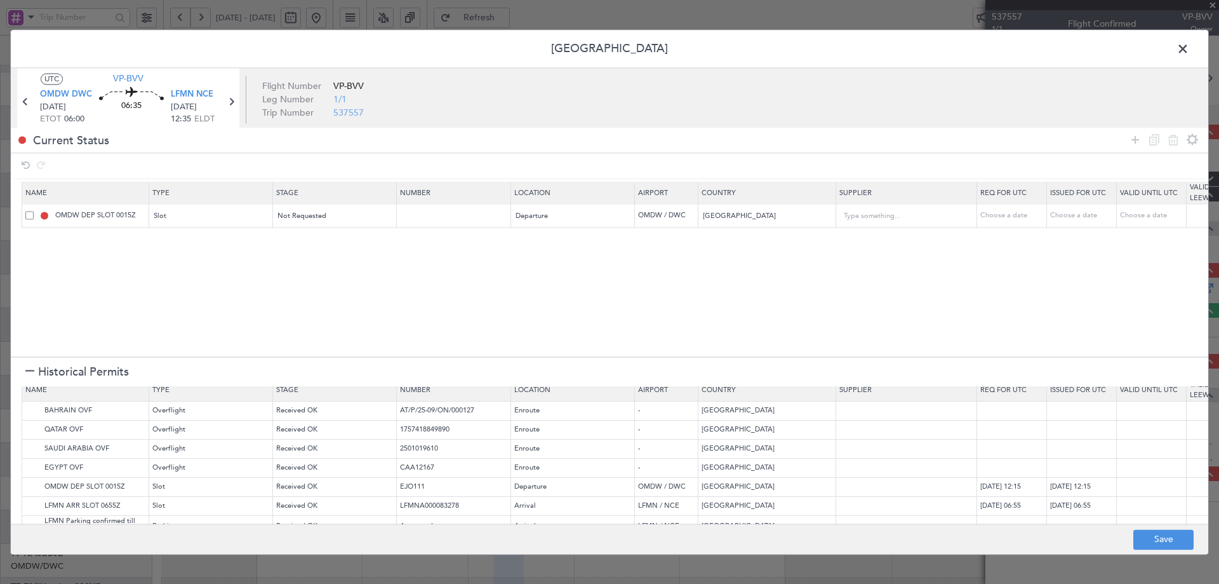
scroll to position [74, 0]
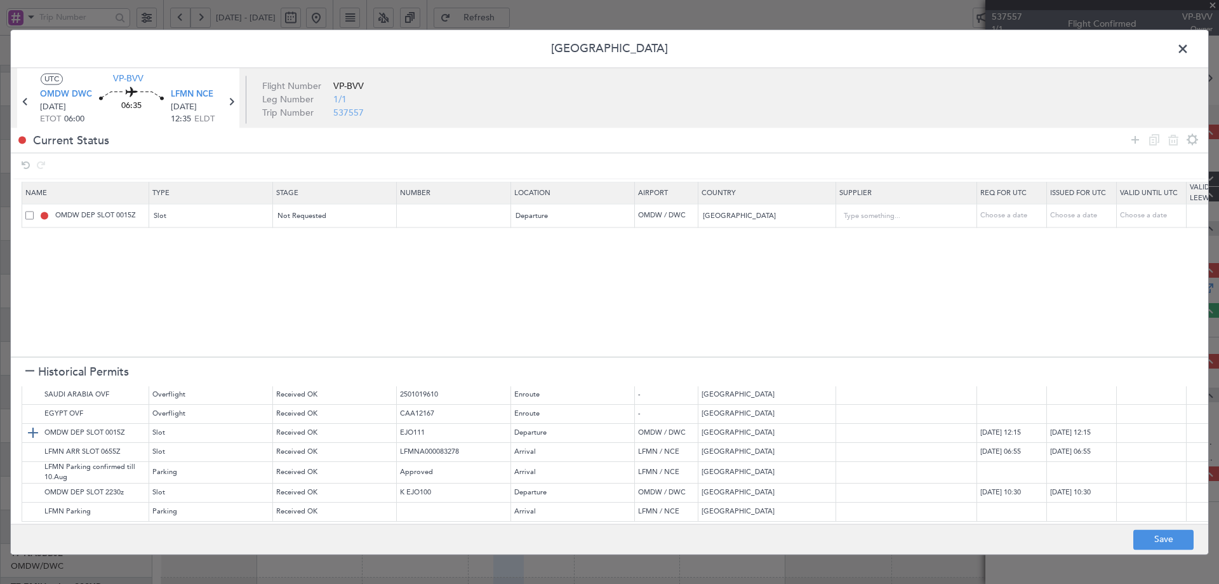
click at [30, 426] on img at bounding box center [32, 433] width 15 height 15
click at [214, 246] on div "Slot" at bounding box center [206, 239] width 105 height 19
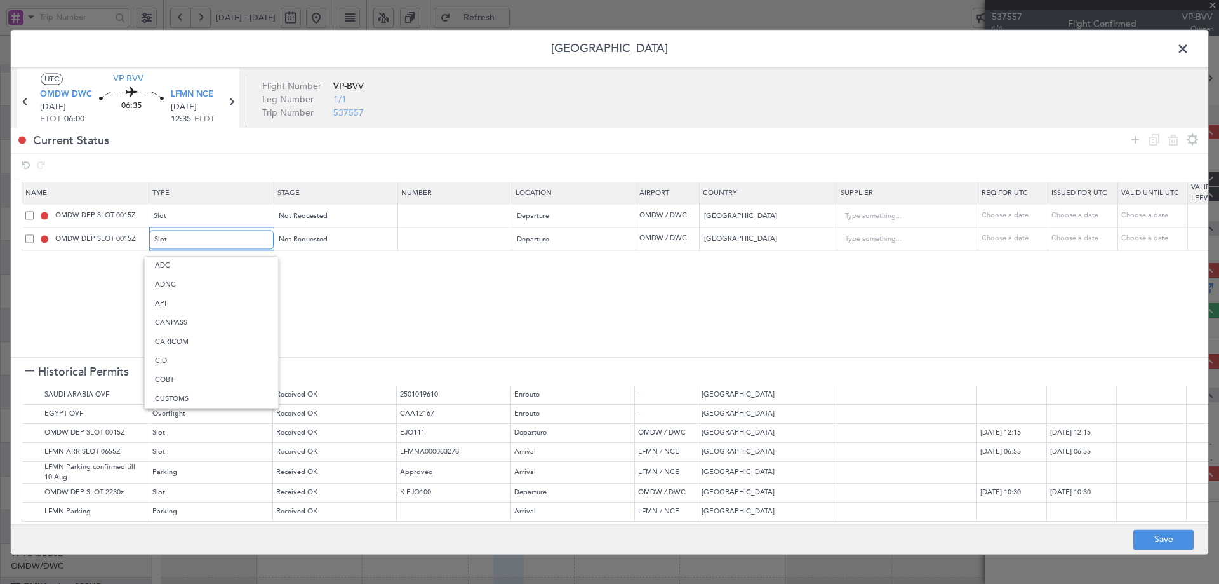
scroll to position [0, 0]
click at [180, 305] on span "API" at bounding box center [211, 304] width 113 height 19
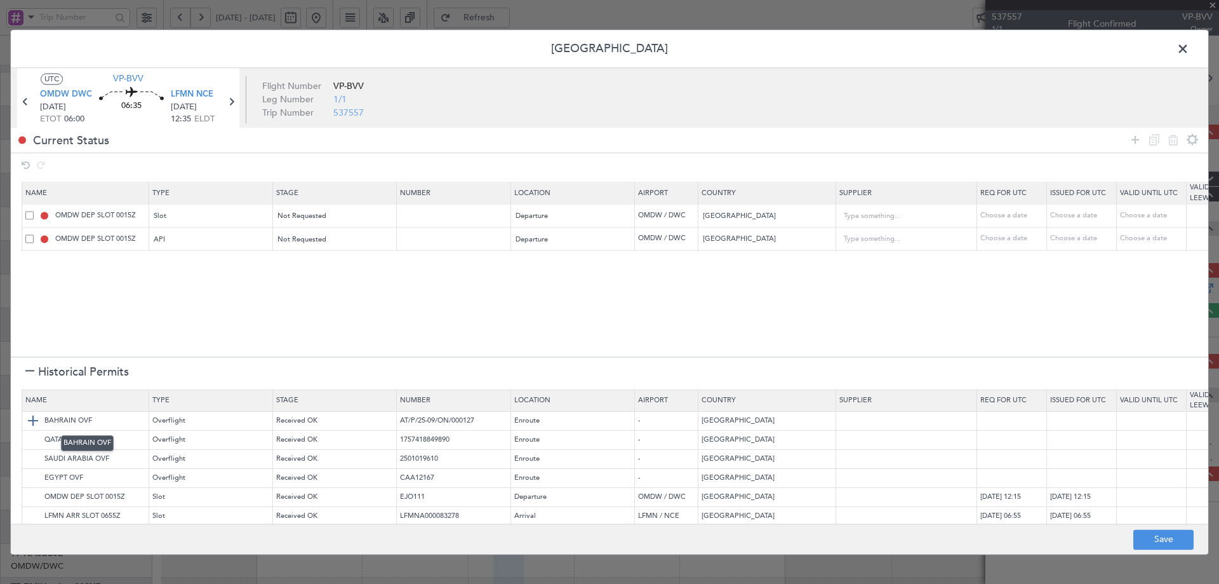
click at [36, 416] on img at bounding box center [32, 420] width 15 height 15
click at [32, 433] on img at bounding box center [32, 440] width 15 height 15
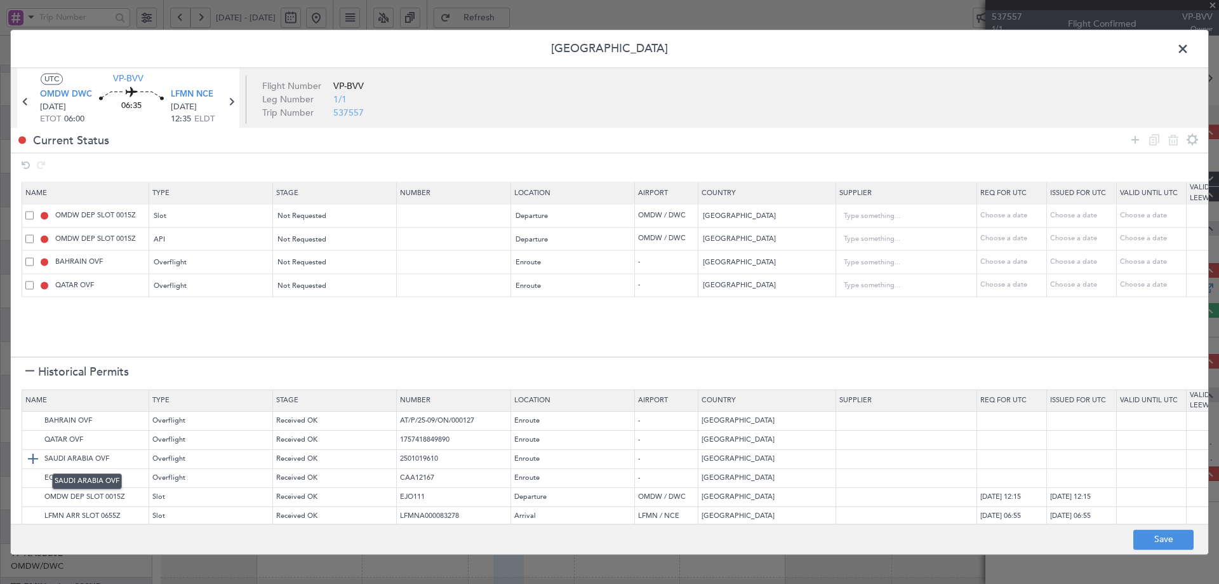
click at [34, 452] on img at bounding box center [32, 459] width 15 height 15
click at [33, 472] on img at bounding box center [32, 478] width 15 height 15
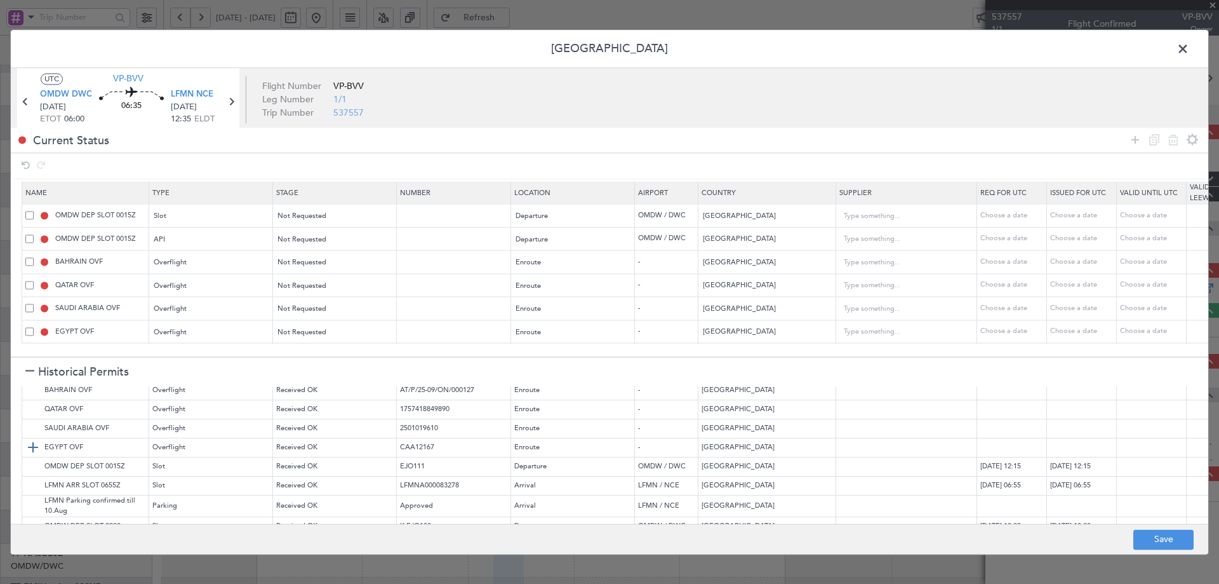
scroll to position [74, 0]
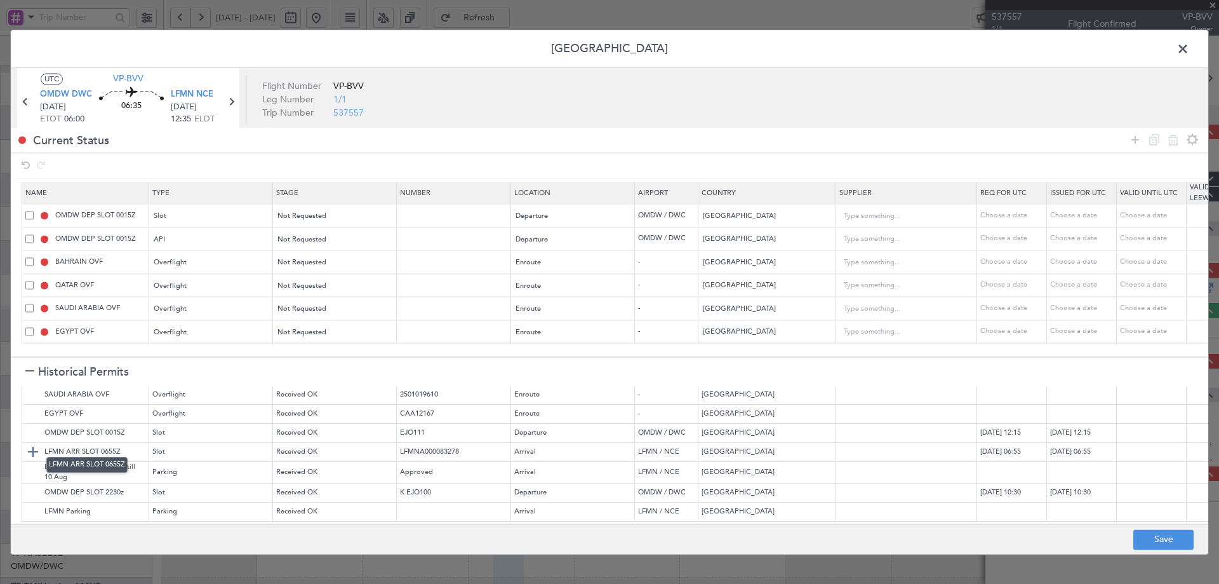
click at [31, 445] on img at bounding box center [32, 452] width 15 height 15
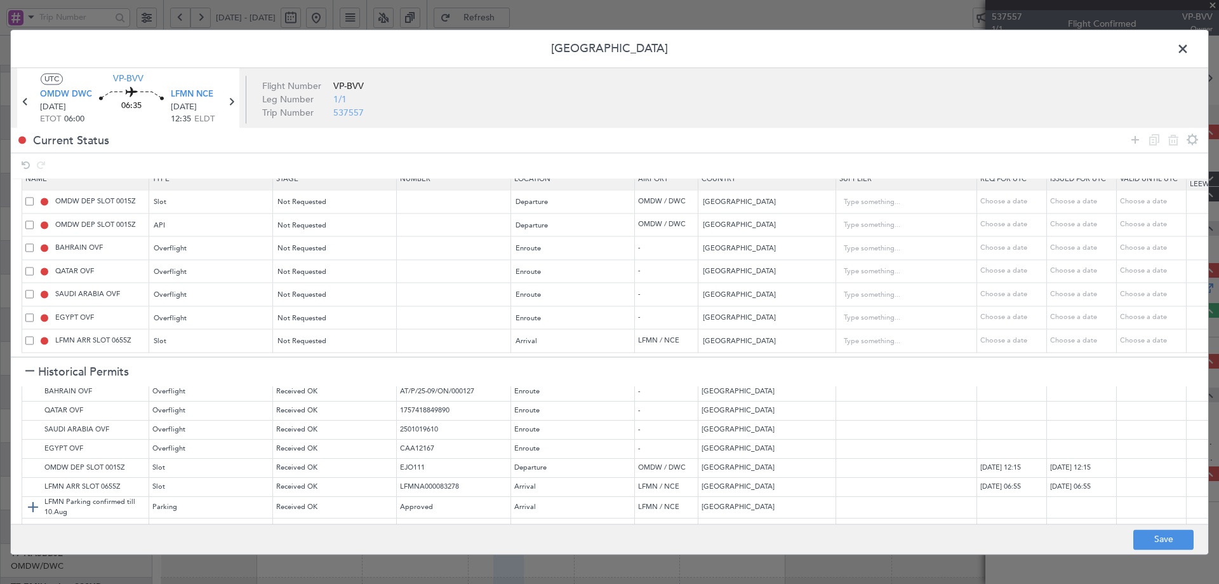
scroll to position [0, 0]
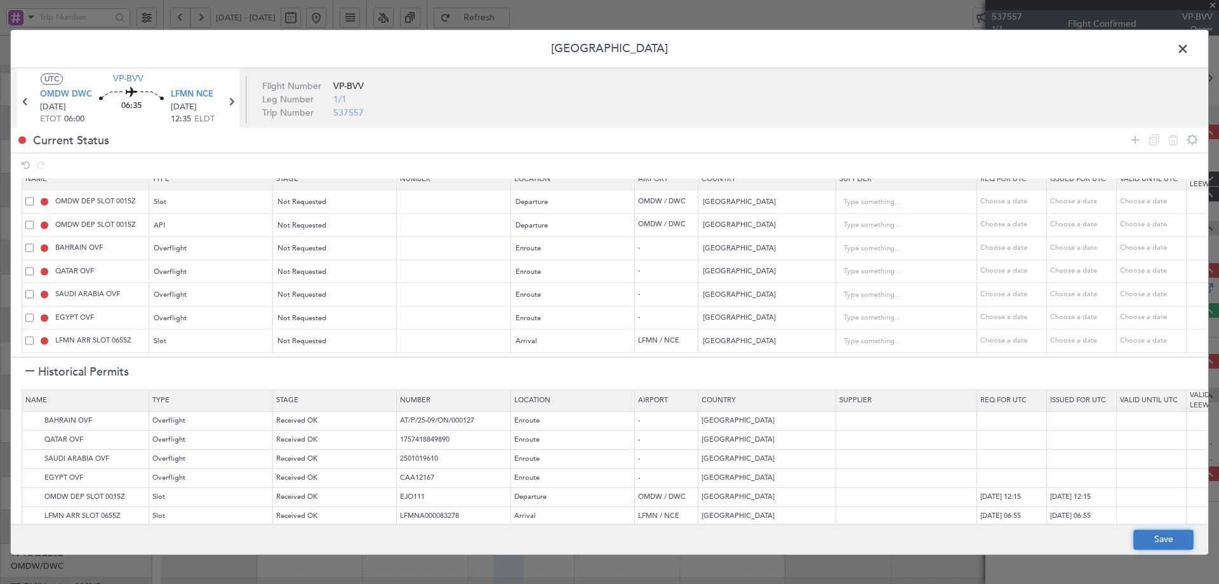
click at [1150, 538] on button "Save" at bounding box center [1164, 539] width 60 height 20
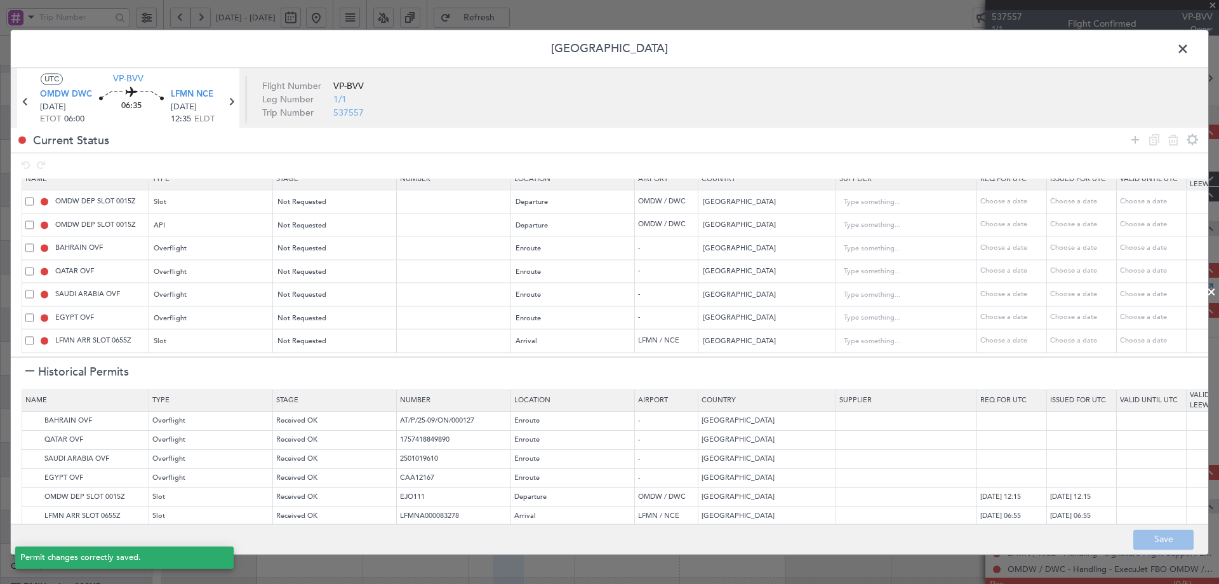
type input "OMDW DEP SLOT"
type input "NNN"
type input "1"
type input "OMDW DEP API"
type input "NNN"
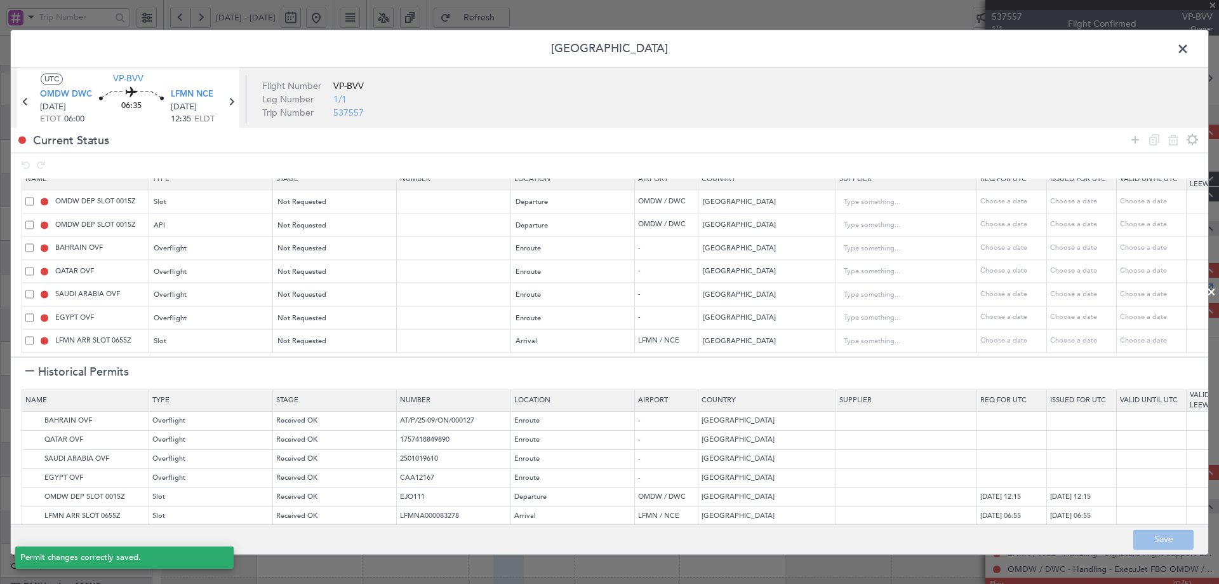
type input "1"
type input "NNN"
type input "2"
type input "NNN"
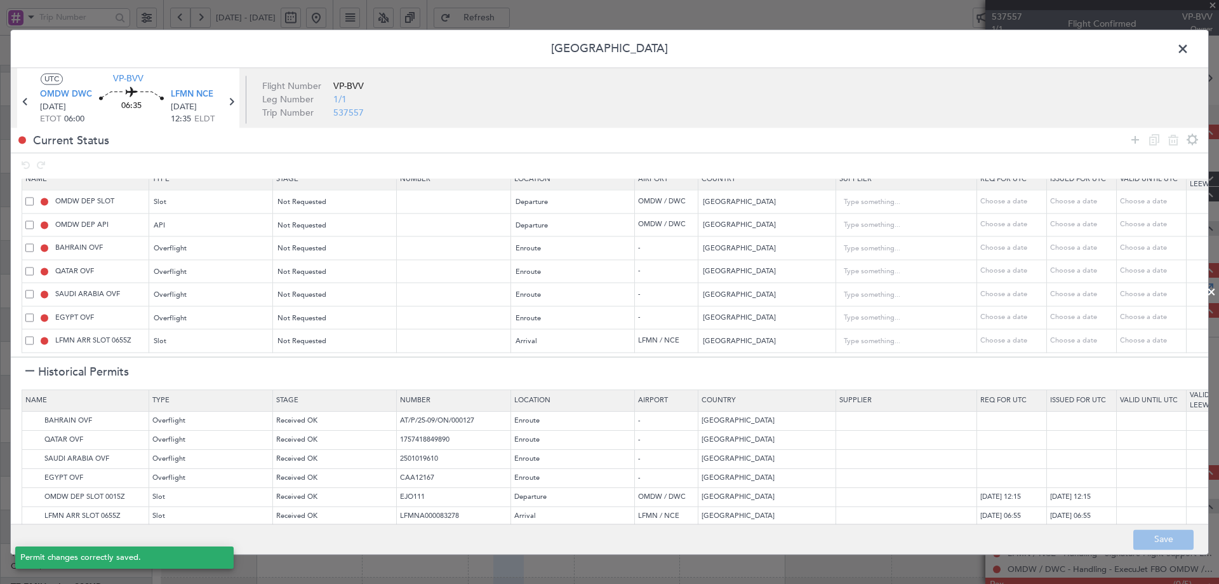
type input "NNN"
type input "LFMN ARR SLOT"
type input "NNN"
click at [233, 107] on icon at bounding box center [231, 101] width 17 height 17
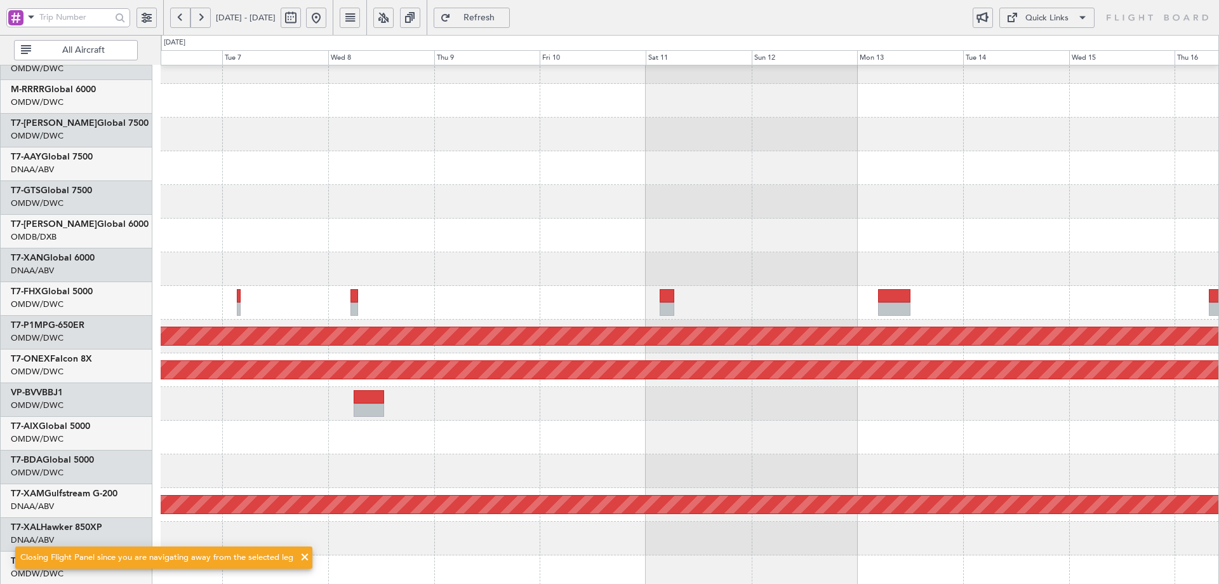
scroll to position [184, 0]
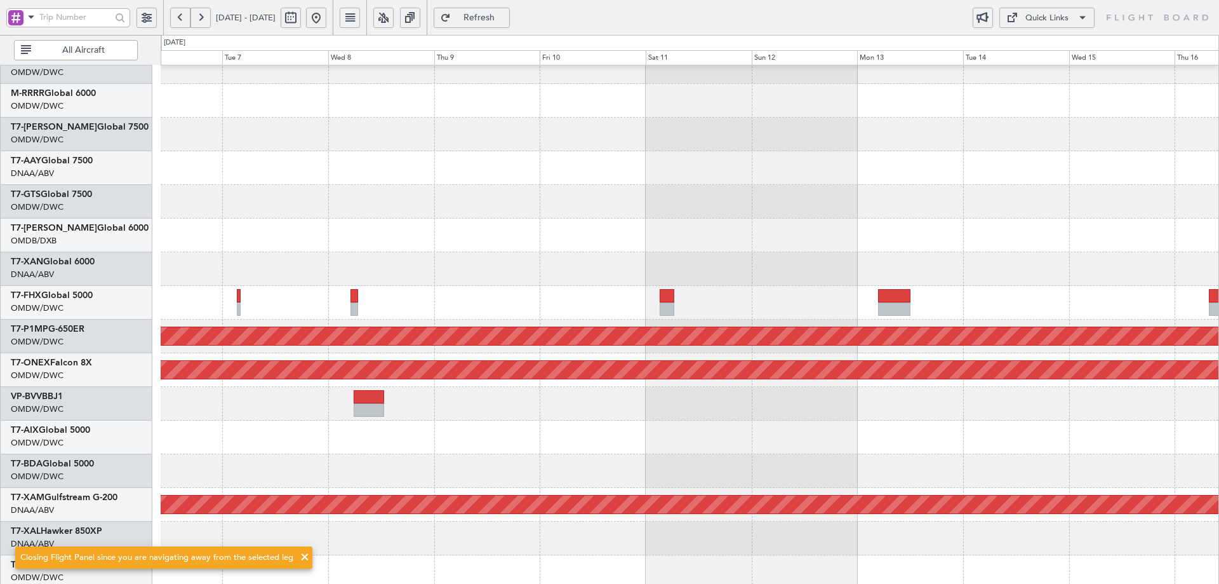
click at [594, 445] on div at bounding box center [690, 437] width 1058 height 34
click at [510, 25] on button "Refresh" at bounding box center [472, 18] width 76 height 20
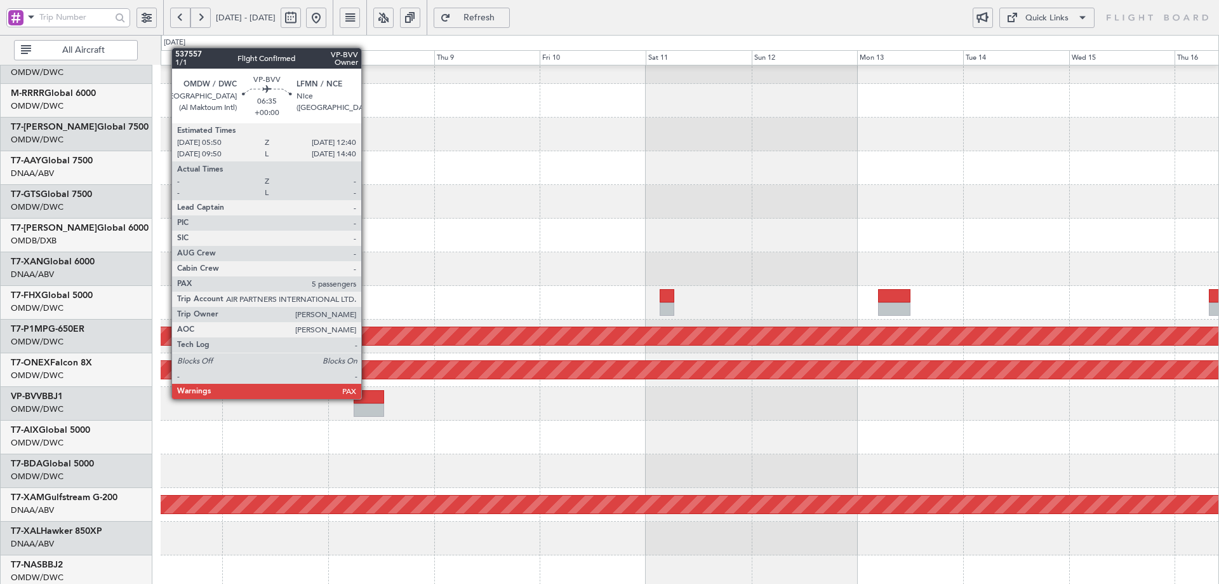
click at [367, 398] on div at bounding box center [369, 396] width 30 height 13
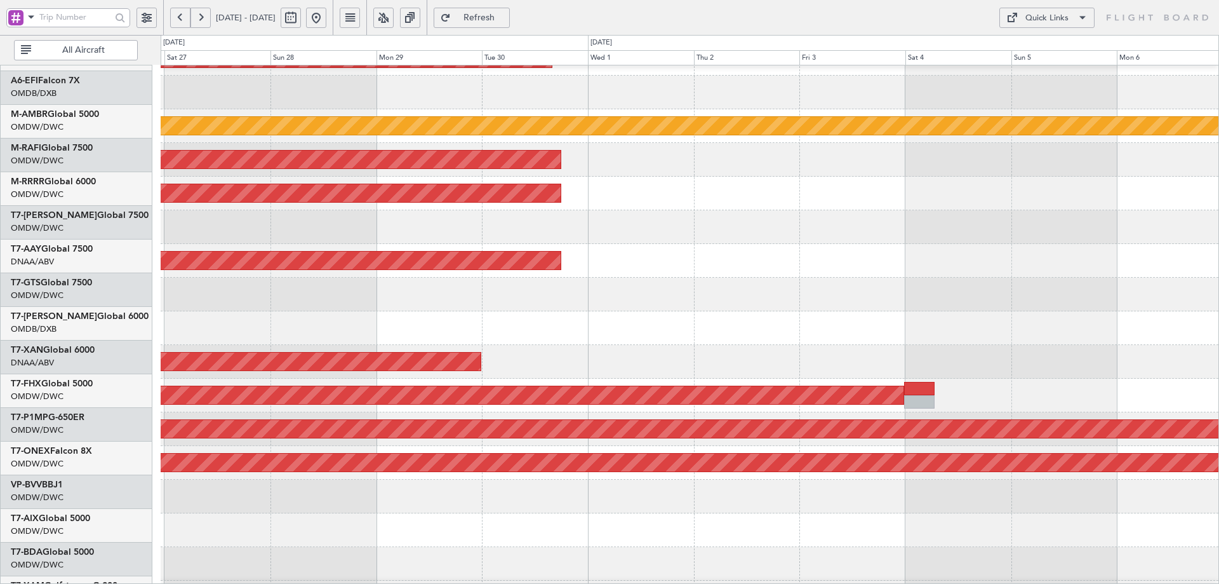
click at [0, 264] on html "[DATE] - [DATE] Refresh Quick Links All Aircraft Planned Maint [GEOGRAPHIC_DATA…" at bounding box center [609, 292] width 1219 height 584
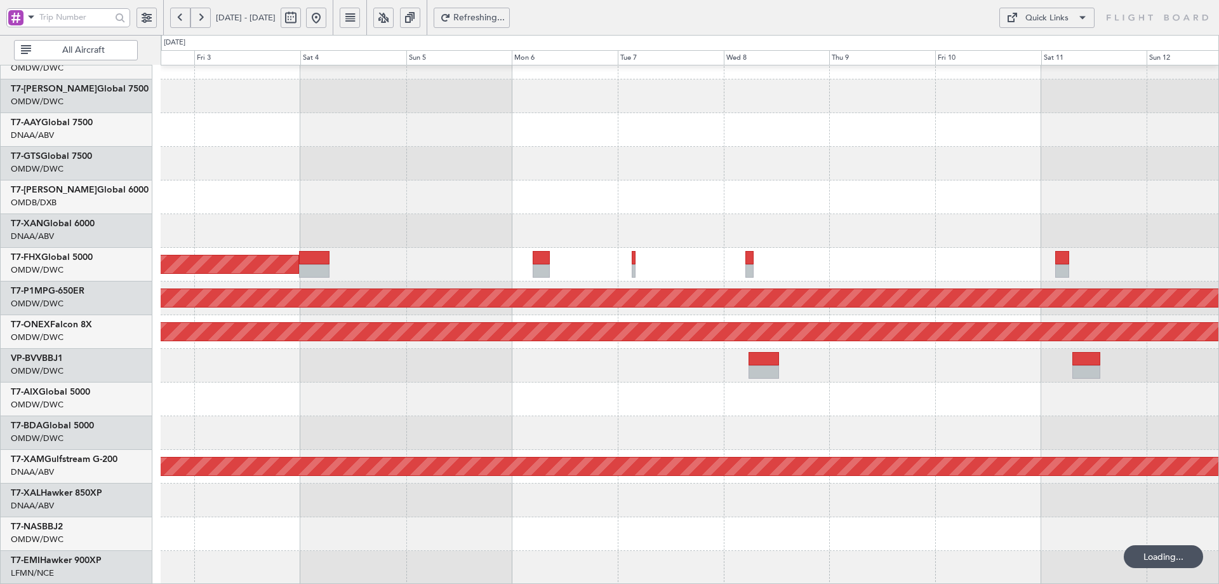
scroll to position [222, 0]
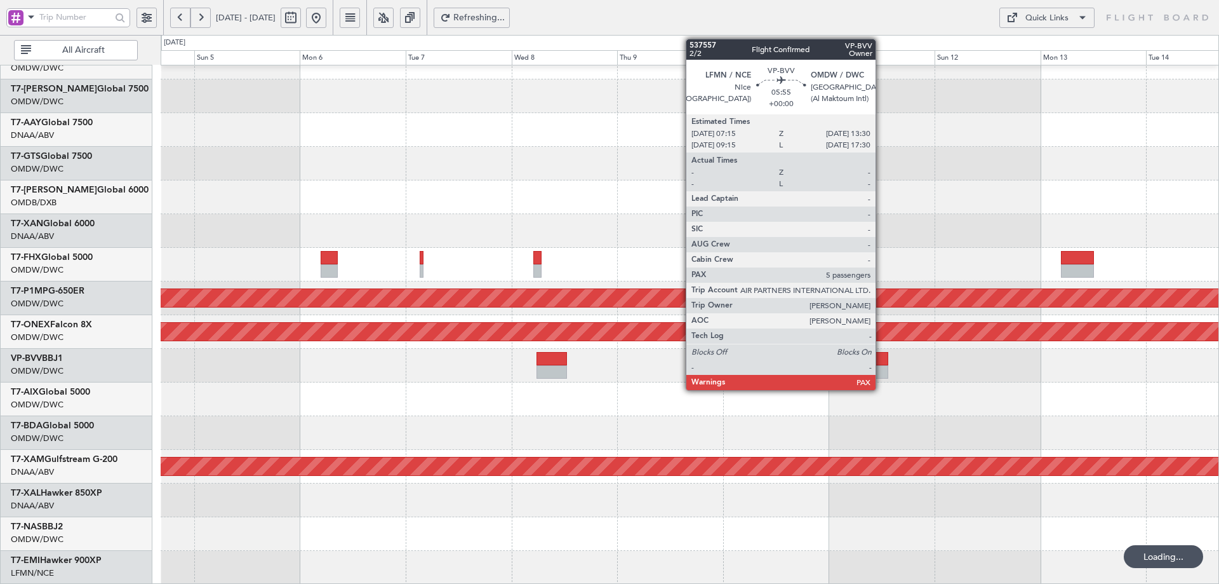
click at [882, 359] on div at bounding box center [875, 358] width 28 height 13
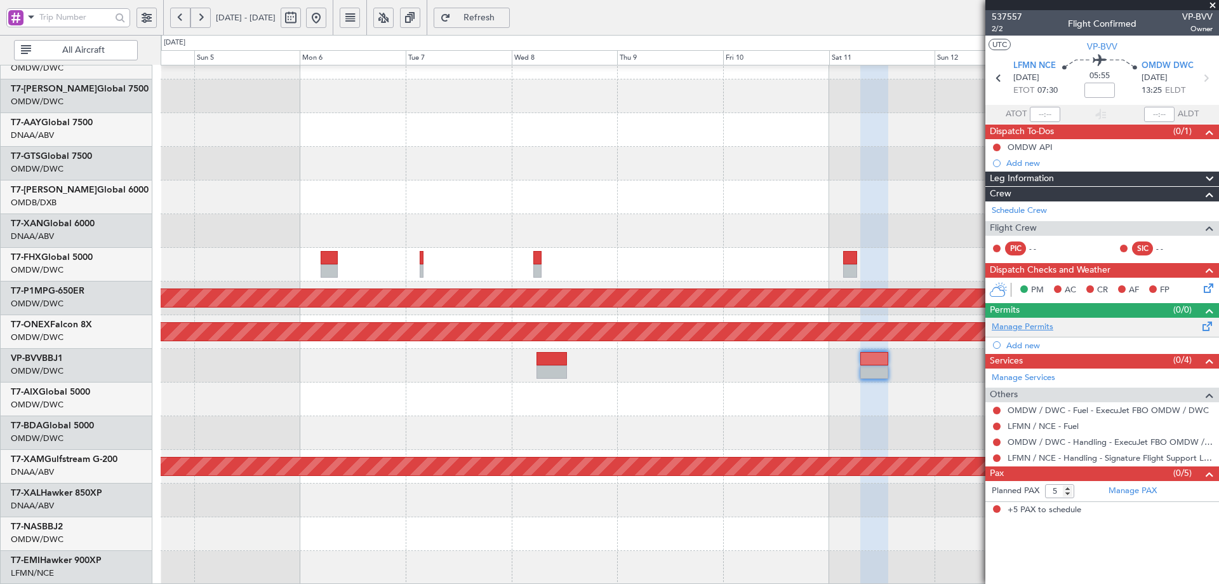
click at [1032, 328] on link "Manage Permits" at bounding box center [1023, 327] width 62 height 13
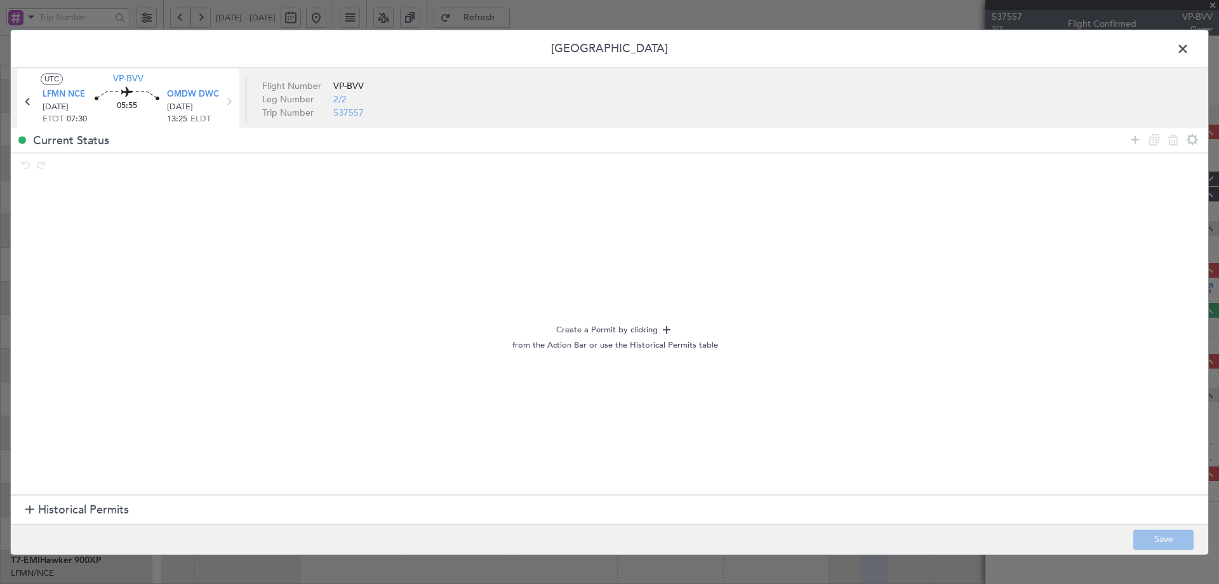
click at [58, 507] on span "Historical Permits" at bounding box center [83, 510] width 91 height 17
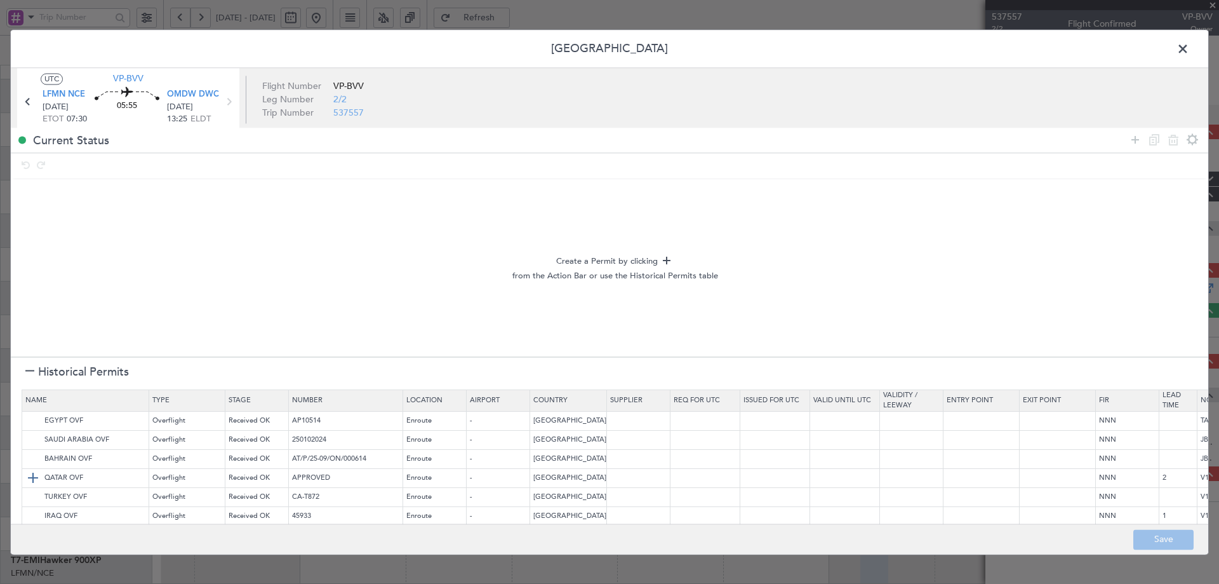
scroll to position [133, 0]
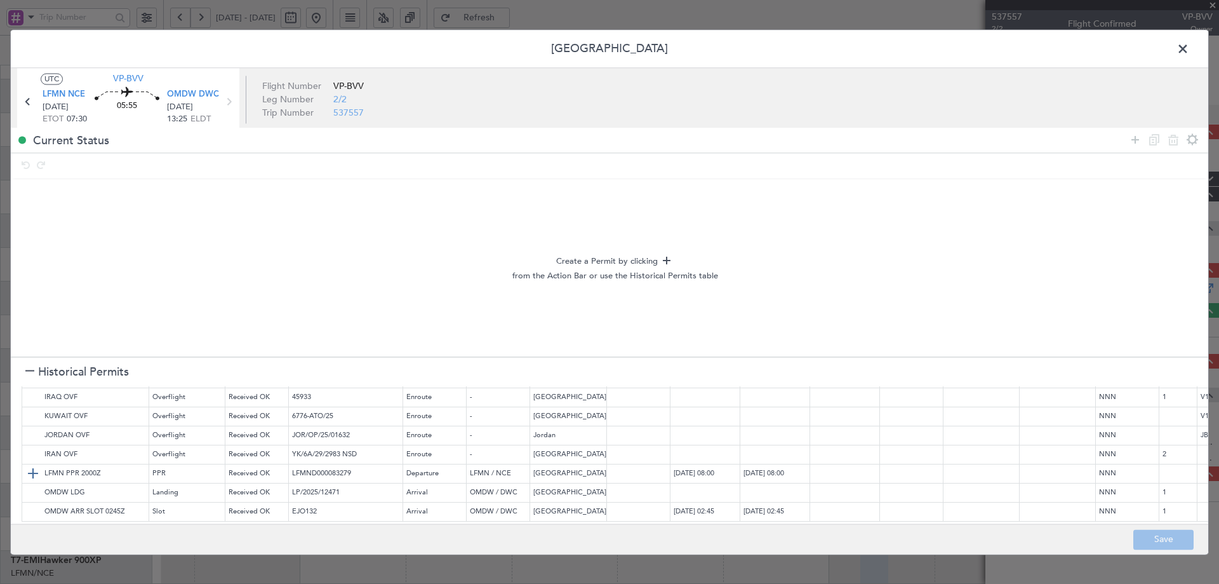
click at [32, 466] on img at bounding box center [32, 473] width 15 height 15
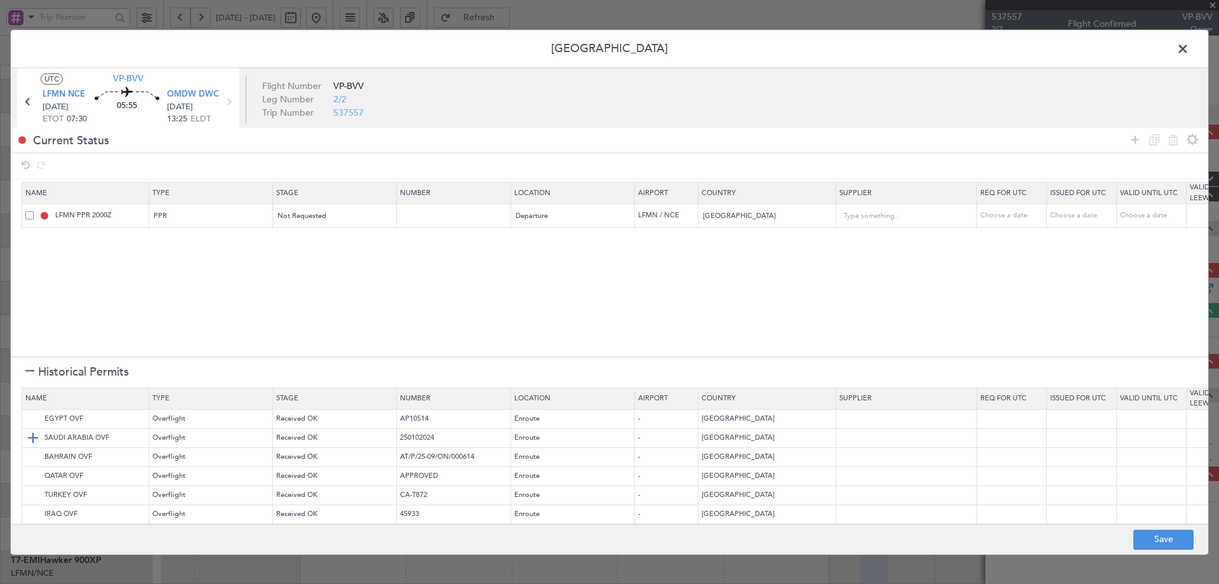
scroll to position [0, 0]
click at [32, 423] on img at bounding box center [32, 420] width 15 height 15
click at [30, 436] on img at bounding box center [32, 440] width 15 height 15
click at [32, 453] on img at bounding box center [32, 459] width 15 height 15
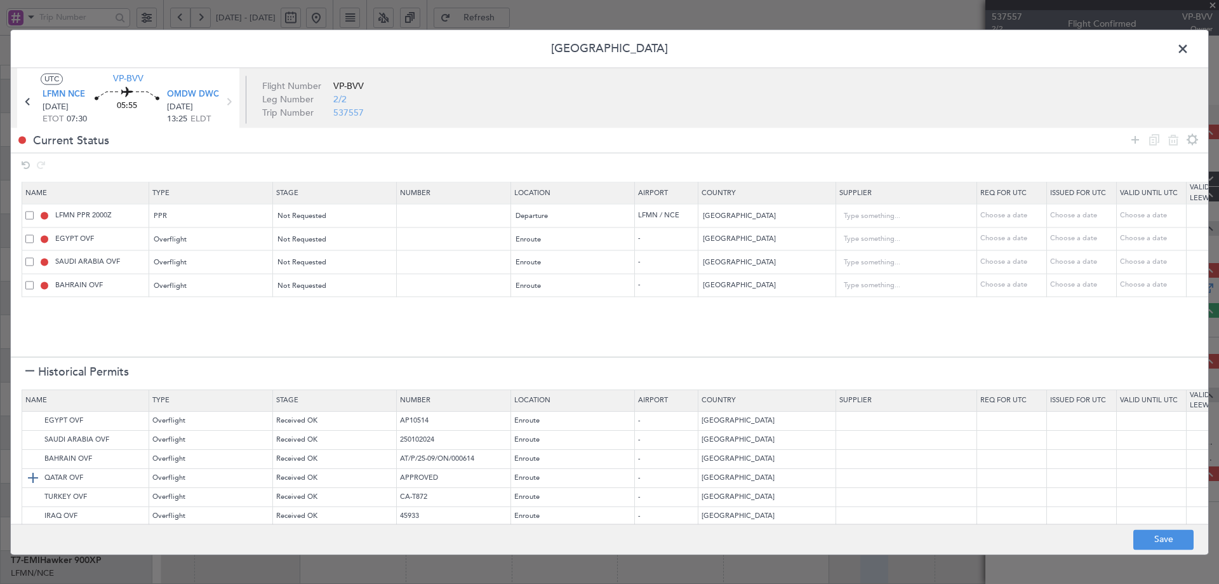
click at [37, 476] on img at bounding box center [32, 478] width 15 height 15
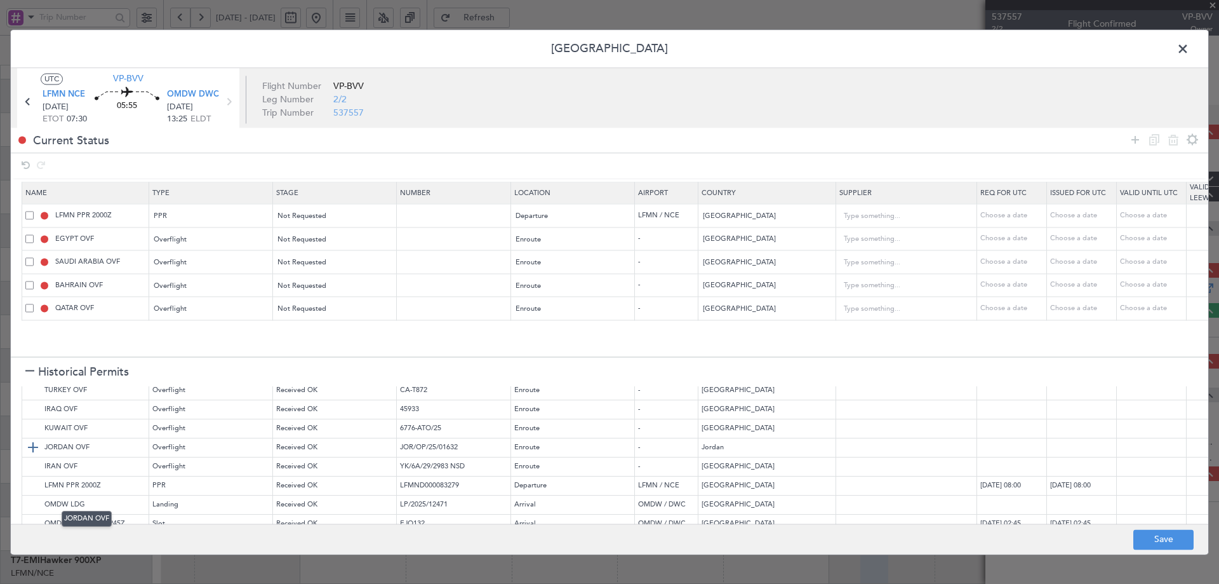
scroll to position [127, 0]
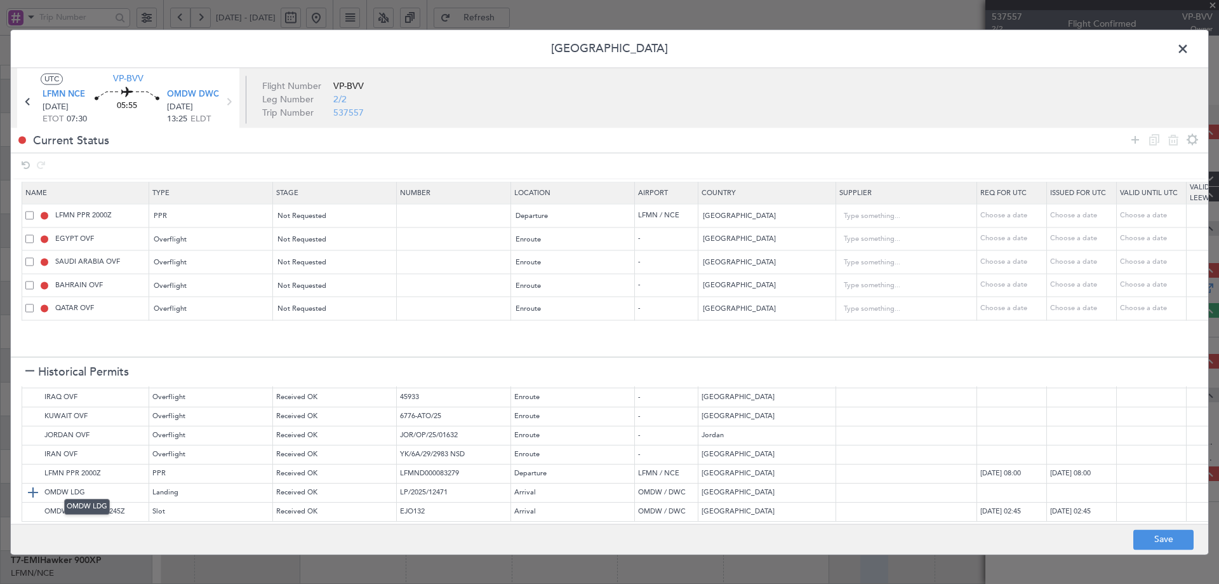
click at [29, 485] on img at bounding box center [32, 492] width 15 height 15
click at [34, 504] on img at bounding box center [32, 511] width 15 height 15
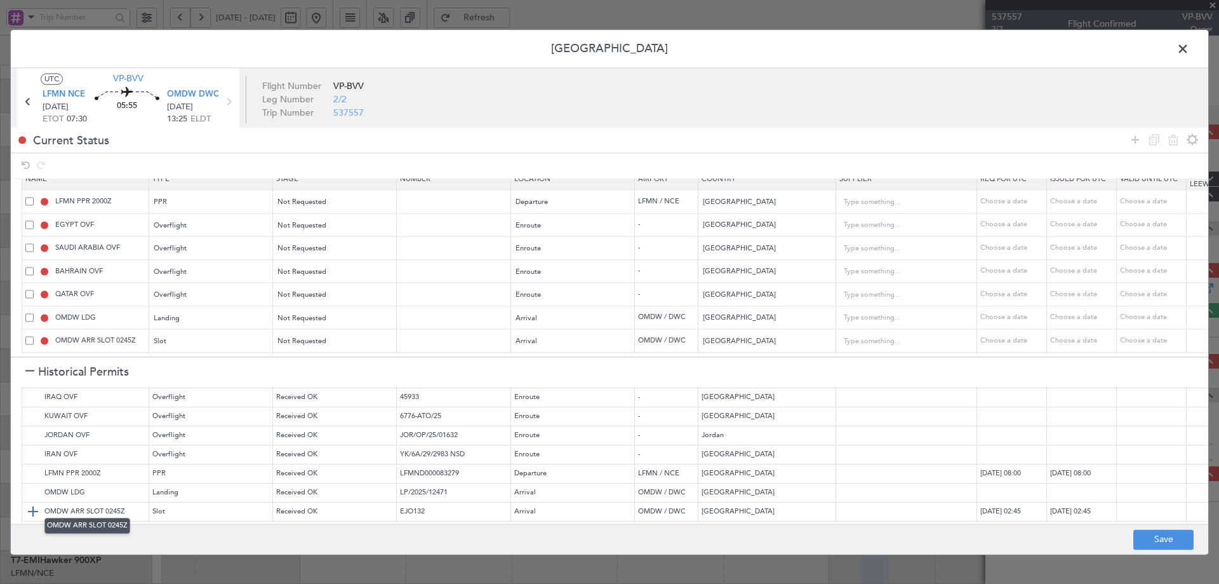
click at [34, 504] on img at bounding box center [32, 511] width 15 height 15
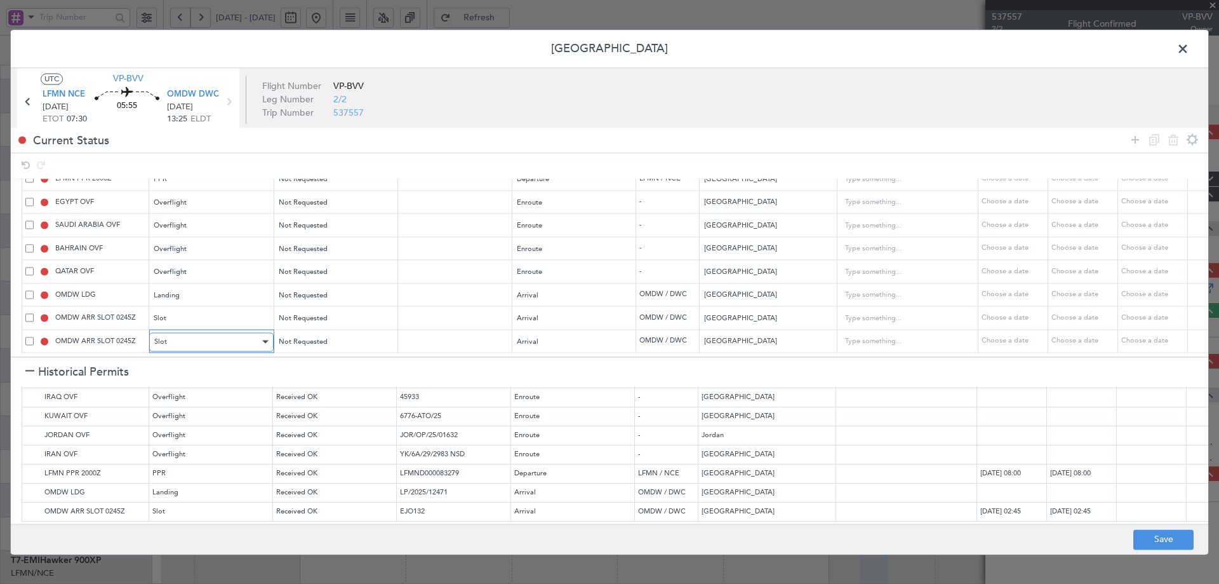
click at [184, 336] on div "Slot" at bounding box center [206, 341] width 105 height 19
click at [164, 396] on span "API" at bounding box center [211, 396] width 113 height 19
click at [1162, 537] on button "Save" at bounding box center [1164, 539] width 60 height 20
type input "LFMN PPR"
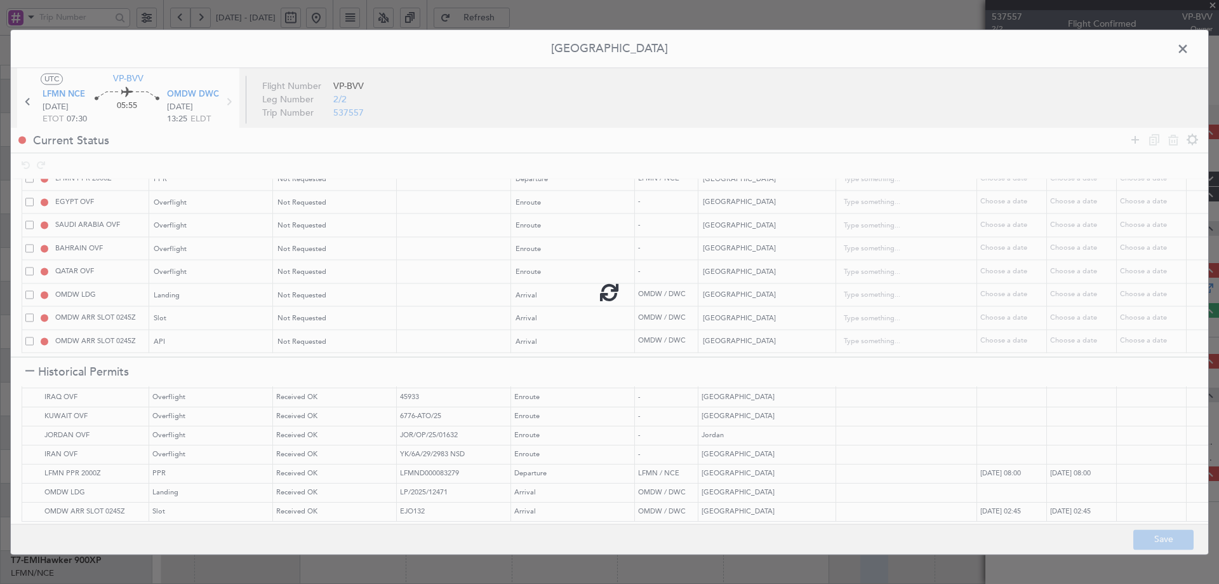
type input "NNN"
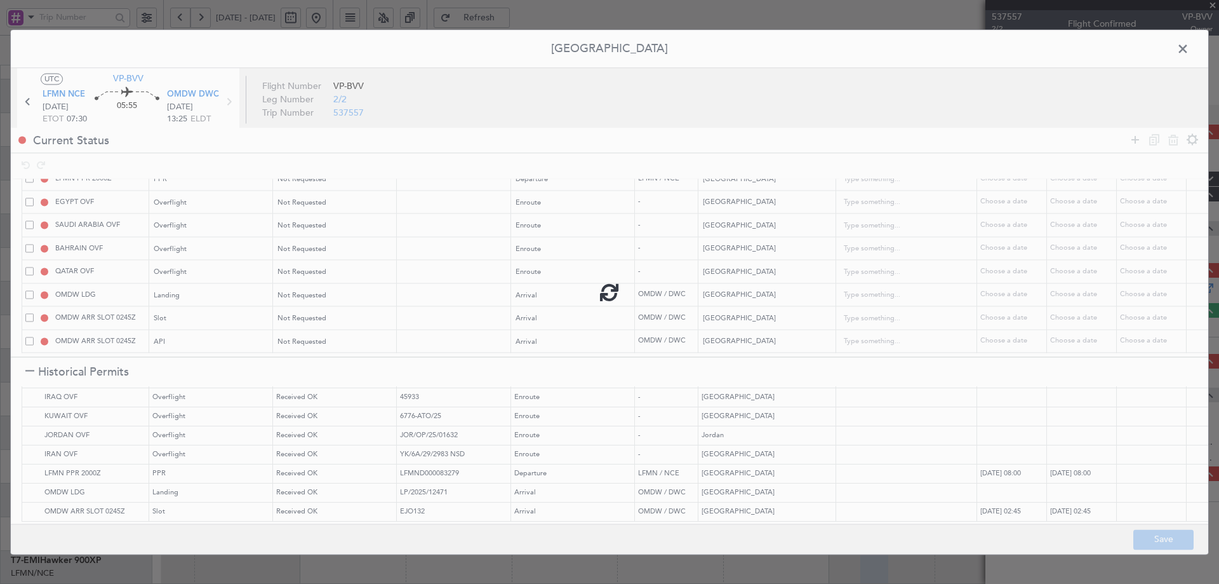
type input "2"
type input "NNN"
type input "1"
type input "OMDW ARR SLOT"
type input "NNN"
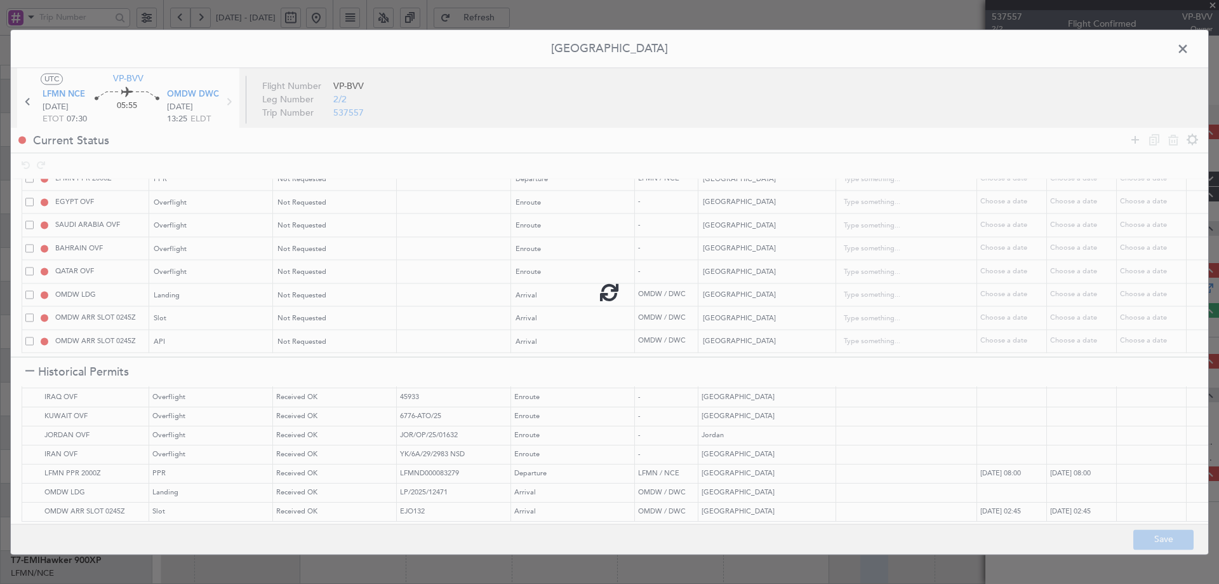
type input "1"
type input "OMDW ARR API"
type input "NNN"
type input "1"
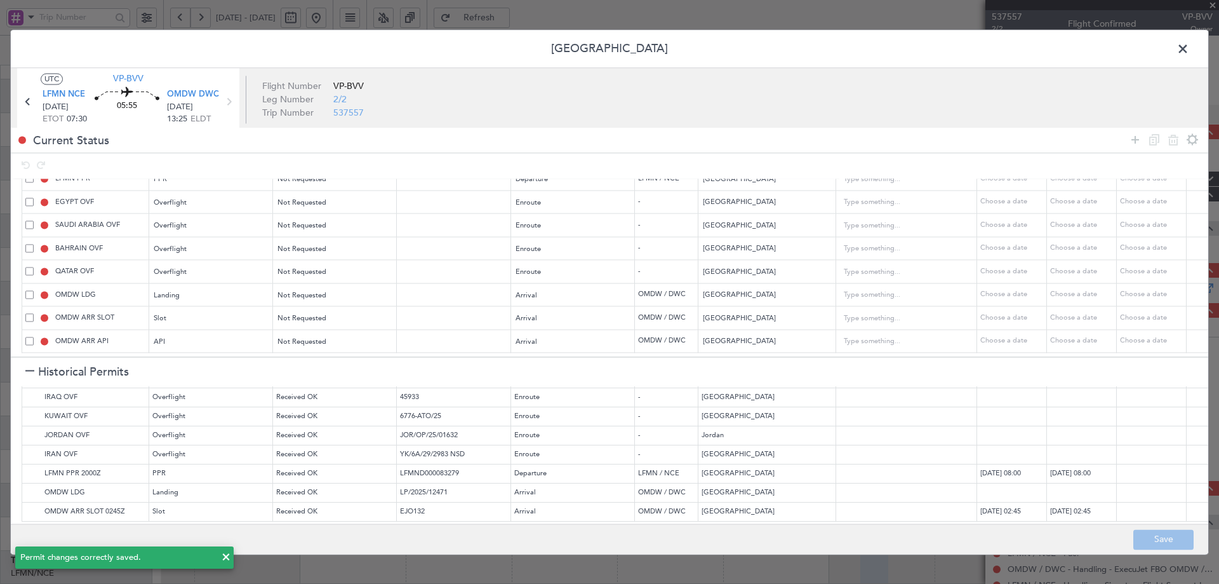
click at [1190, 50] on span at bounding box center [1190, 51] width 0 height 25
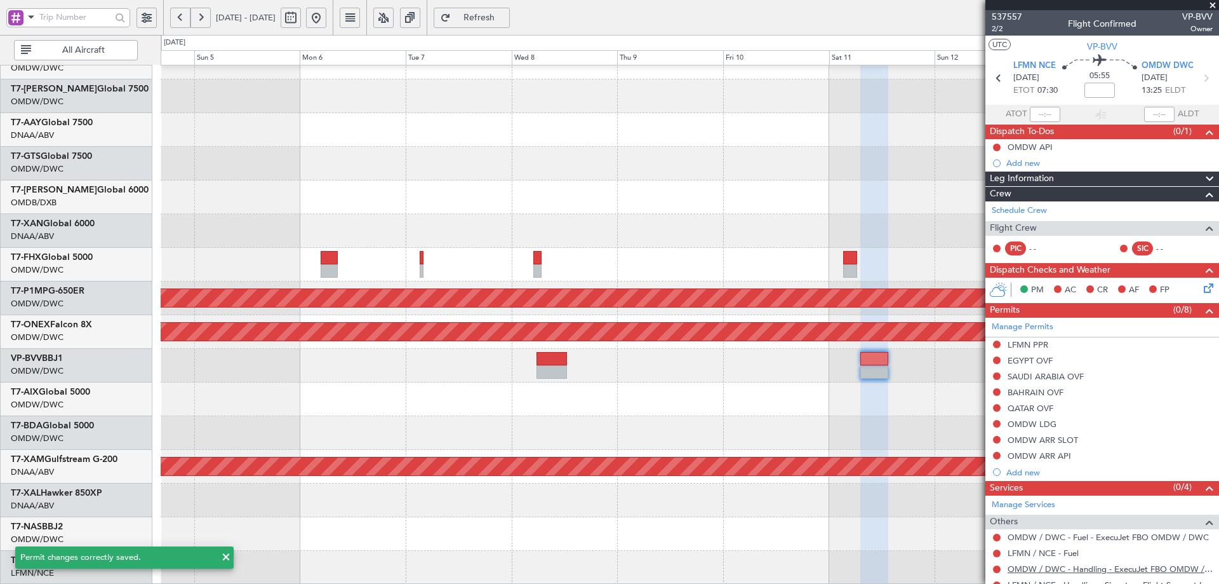
scroll to position [61, 0]
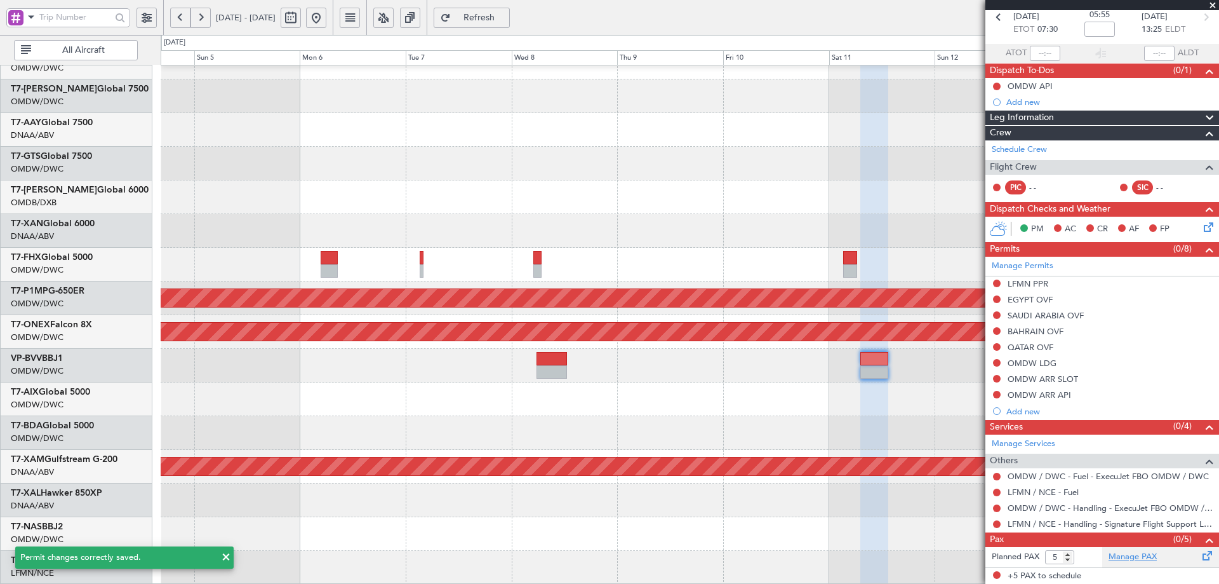
click at [1115, 561] on link "Manage PAX" at bounding box center [1133, 557] width 48 height 13
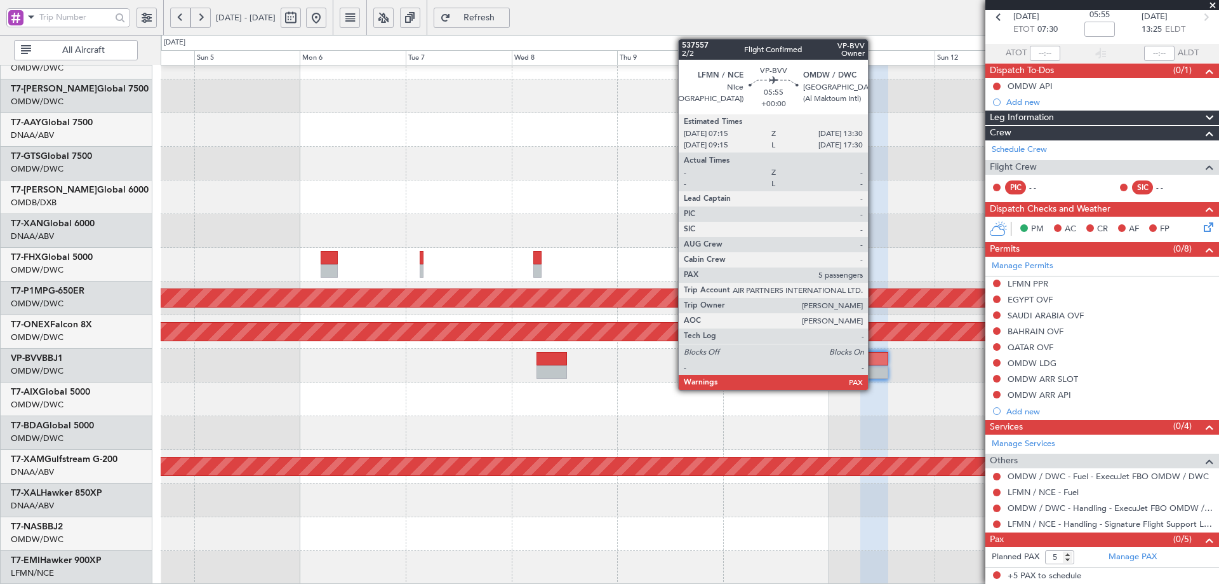
click at [874, 366] on div at bounding box center [875, 371] width 28 height 13
click at [871, 366] on div at bounding box center [875, 371] width 28 height 13
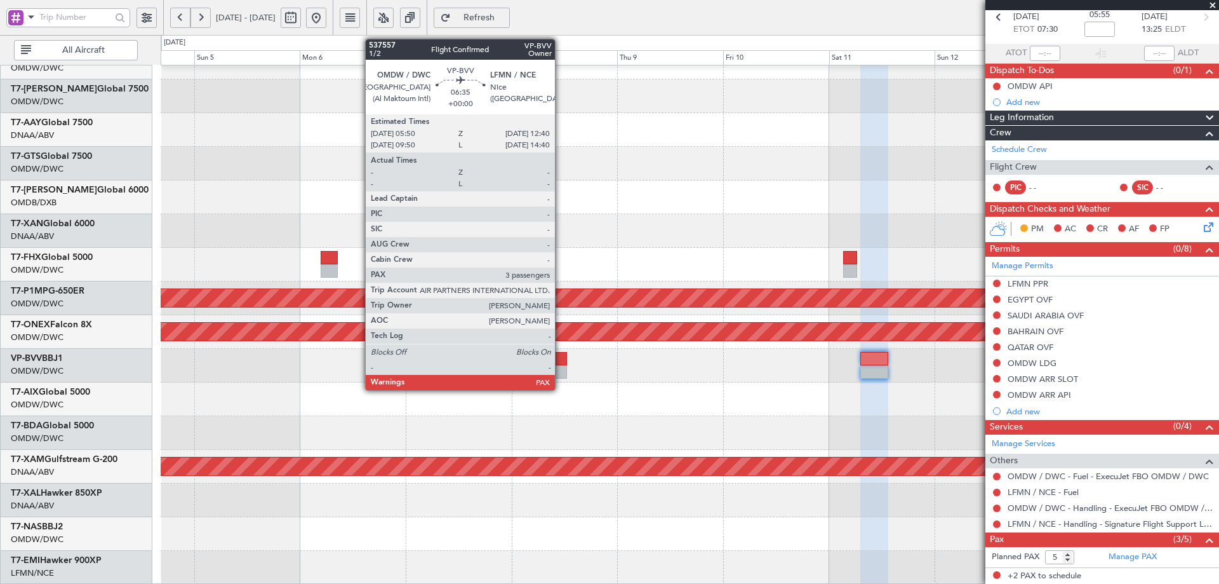
click at [561, 369] on div at bounding box center [552, 371] width 30 height 13
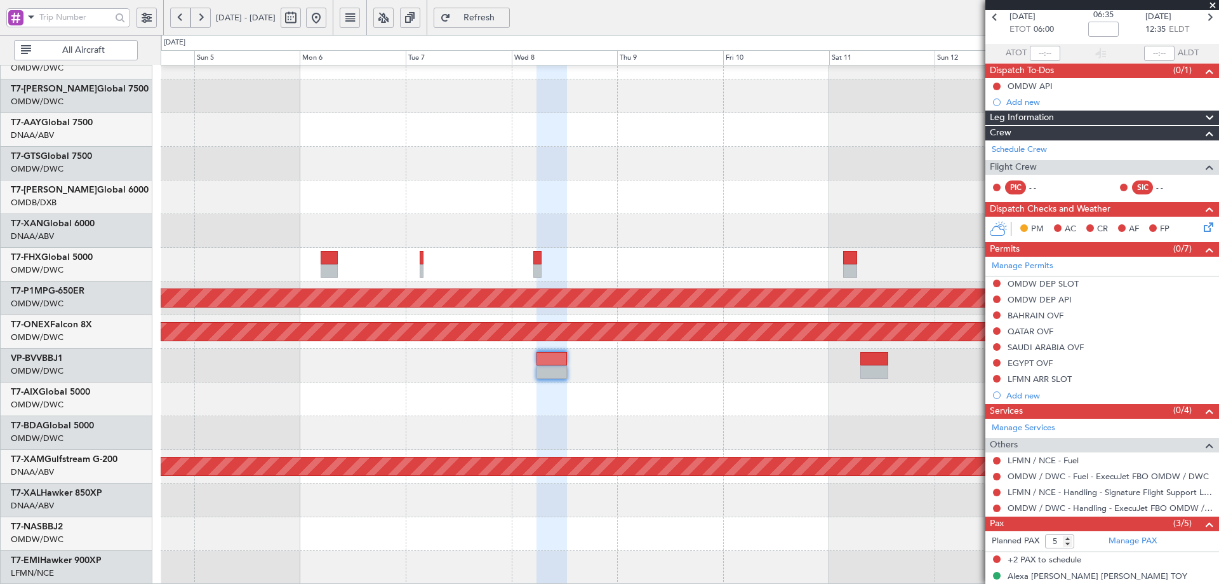
scroll to position [0, 0]
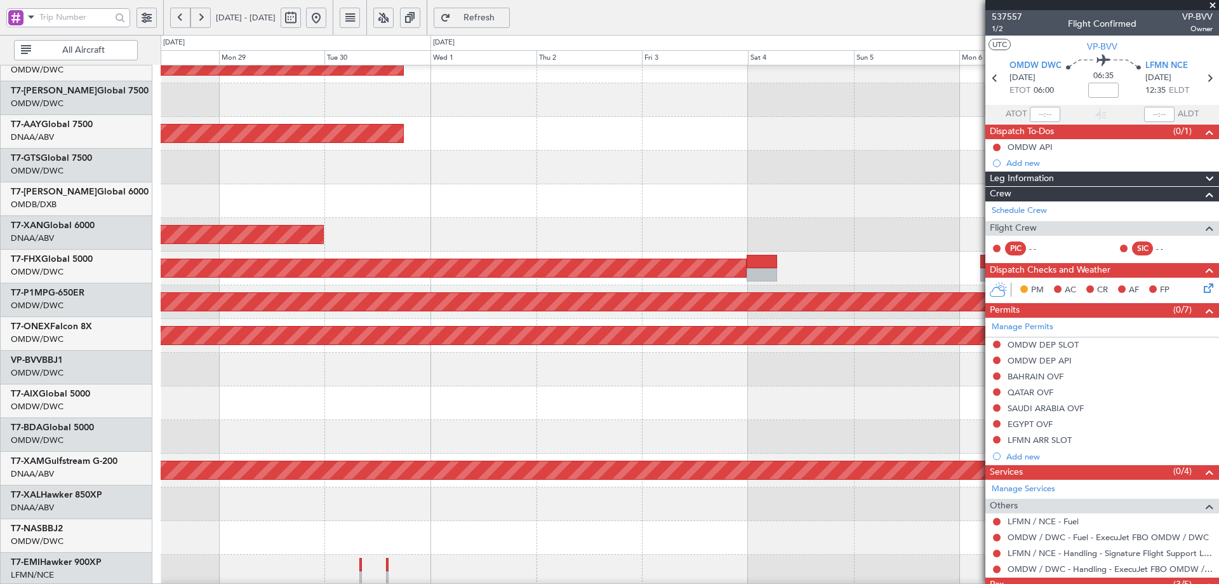
click at [915, 109] on div at bounding box center [690, 100] width 1058 height 34
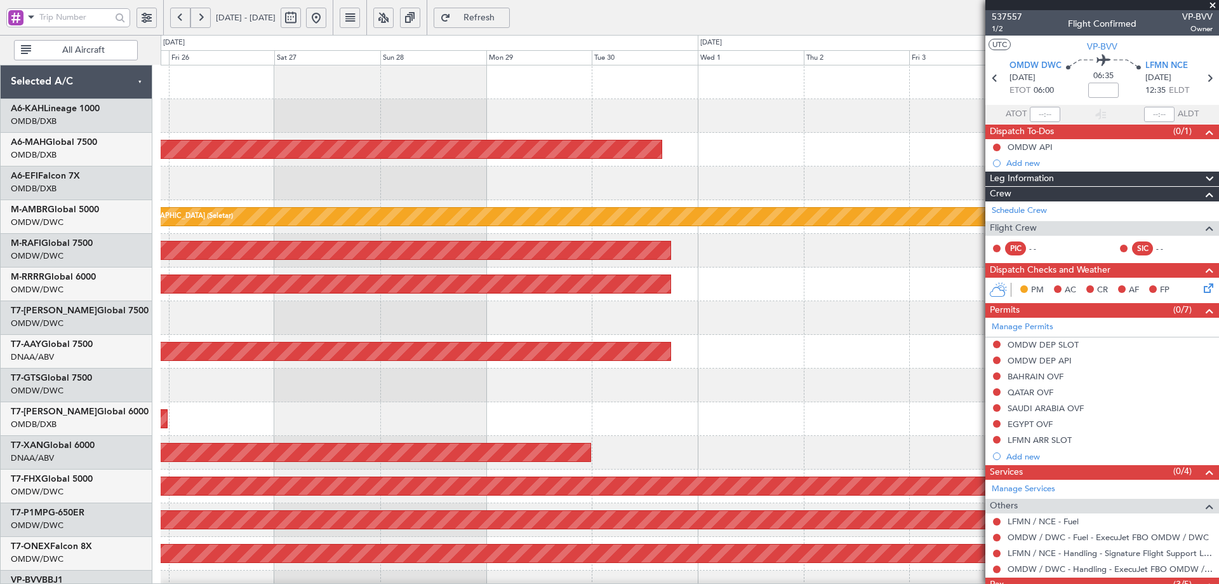
click at [688, 430] on div "Planned Maint Dubai (Dubai Intl) AOG Maint Dubai (Dubai Intl) Planned Maint Sin…" at bounding box center [690, 435] width 1058 height 741
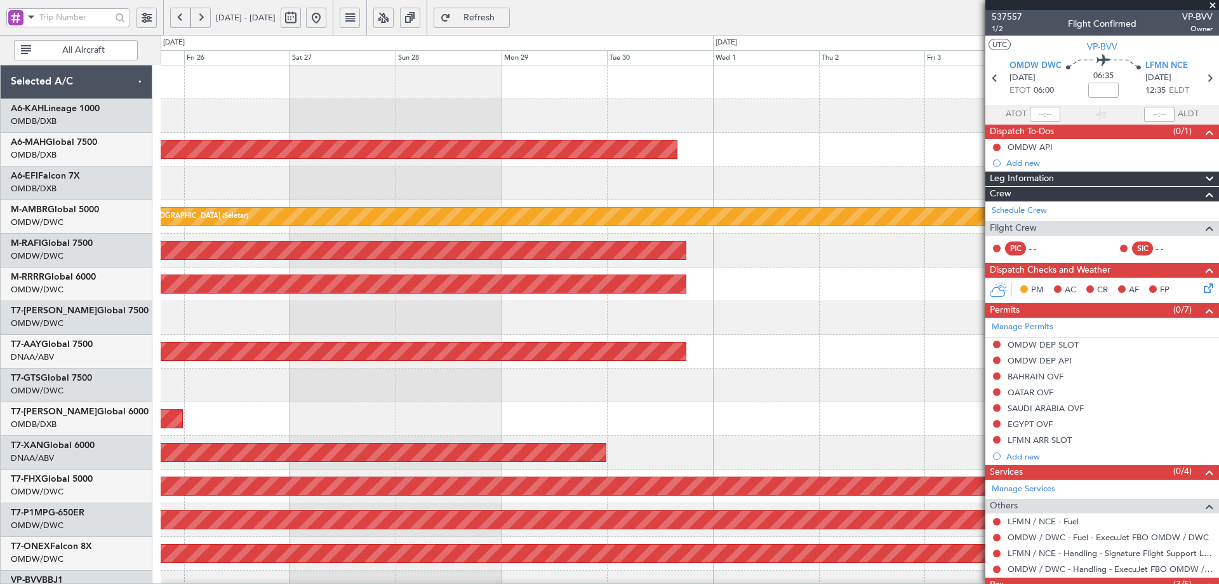
click at [326, 18] on button at bounding box center [316, 18] width 20 height 20
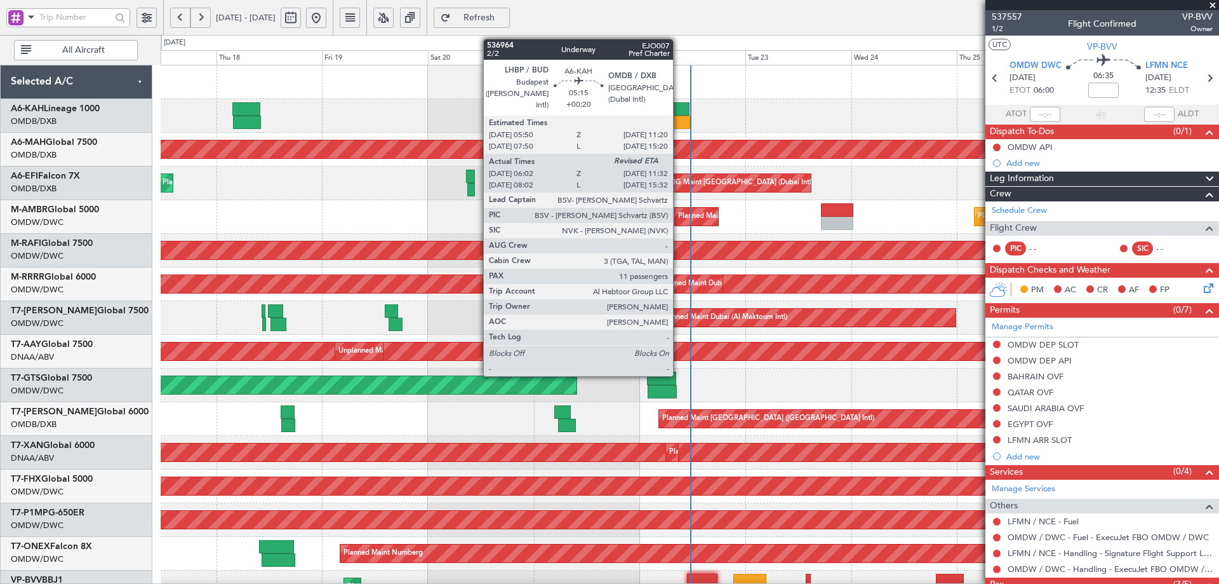
click at [679, 116] on div at bounding box center [678, 122] width 25 height 13
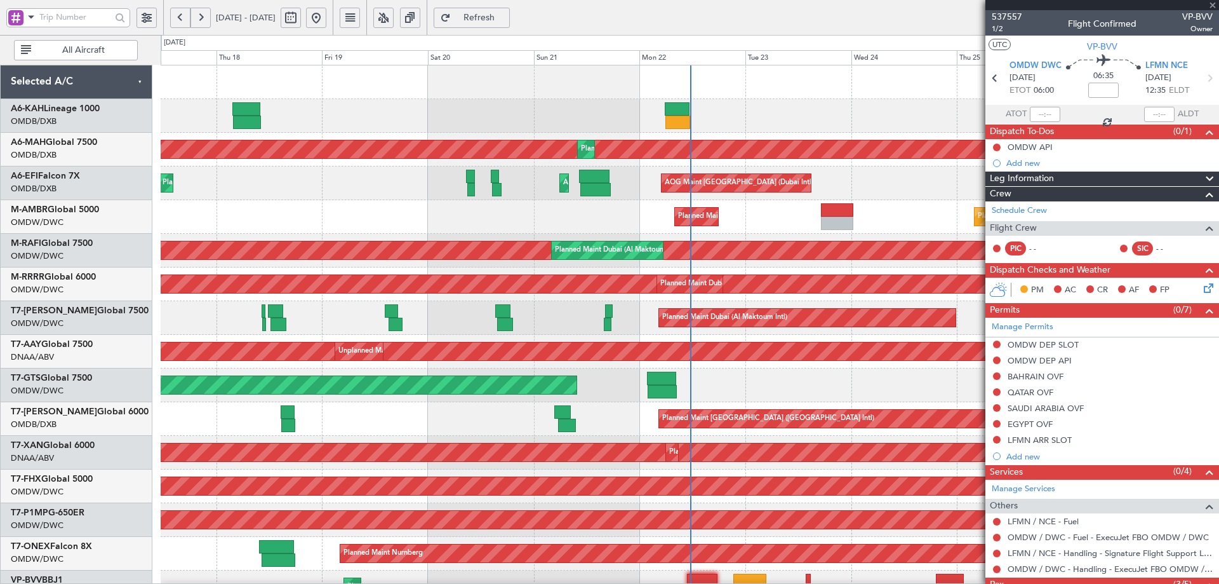
type input "+00:20"
type input "06:12"
type input "11"
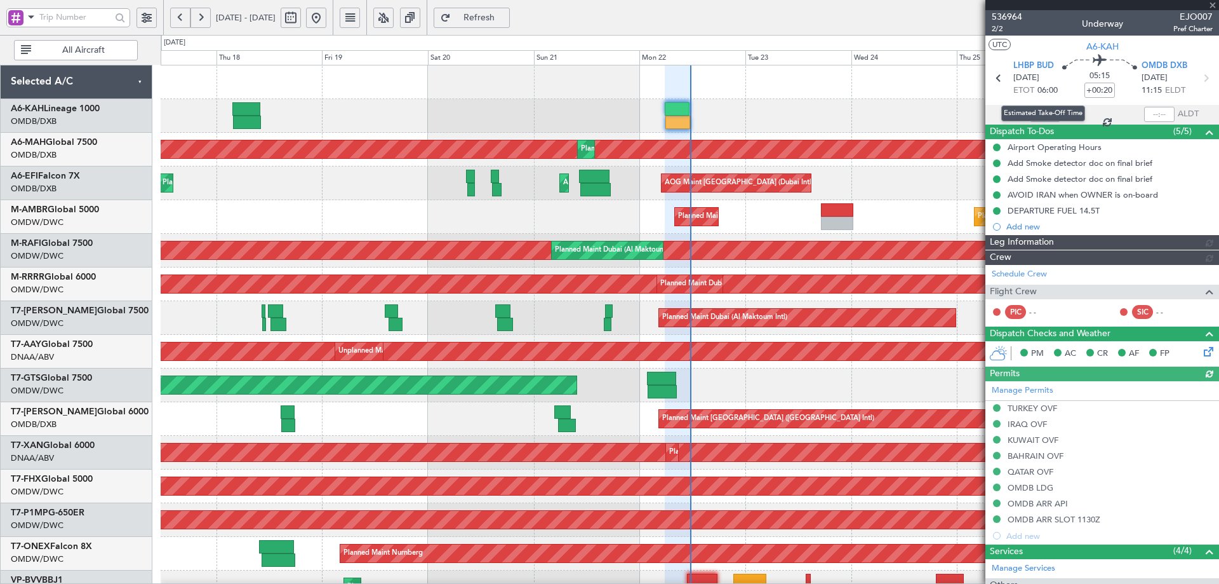
type input "Rohit Roy (ROY)"
type input "7344"
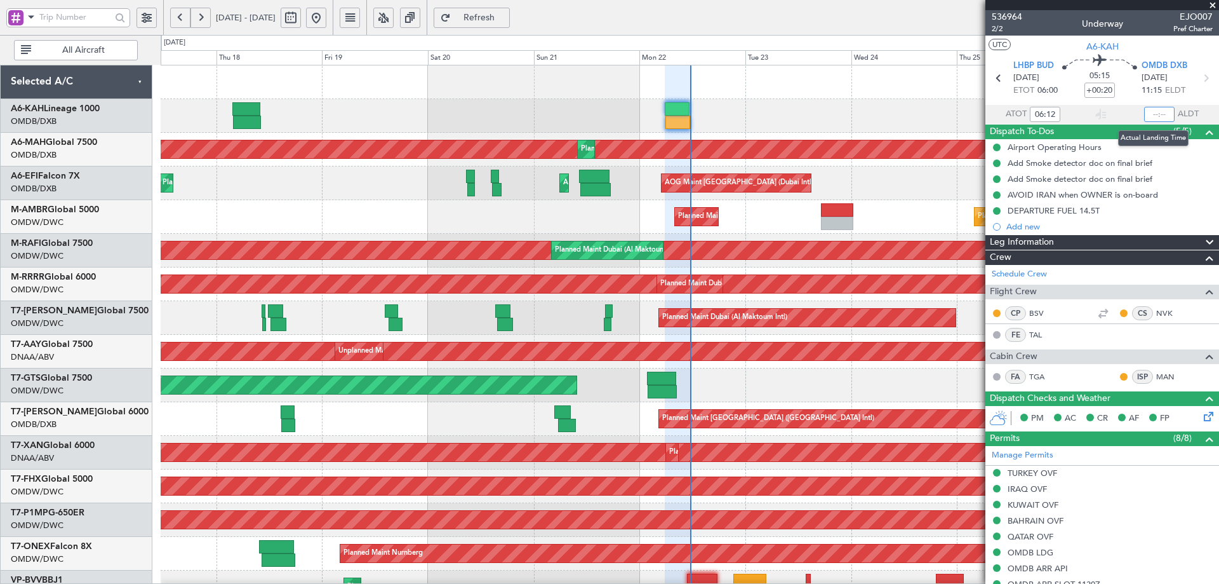
click at [1155, 114] on input "text" at bounding box center [1159, 114] width 30 height 15
type input "11:26"
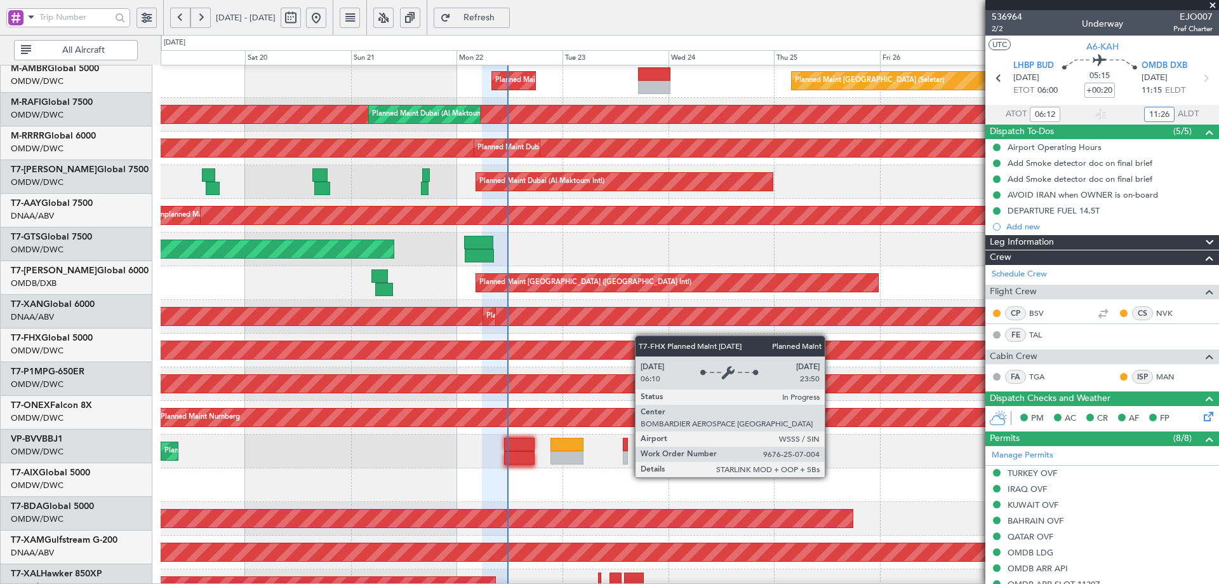
scroll to position [119, 0]
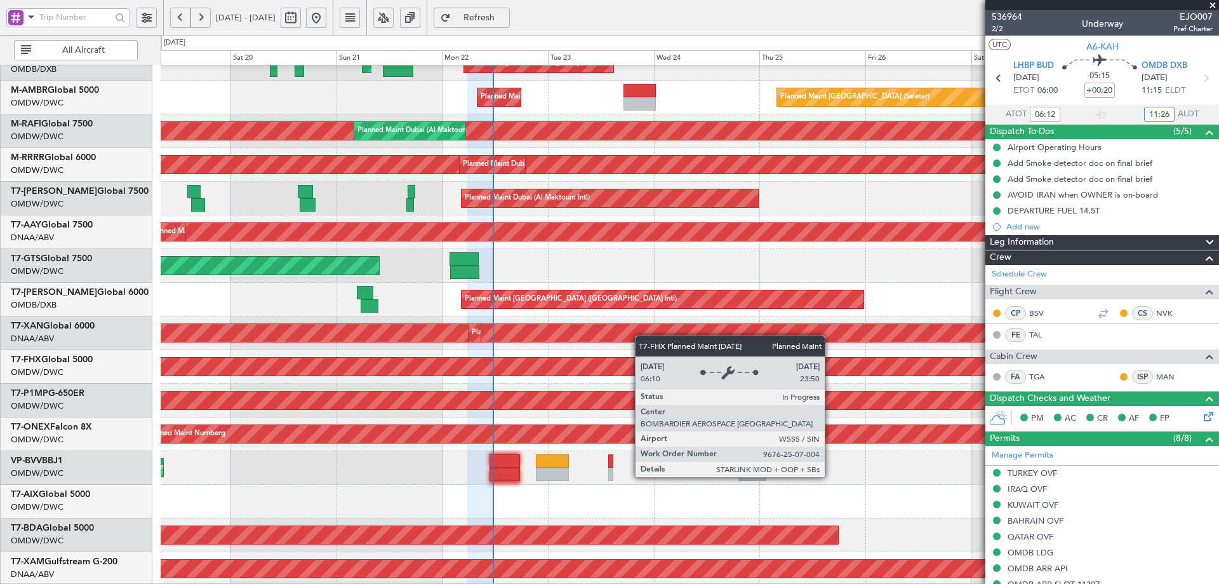
click at [620, 357] on div "Planned Maint [GEOGRAPHIC_DATA] ([GEOGRAPHIC_DATA])" at bounding box center [407, 366] width 2609 height 19
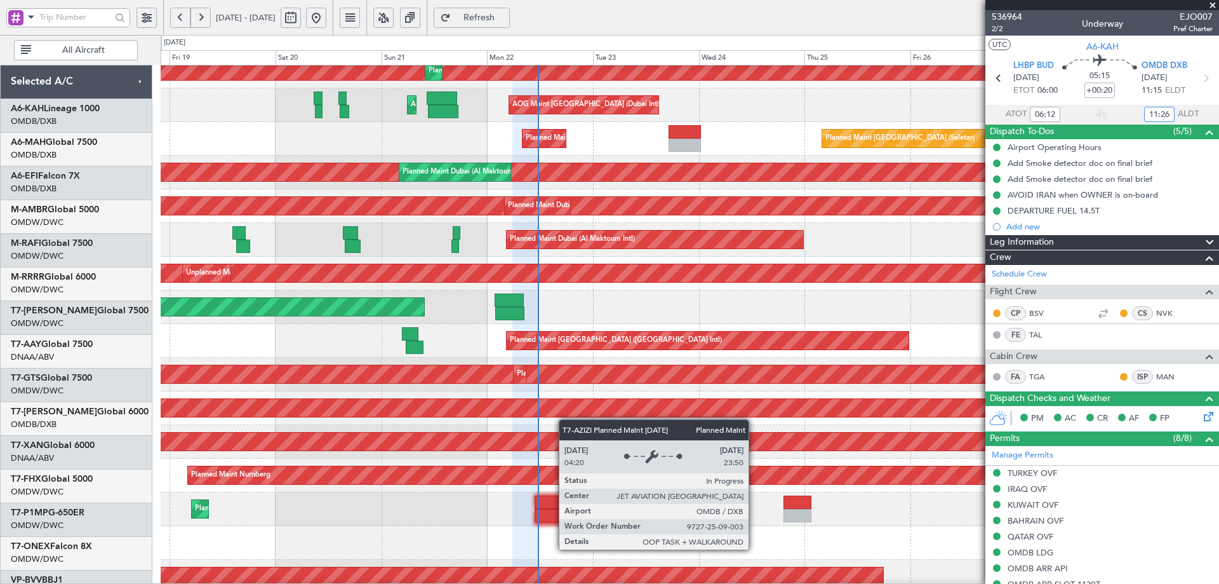
scroll to position [80, 0]
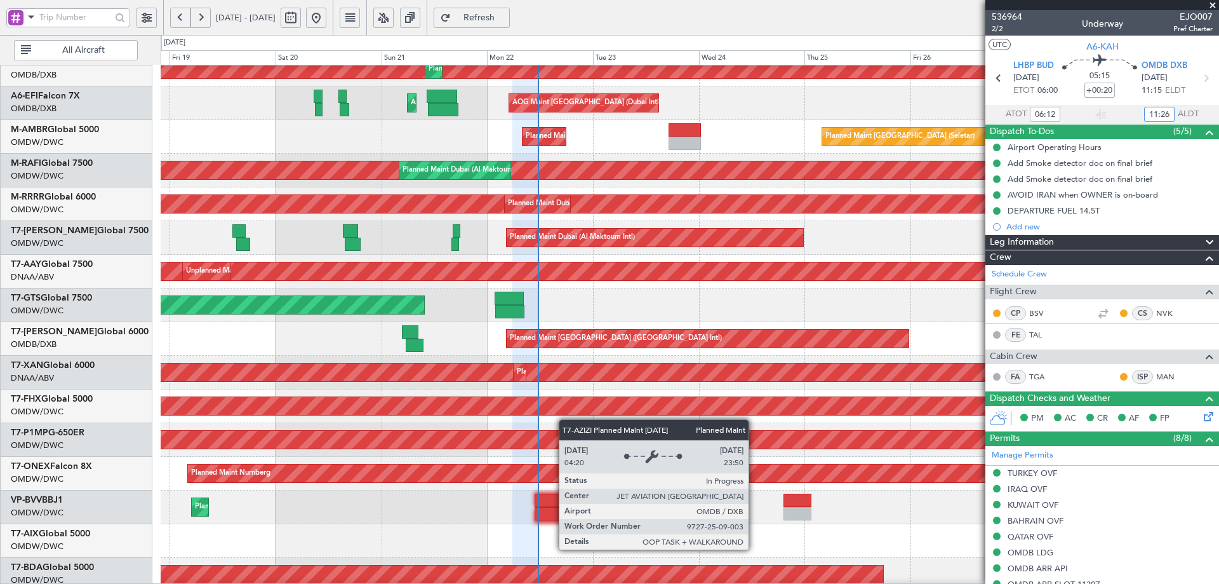
click at [570, 349] on div "Planned Maint [GEOGRAPHIC_DATA] ([GEOGRAPHIC_DATA] Intl)" at bounding box center [708, 339] width 404 height 20
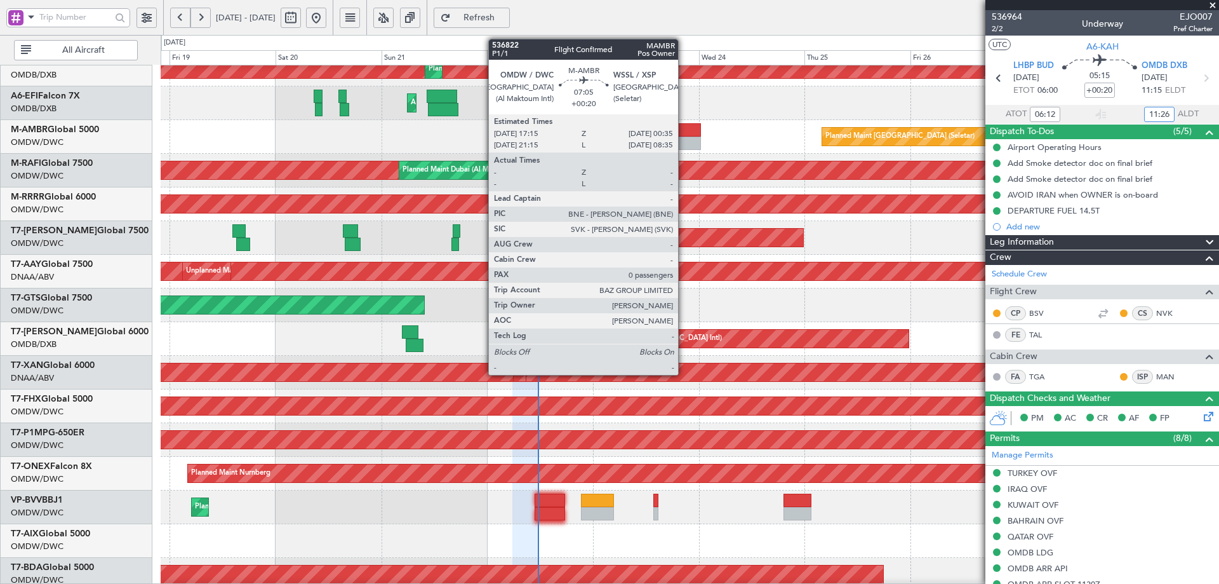
click at [684, 131] on div at bounding box center [685, 129] width 32 height 13
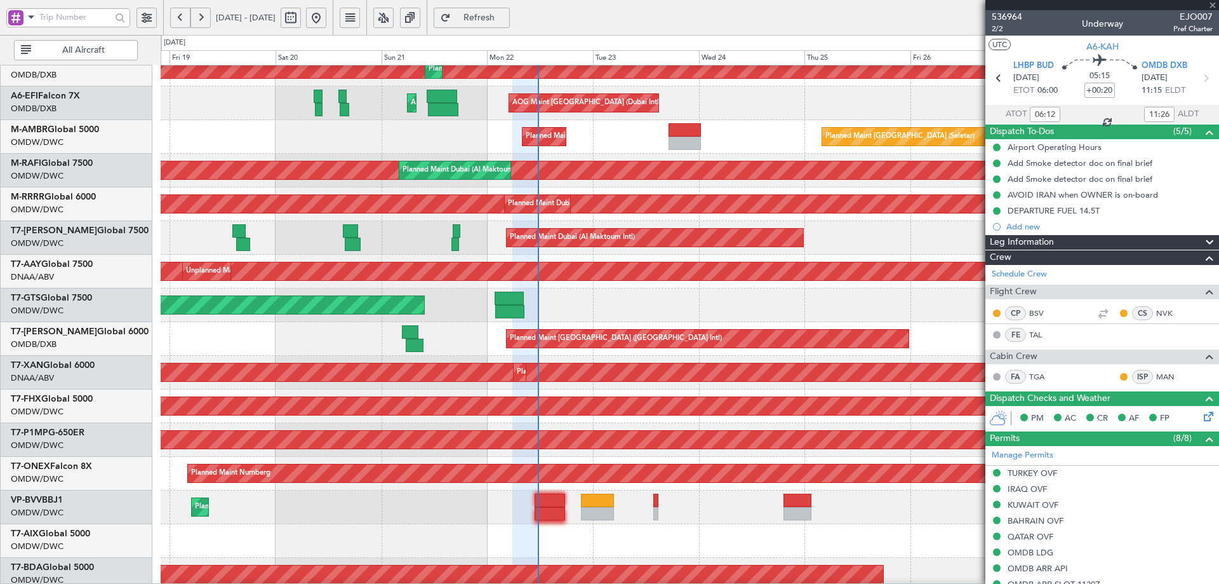
type input "0"
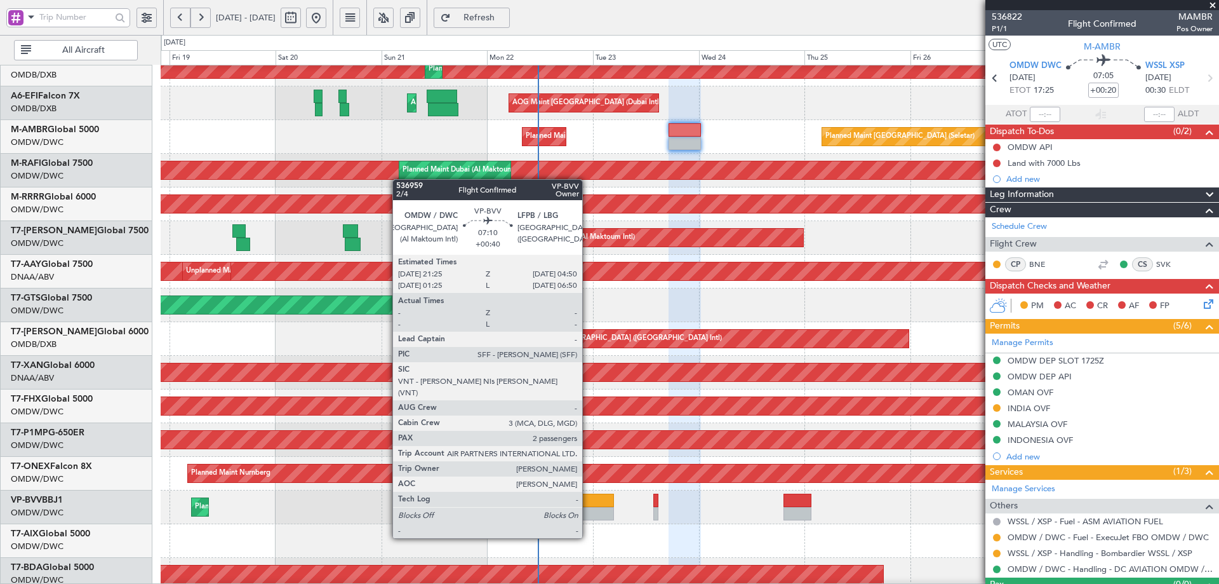
click at [588, 514] on div at bounding box center [597, 513] width 33 height 13
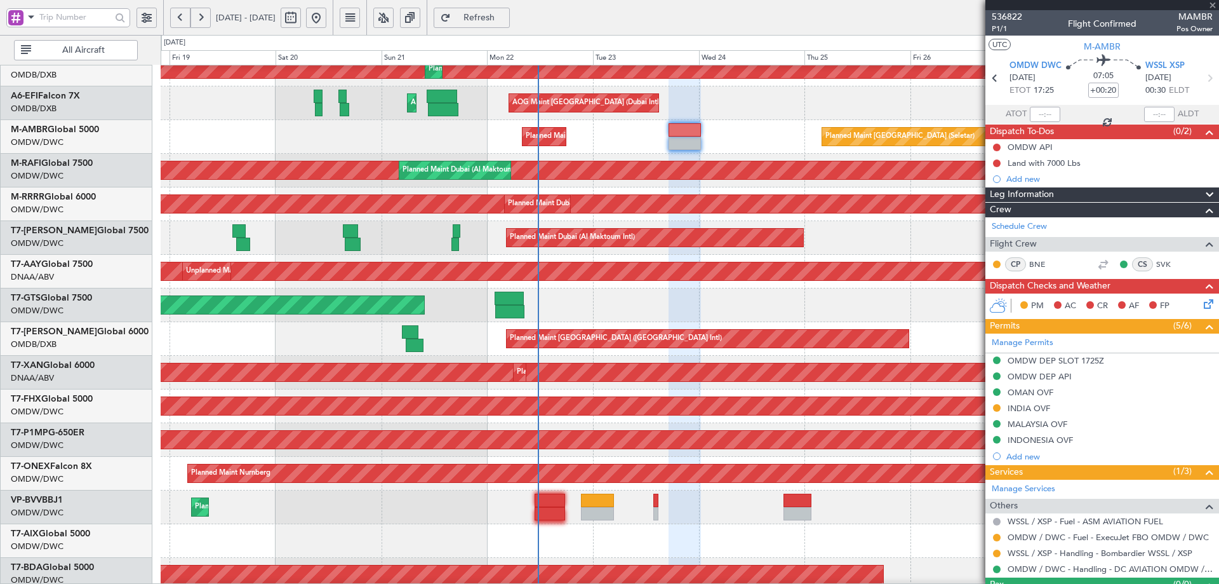
type input "+00:40"
type input "2"
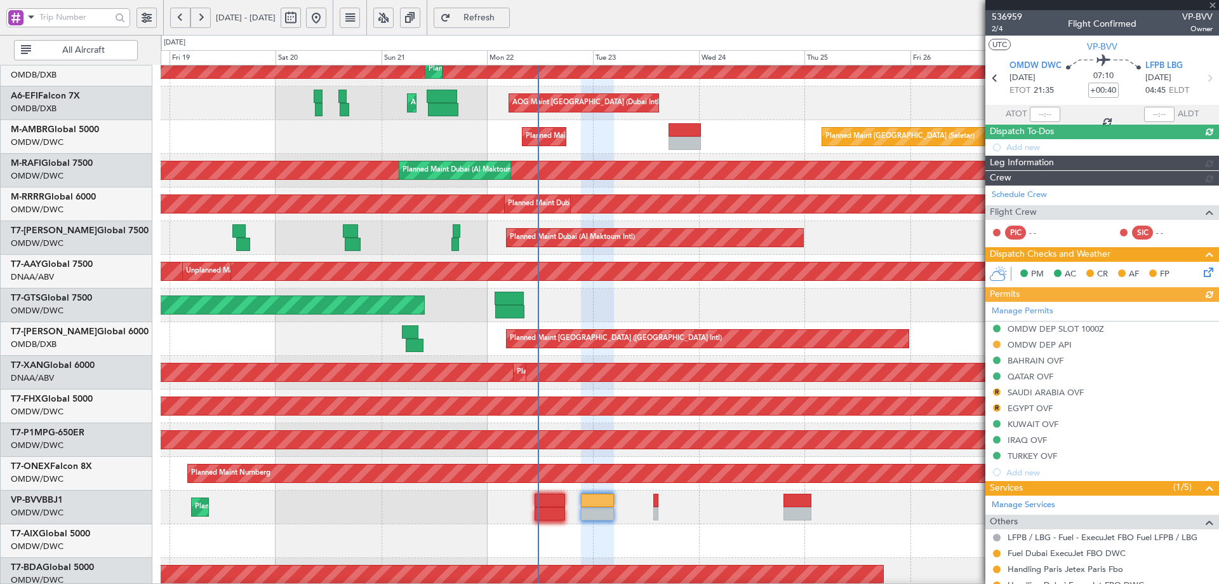
type input "[PERSON_NAME] (ANI)"
type input "7345"
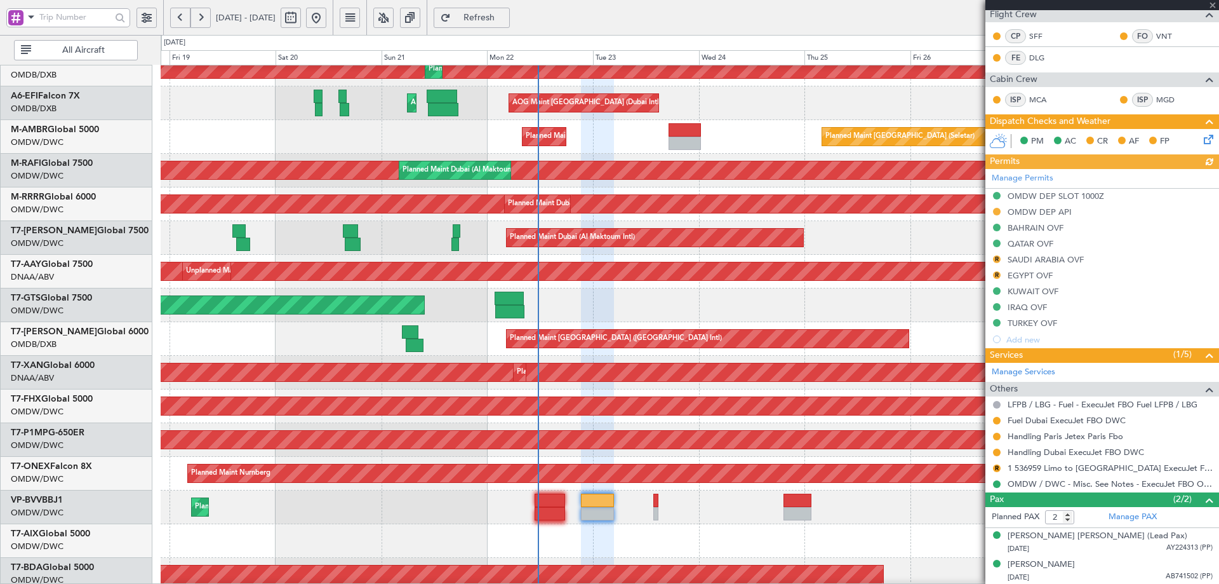
scroll to position [246, 0]
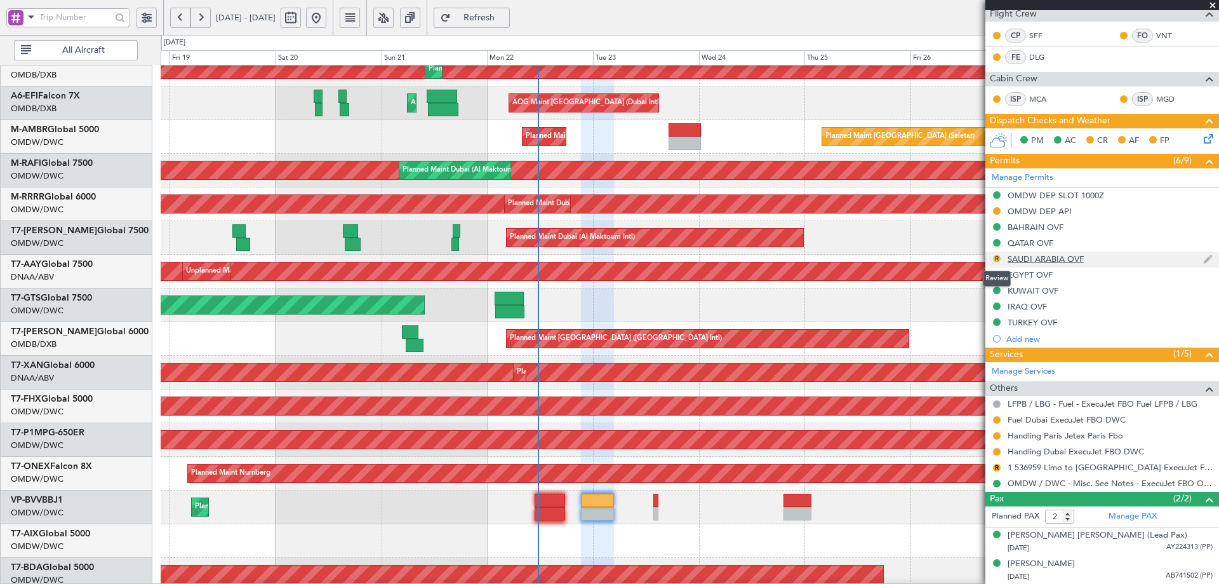
click at [995, 257] on button "R" at bounding box center [997, 259] width 8 height 8
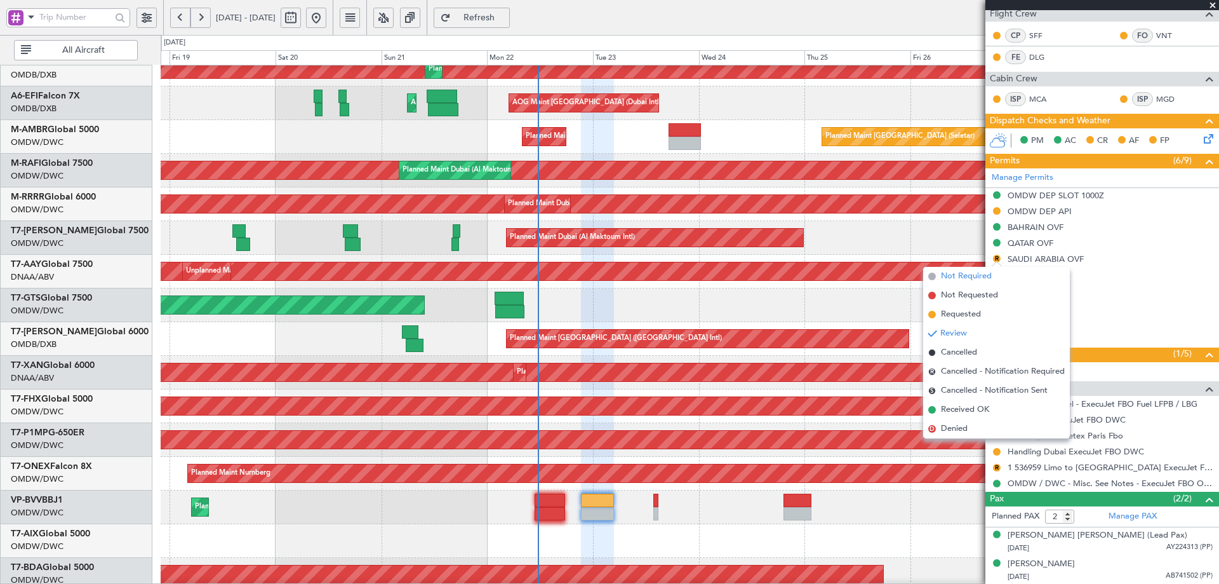
click at [961, 272] on span "Not Required" at bounding box center [966, 276] width 51 height 13
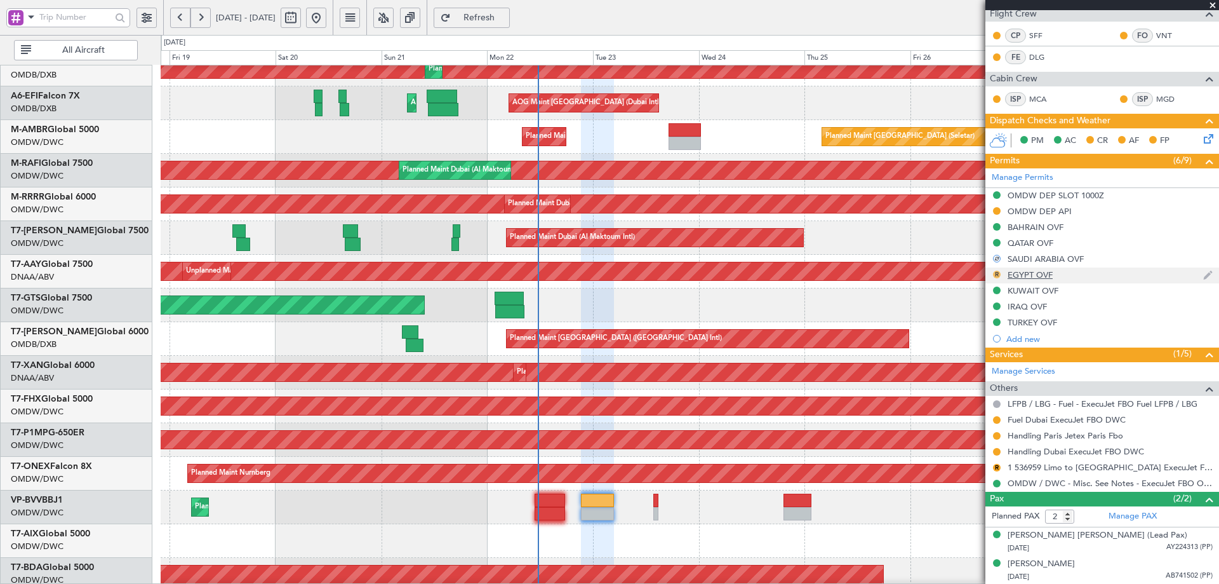
click at [996, 274] on button "R" at bounding box center [997, 275] width 8 height 8
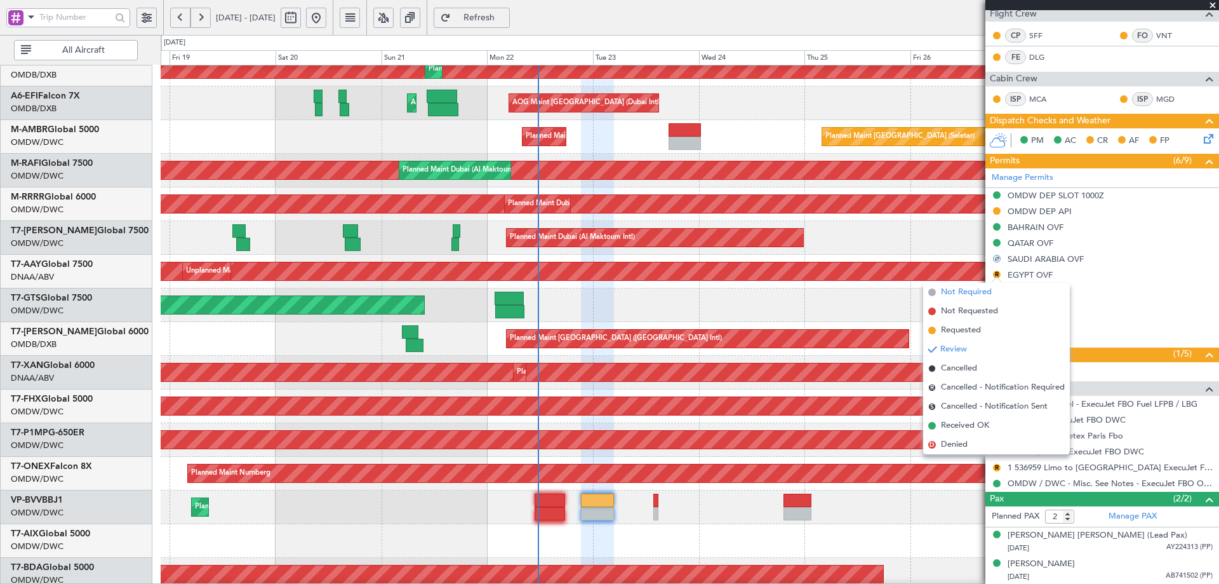
click at [962, 290] on span "Not Required" at bounding box center [966, 292] width 51 height 13
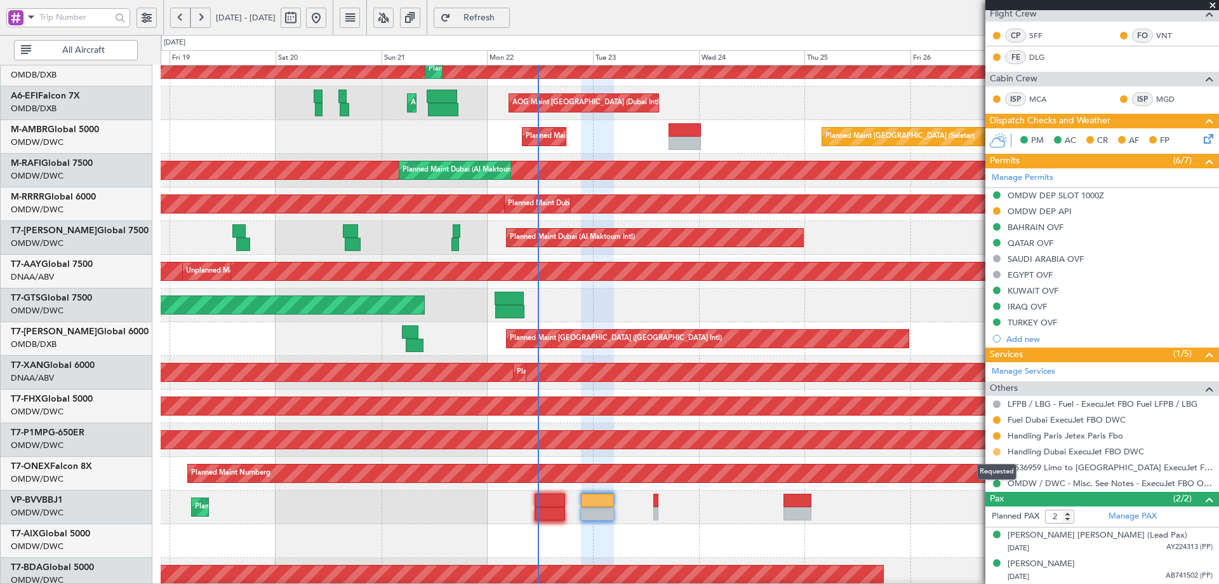
click at [998, 450] on button at bounding box center [997, 452] width 8 height 8
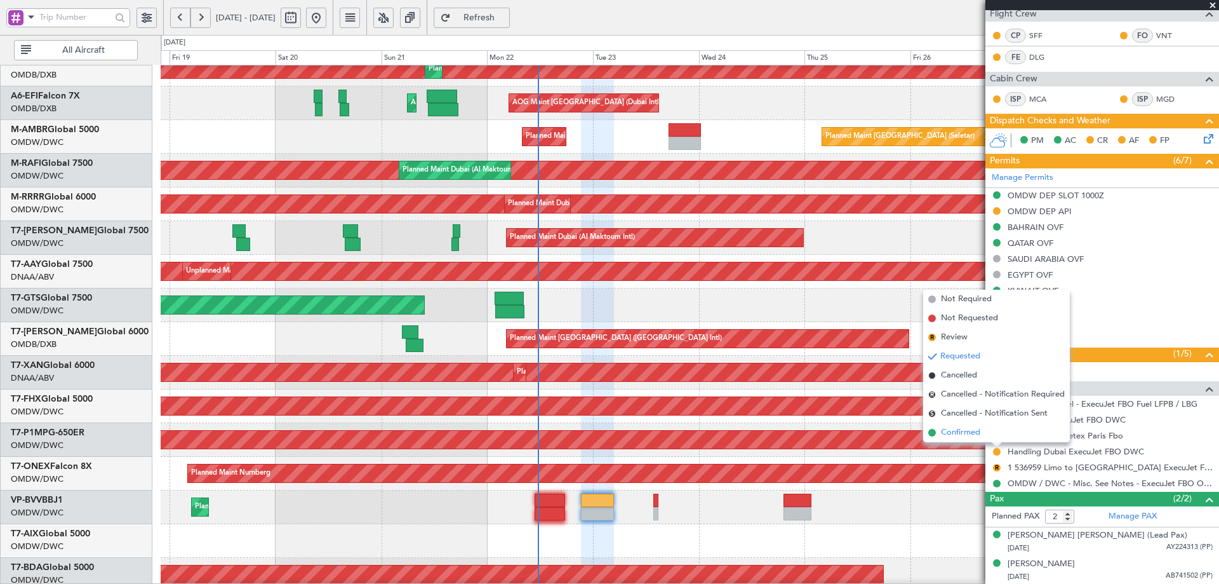
click at [948, 430] on span "Confirmed" at bounding box center [960, 432] width 39 height 13
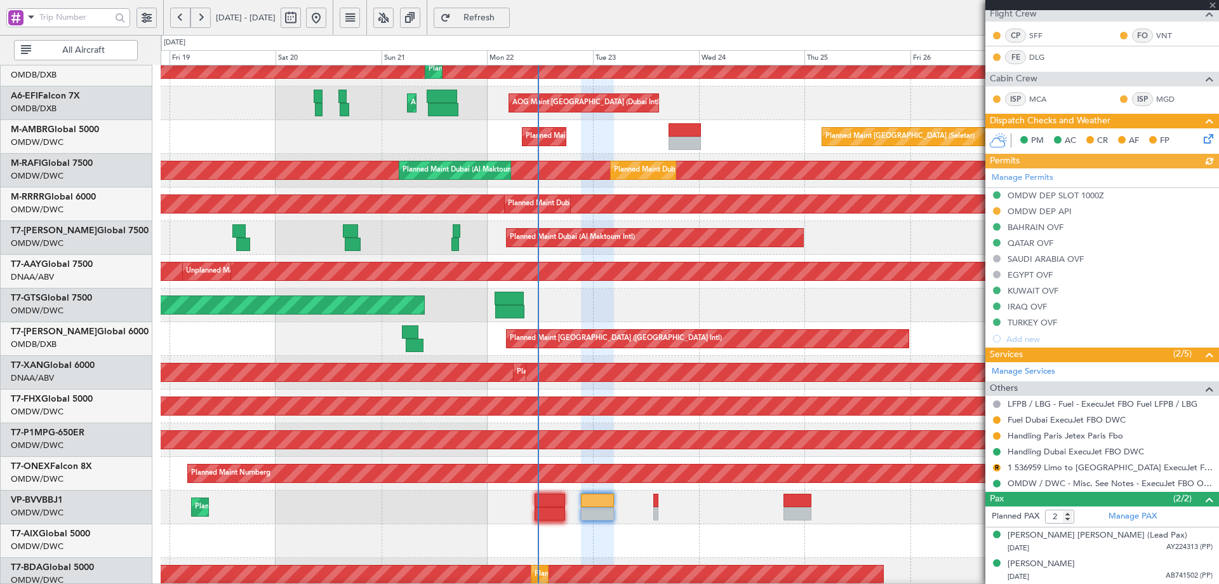
type input "[PERSON_NAME] (ANI)"
type input "7345"
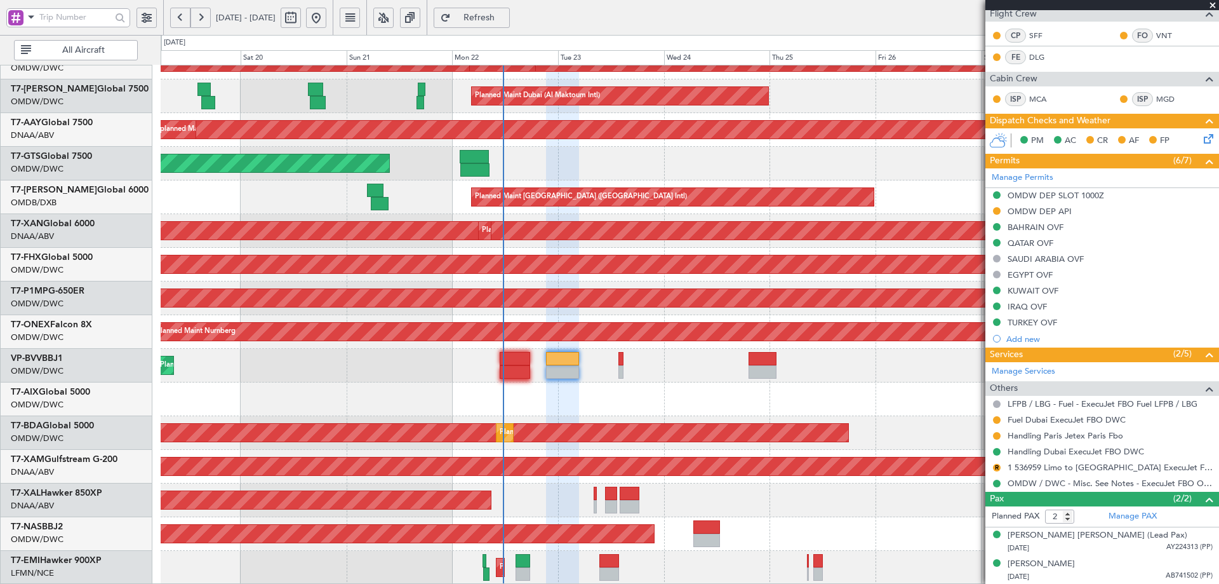
click at [635, 220] on div "Planned Maint Dubai (Al Maktoum Intl) Planned Maint Dubai (Al Maktoum Intl) Pla…" at bounding box center [690, 214] width 1058 height 741
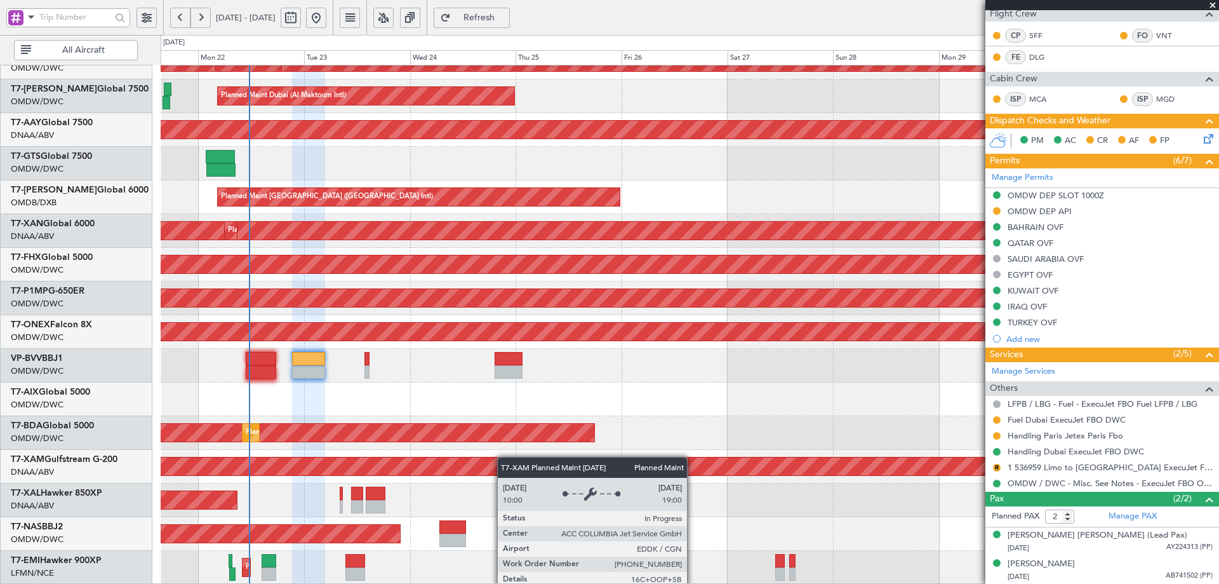
click at [488, 457] on div "Planned Maint Dubai (Al Maktoum Intl) Planned Maint [GEOGRAPHIC_DATA] (Al Makto…" at bounding box center [690, 214] width 1058 height 741
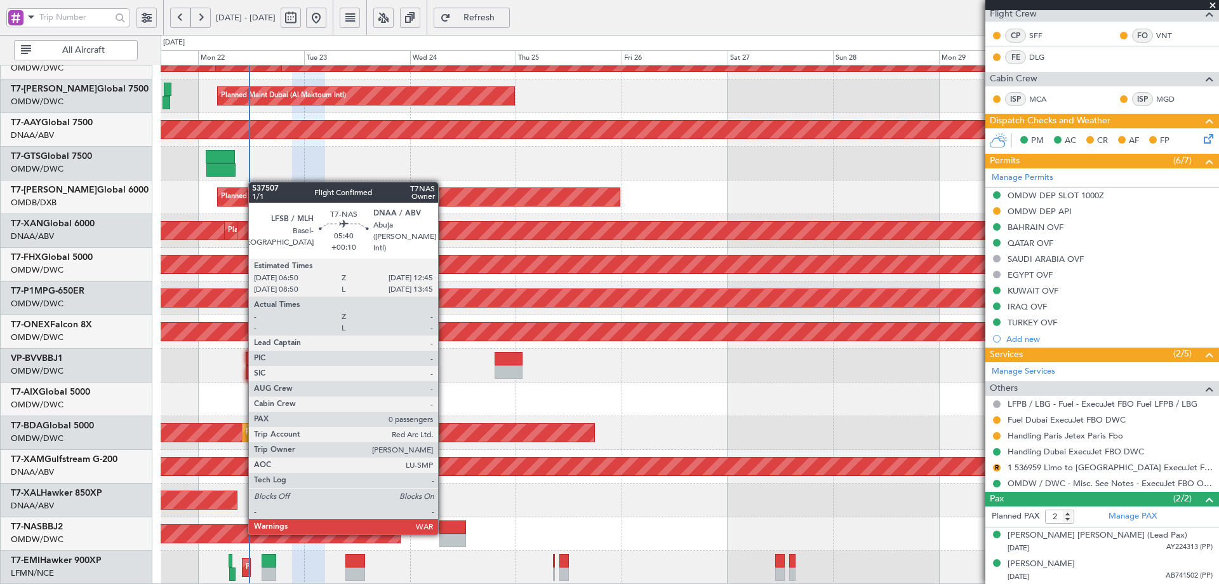
click at [444, 532] on div at bounding box center [452, 526] width 27 height 13
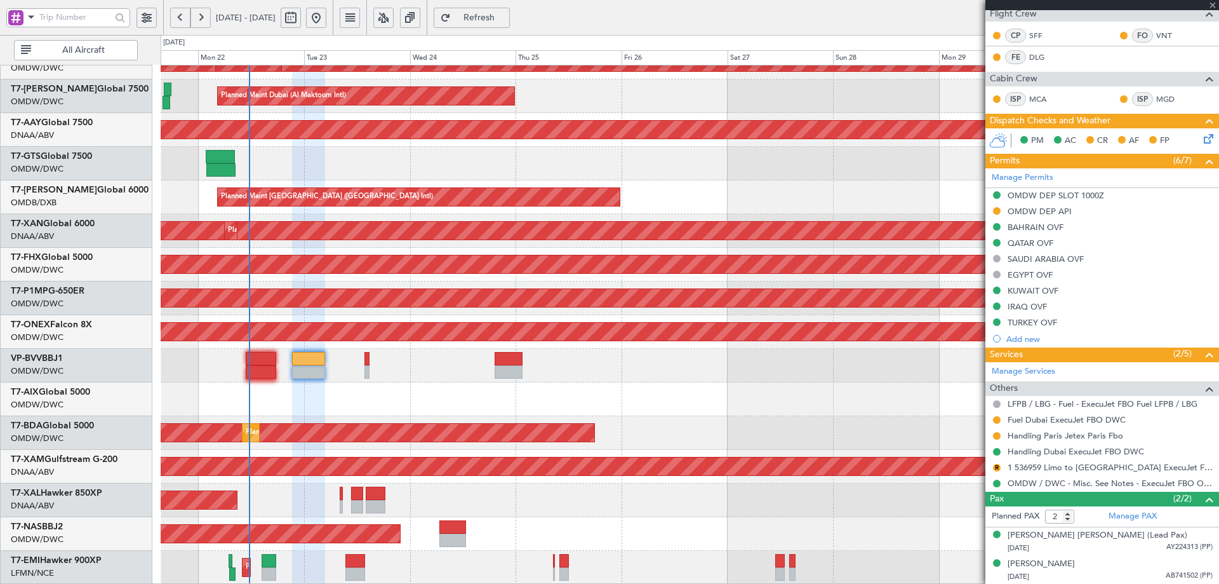
type input "+00:10"
type input "0"
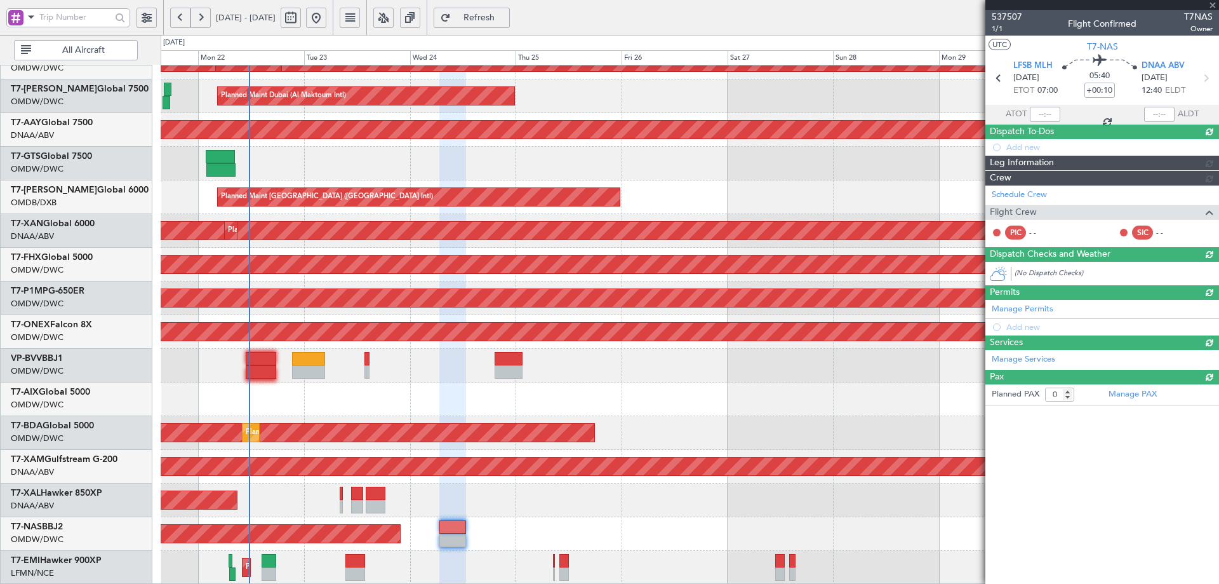
scroll to position [0, 0]
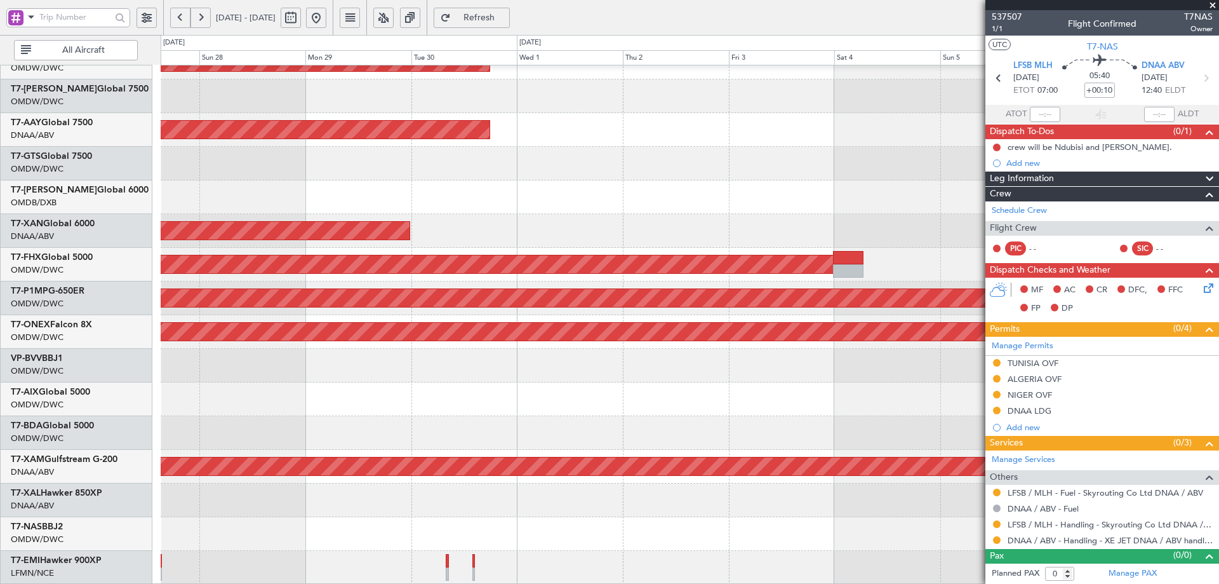
click at [168, 312] on div "Planned Maint Dubai (Al Maktoum Intl) Unplanned Maint Dubai (Al Maktoum Intl) P…" at bounding box center [690, 214] width 1058 height 741
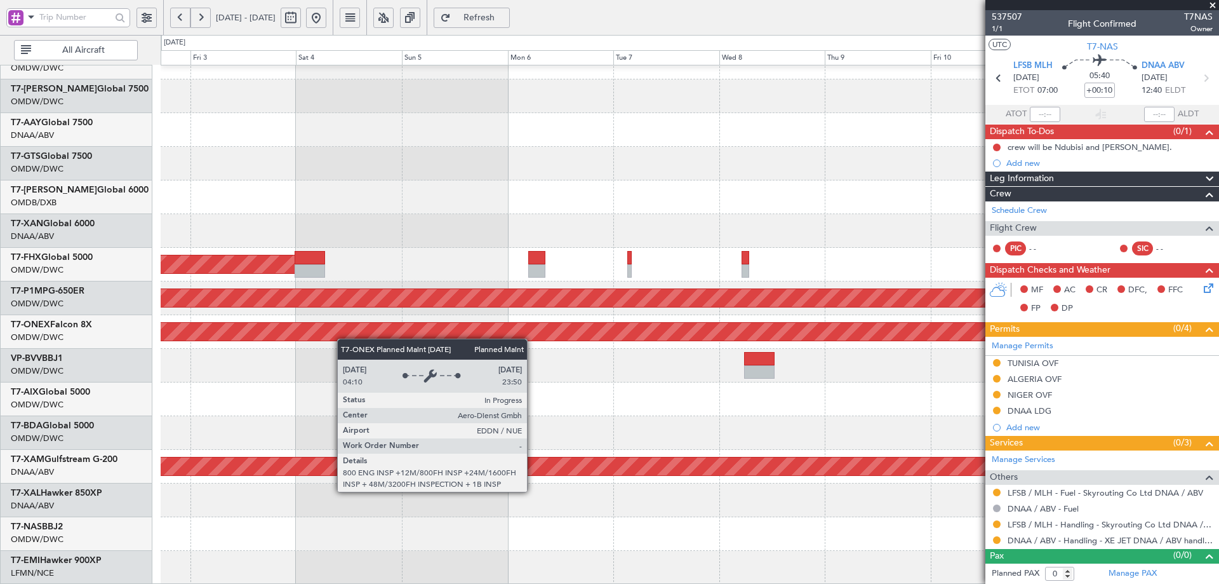
click at [160, 320] on div "Planned Maint Dubai (Al Maktoum Intl) Unplanned Maint Dubai (Al Maktoum Intl) P…" at bounding box center [609, 309] width 1219 height 549
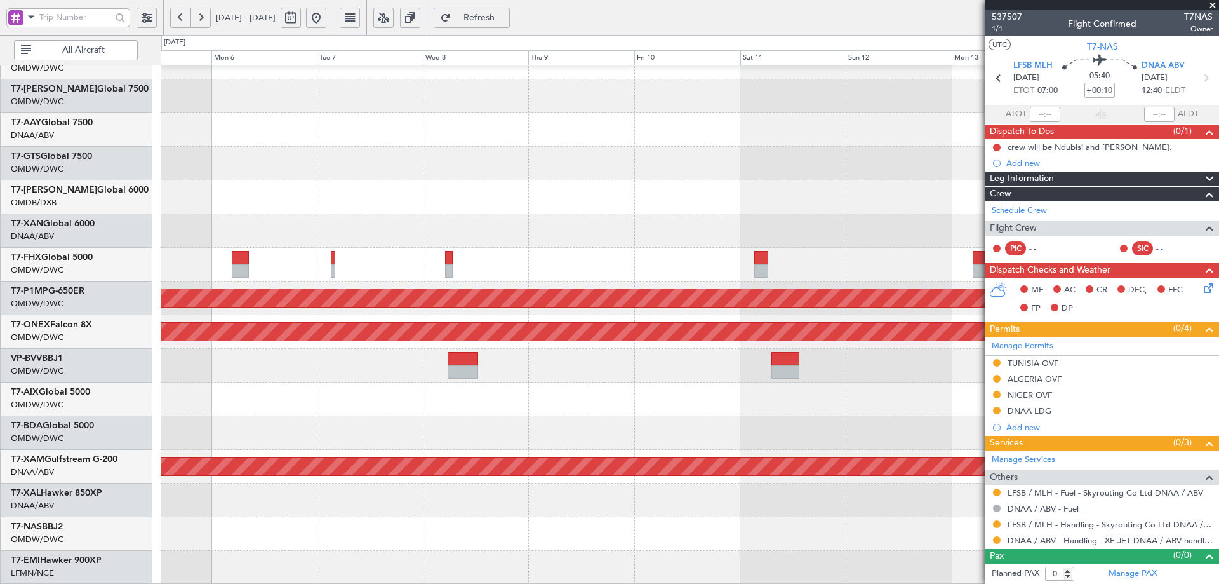
click at [679, 361] on div at bounding box center [690, 366] width 1058 height 34
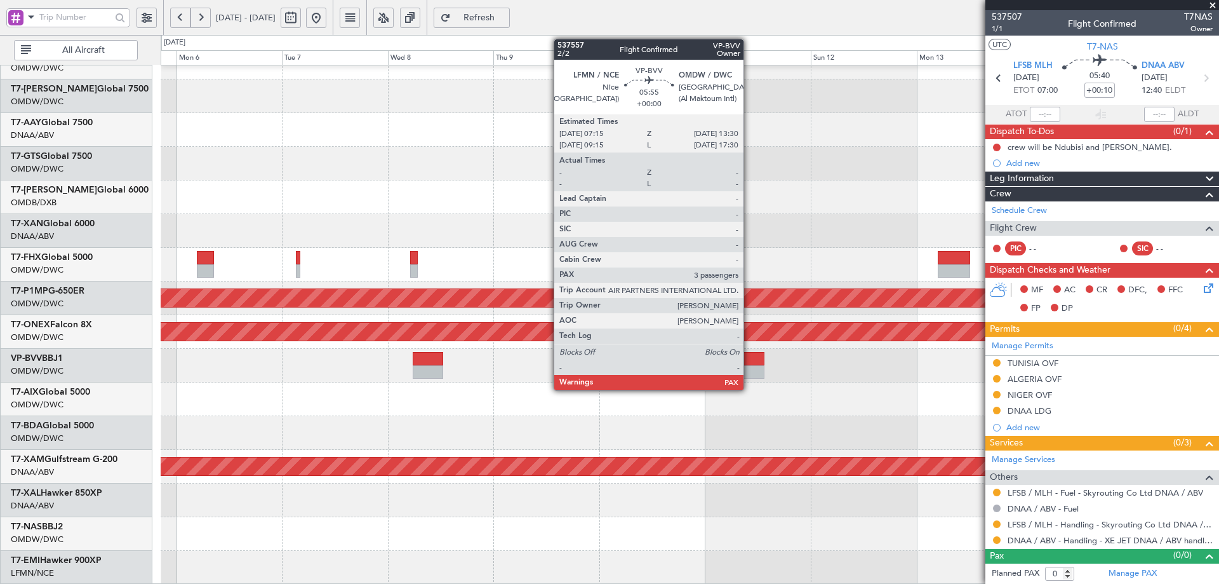
click at [749, 370] on div at bounding box center [751, 371] width 28 height 13
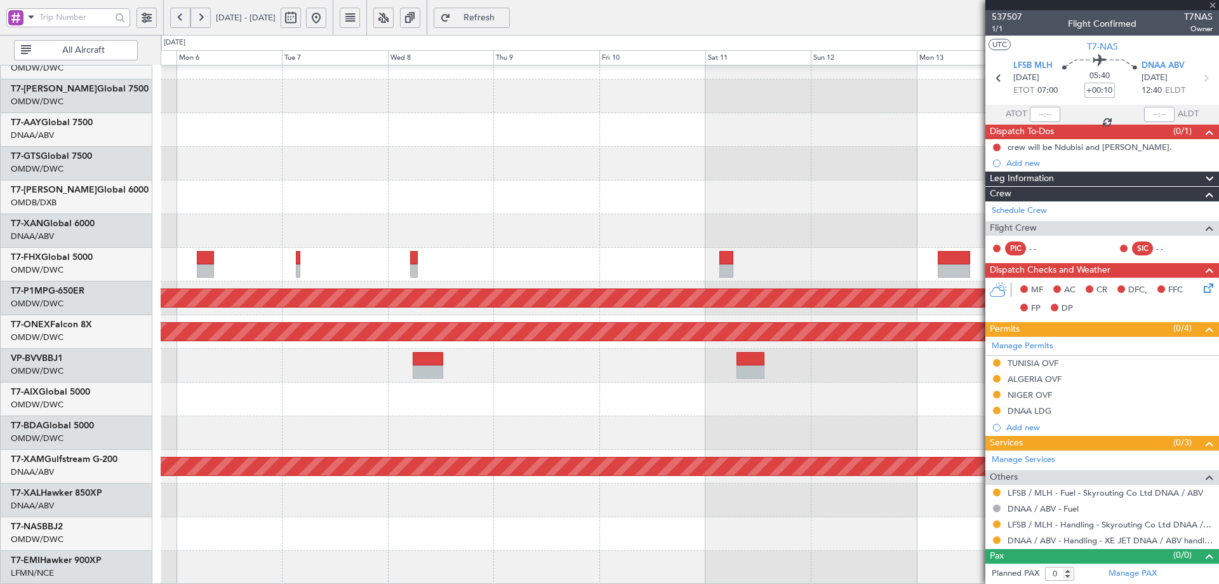
type input "5"
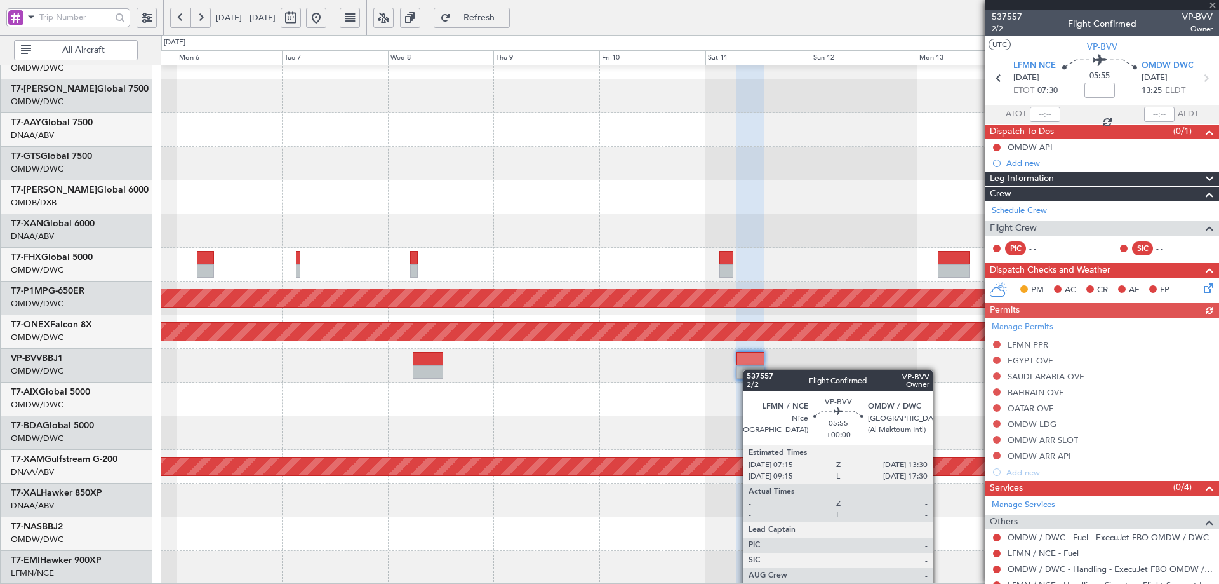
click at [749, 370] on div at bounding box center [751, 371] width 28 height 13
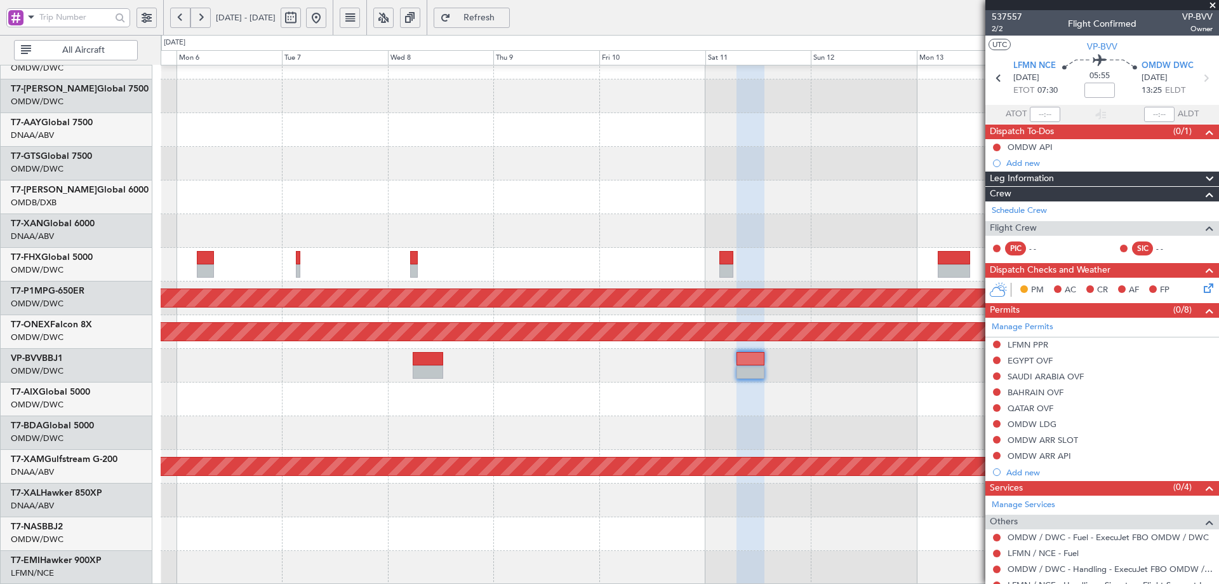
click at [506, 20] on span "Refresh" at bounding box center [479, 17] width 52 height 9
click at [53, 355] on link "VP-BVV BBJ1" at bounding box center [37, 358] width 52 height 9
click at [506, 13] on span "Refresh" at bounding box center [479, 17] width 52 height 9
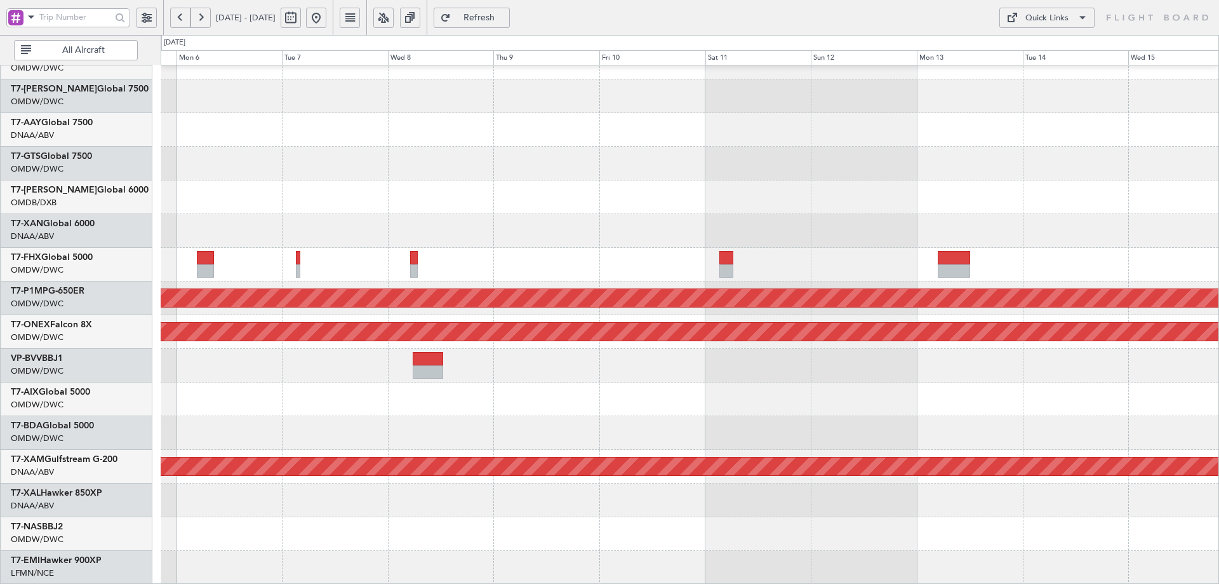
click at [506, 19] on span "Refresh" at bounding box center [479, 17] width 52 height 9
